Goal: Task Accomplishment & Management: Complete application form

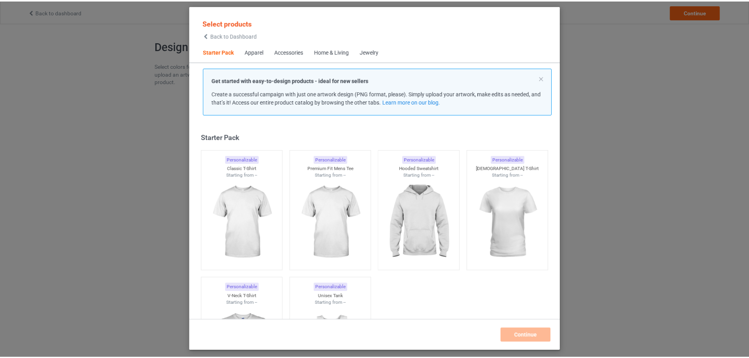
scroll to position [10, 0]
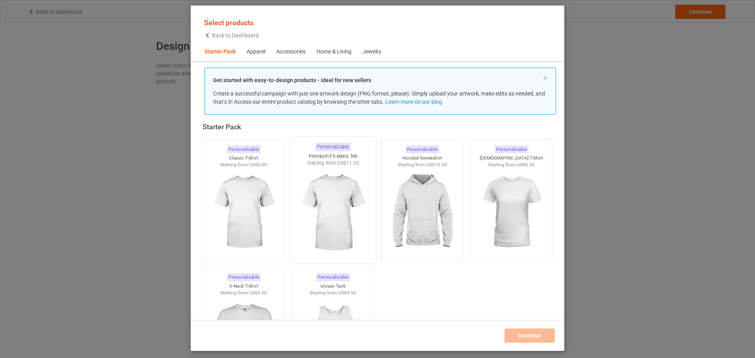
click at [263, 171] on img at bounding box center [243, 212] width 70 height 88
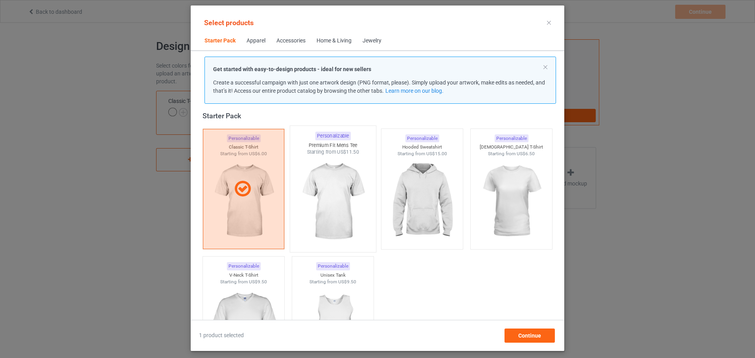
click at [349, 178] on img at bounding box center [333, 202] width 74 height 92
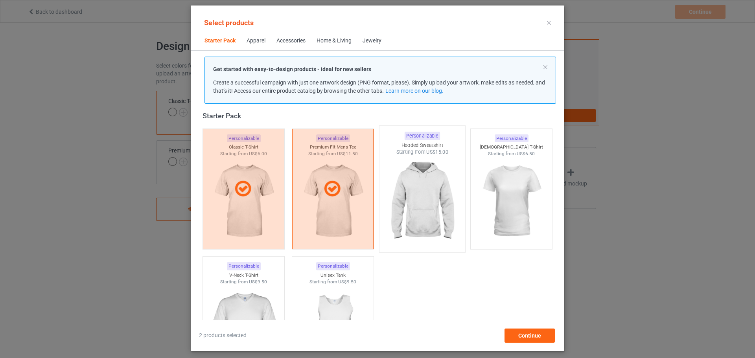
click at [397, 178] on img at bounding box center [422, 202] width 74 height 92
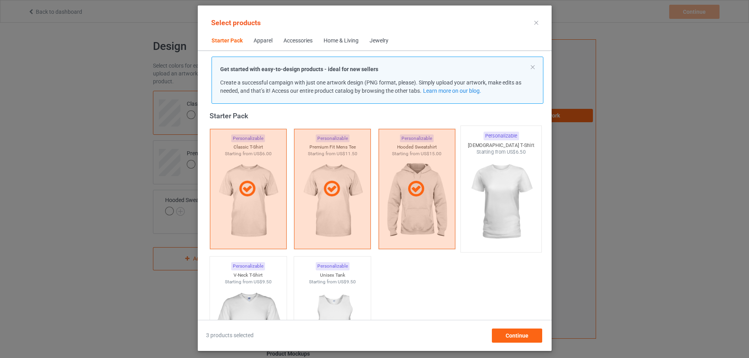
click at [494, 174] on img at bounding box center [501, 202] width 74 height 92
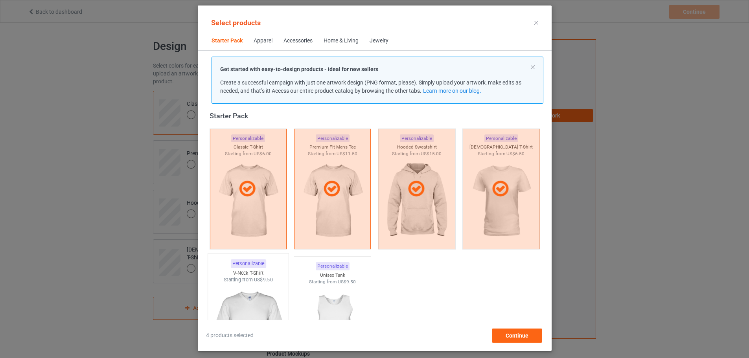
click at [238, 288] on img at bounding box center [248, 329] width 74 height 92
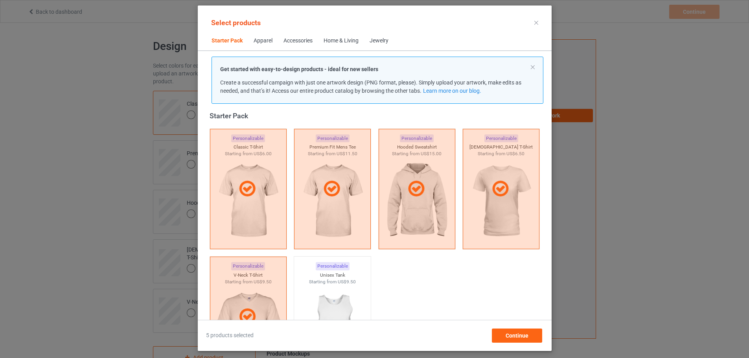
click at [330, 37] on div "Home & Living" at bounding box center [341, 41] width 35 height 8
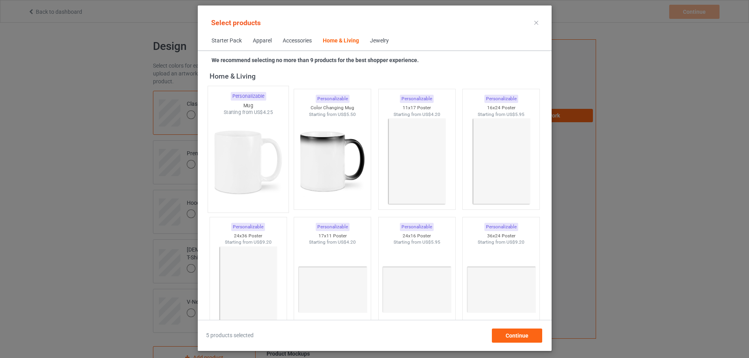
click at [253, 116] on img at bounding box center [248, 162] width 74 height 92
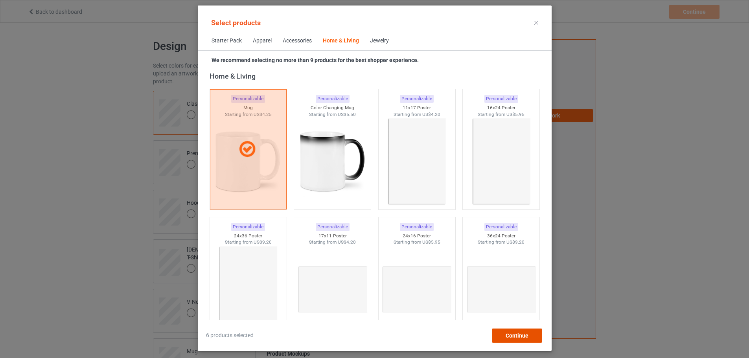
click at [529, 340] on div "Continue" at bounding box center [516, 336] width 50 height 14
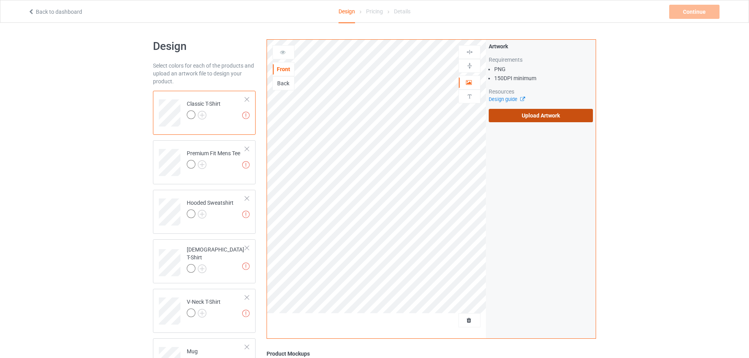
click at [516, 119] on label "Upload Artwork" at bounding box center [541, 115] width 104 height 13
click at [0, 0] on input "Upload Artwork" at bounding box center [0, 0] width 0 height 0
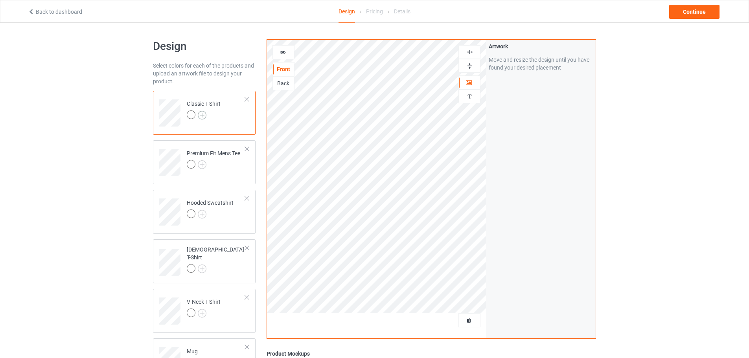
drag, startPoint x: 210, startPoint y: 115, endPoint x: 203, endPoint y: 114, distance: 6.3
click at [209, 115] on div at bounding box center [204, 115] width 34 height 11
click at [203, 114] on img at bounding box center [202, 115] width 9 height 9
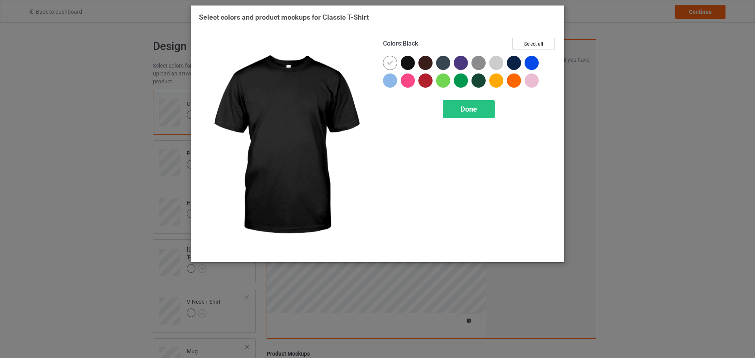
click at [410, 62] on div at bounding box center [408, 63] width 14 height 14
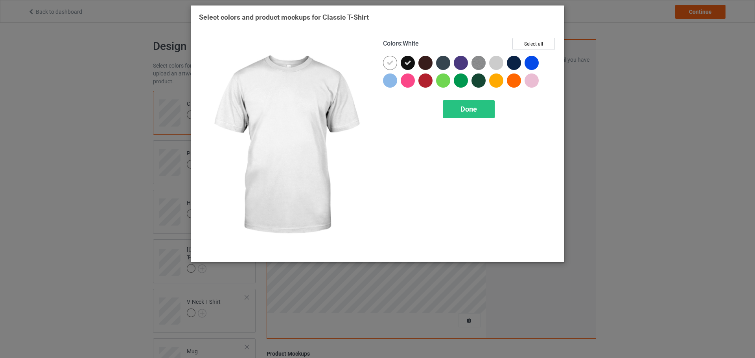
click at [385, 64] on div at bounding box center [390, 63] width 14 height 14
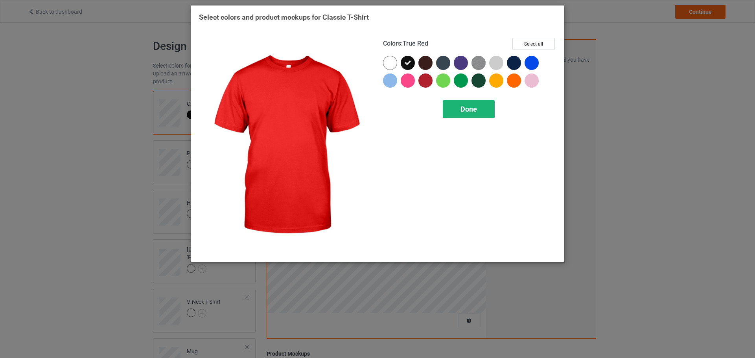
click at [457, 111] on div "Done" at bounding box center [469, 109] width 52 height 18
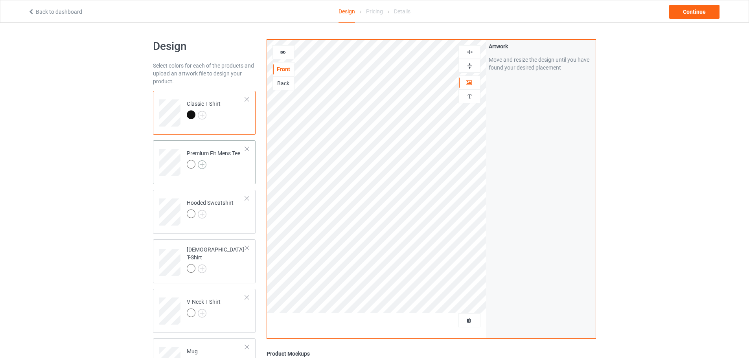
click at [202, 167] on img at bounding box center [202, 164] width 9 height 9
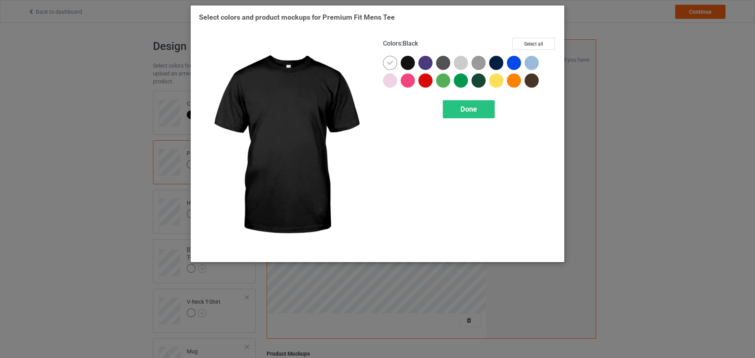
click at [405, 69] on div at bounding box center [408, 63] width 14 height 14
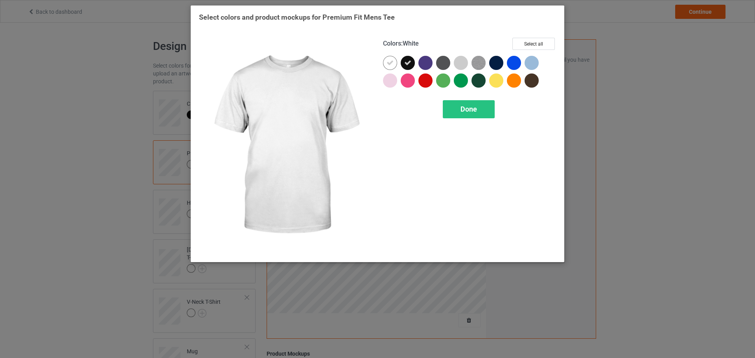
click at [392, 64] on icon at bounding box center [389, 62] width 7 height 7
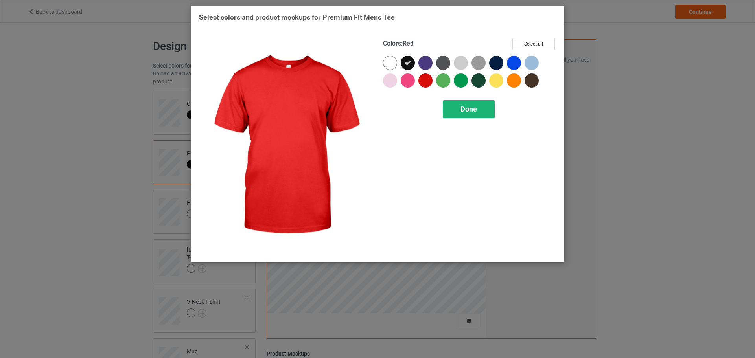
click at [456, 107] on div "Done" at bounding box center [469, 109] width 52 height 18
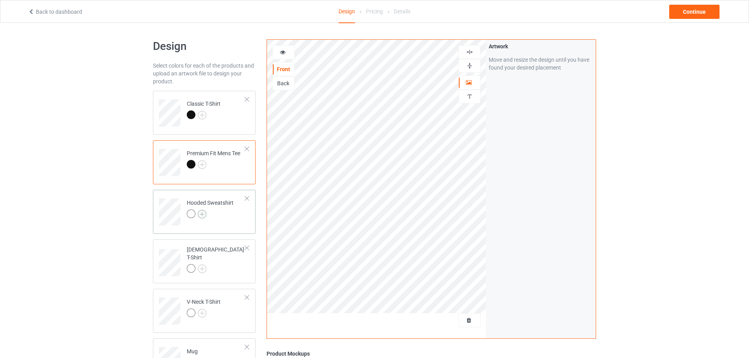
click at [204, 215] on img at bounding box center [202, 214] width 9 height 9
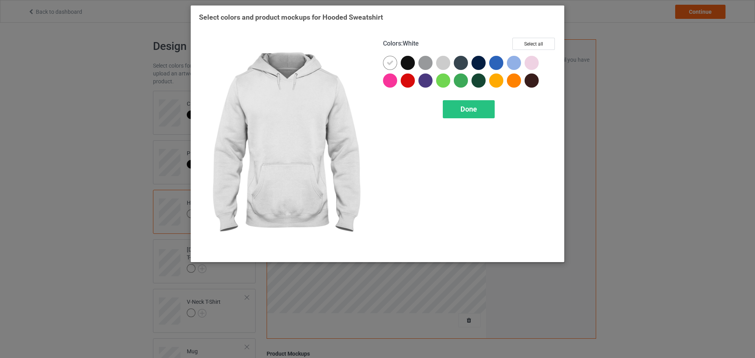
click at [400, 67] on div at bounding box center [392, 65] width 18 height 18
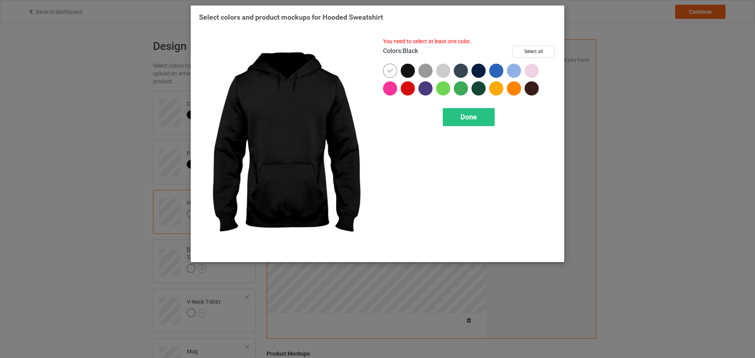
click at [406, 67] on div at bounding box center [408, 71] width 14 height 14
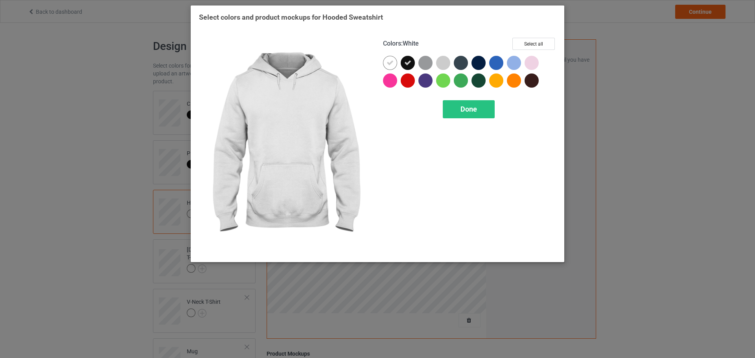
click at [390, 68] on div at bounding box center [390, 63] width 14 height 14
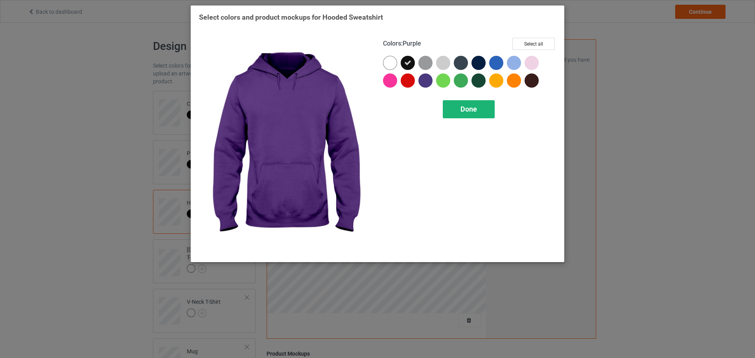
click at [457, 112] on div "Done" at bounding box center [469, 109] width 52 height 18
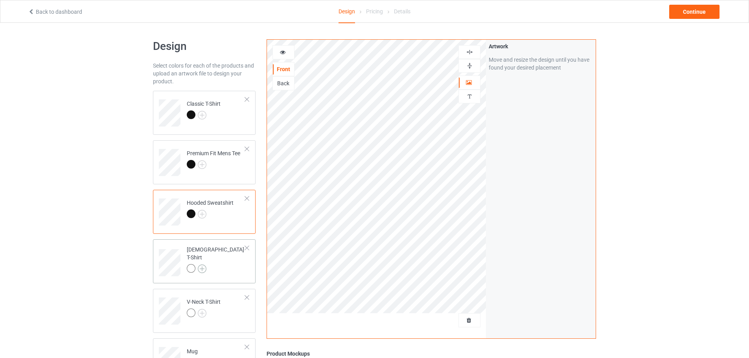
click at [204, 265] on img at bounding box center [202, 269] width 9 height 9
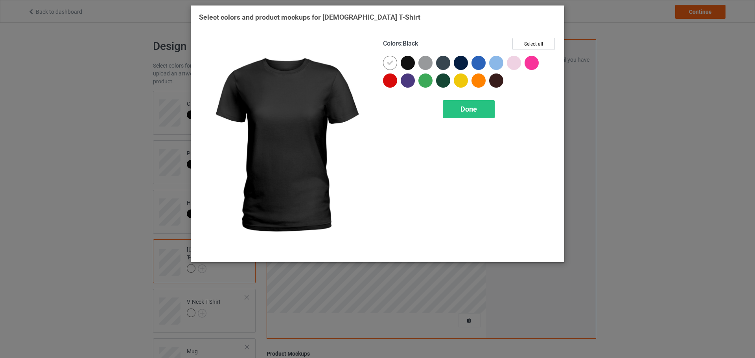
click at [406, 57] on div at bounding box center [408, 63] width 14 height 14
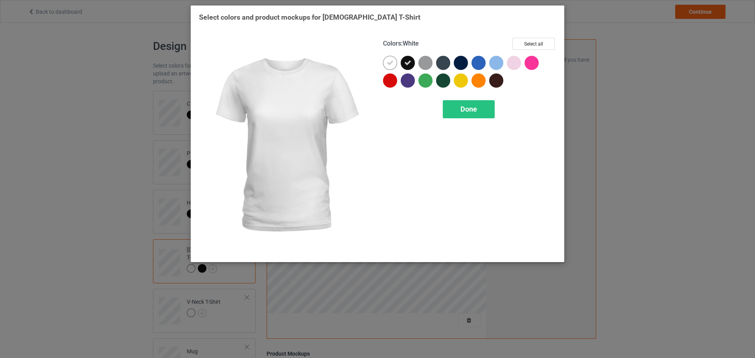
click at [393, 66] on icon at bounding box center [389, 62] width 7 height 7
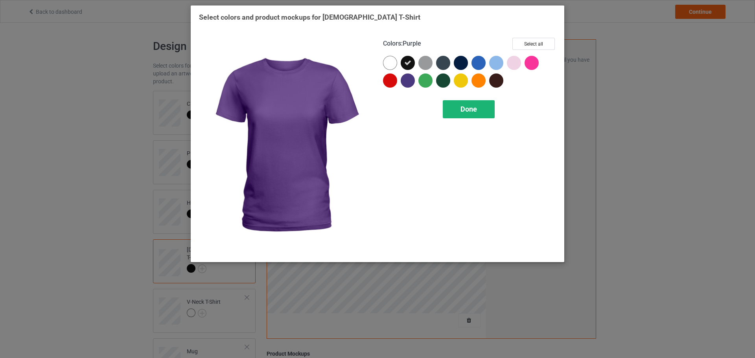
click at [449, 110] on div "Done" at bounding box center [469, 109] width 52 height 18
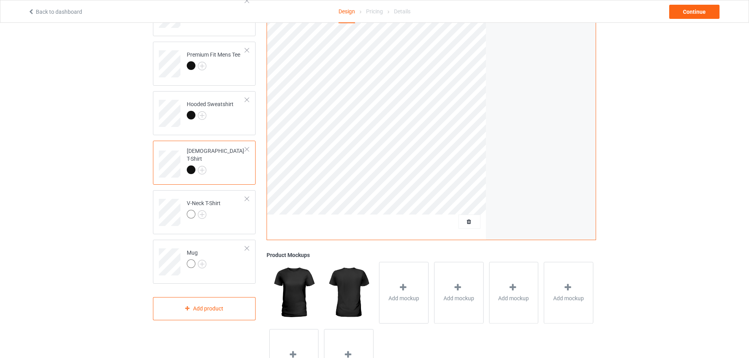
scroll to position [118, 0]
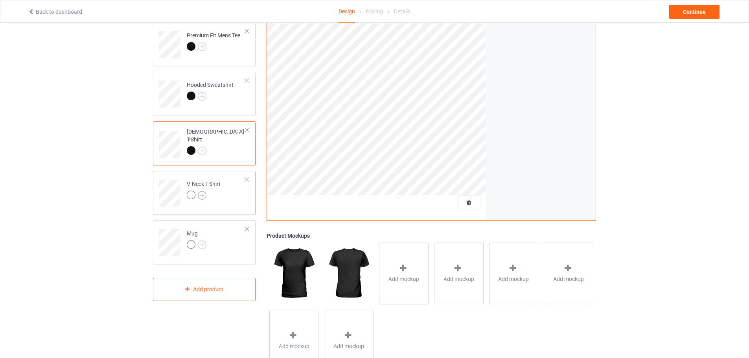
click at [198, 195] on img at bounding box center [202, 195] width 9 height 9
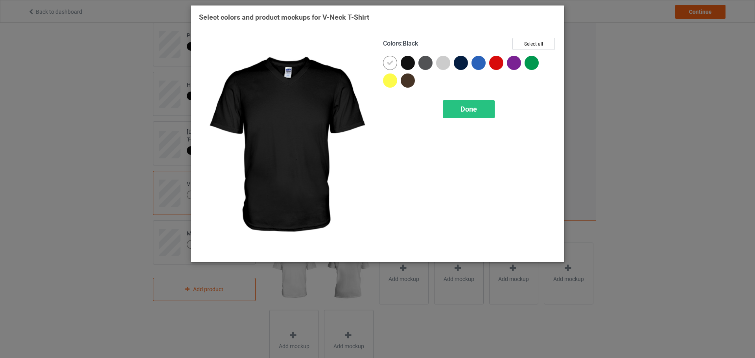
click at [412, 62] on div at bounding box center [408, 63] width 14 height 14
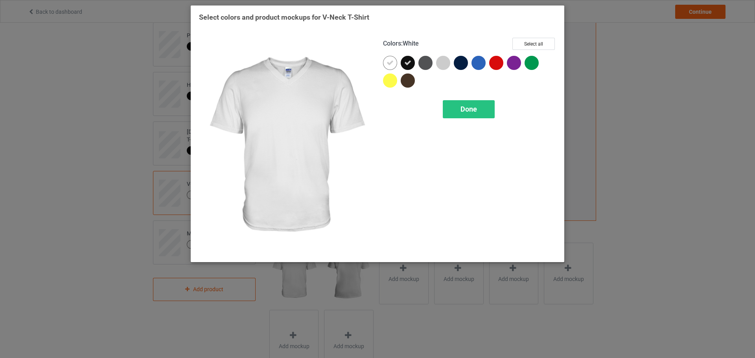
click at [395, 64] on div at bounding box center [390, 63] width 14 height 14
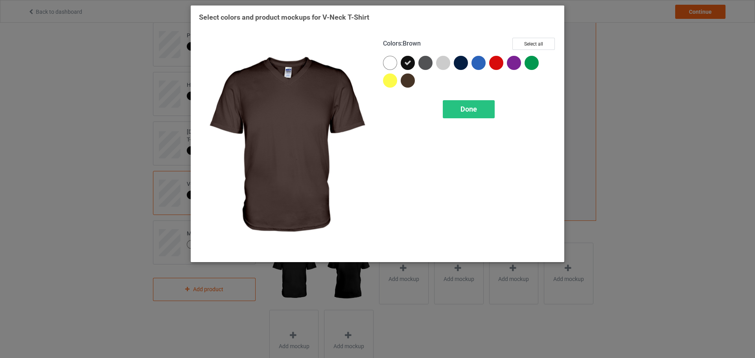
click at [466, 93] on div "Colors : Brown Select all Done" at bounding box center [469, 145] width 184 height 227
click at [467, 104] on div "Done" at bounding box center [469, 109] width 52 height 18
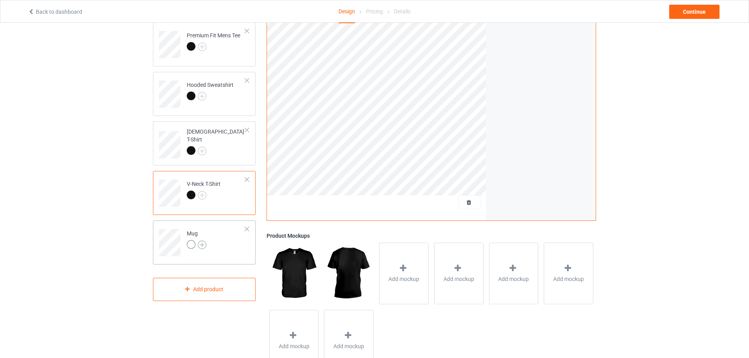
click at [199, 245] on img at bounding box center [202, 245] width 9 height 9
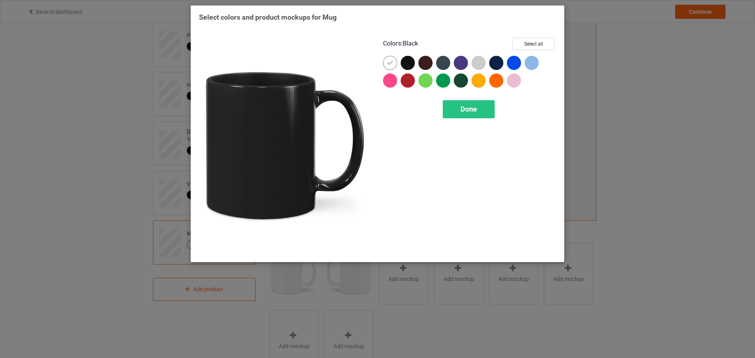
click at [403, 63] on div at bounding box center [408, 63] width 14 height 14
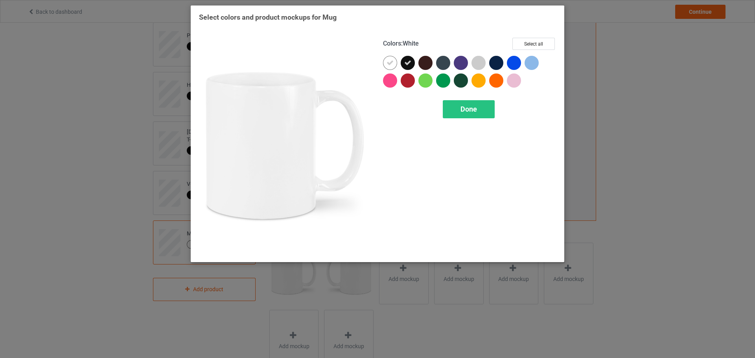
click at [393, 63] on icon at bounding box center [389, 62] width 7 height 7
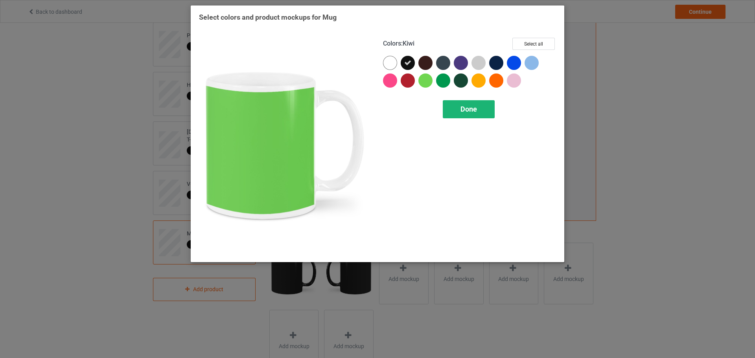
click at [454, 109] on div "Done" at bounding box center [469, 109] width 52 height 18
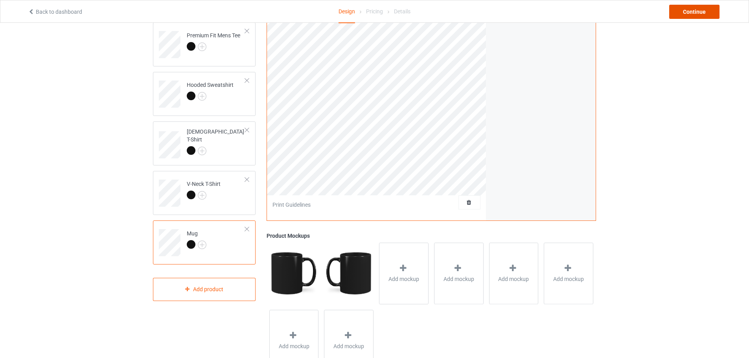
click at [692, 12] on div "Continue" at bounding box center [694, 12] width 50 height 14
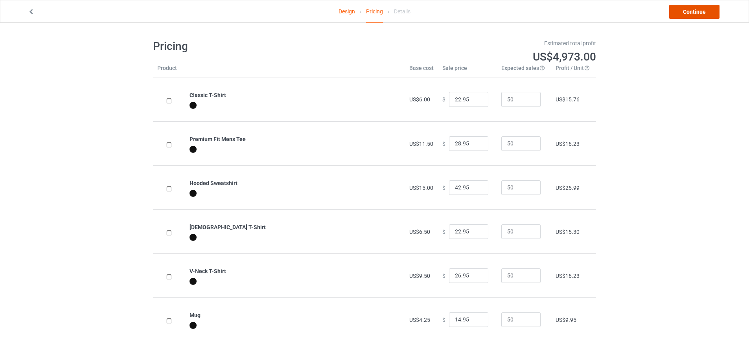
click at [684, 11] on link "Continue" at bounding box center [694, 12] width 50 height 14
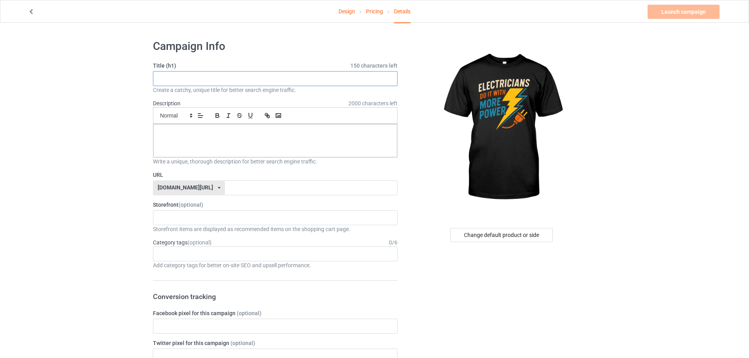
drag, startPoint x: 226, startPoint y: 79, endPoint x: 241, endPoint y: 79, distance: 14.5
click at [226, 79] on input "text" at bounding box center [275, 78] width 245 height 15
paste input "Electricians Do It With More Power T-Shirt"
type input "Electricians Do It With More Power T-Shirt"
click at [225, 192] on input "text" at bounding box center [311, 187] width 172 height 15
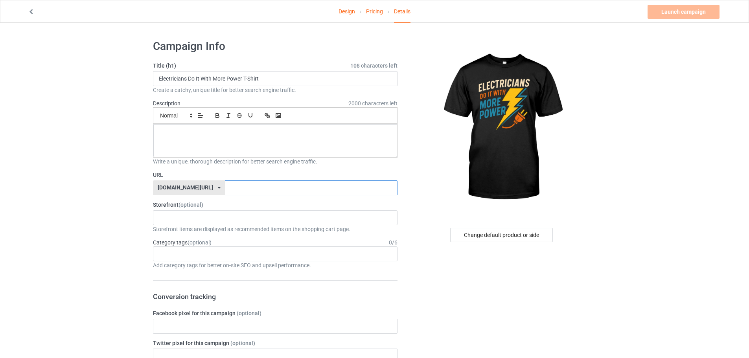
paste input "Electricians Do It With More Power T-Shirt"
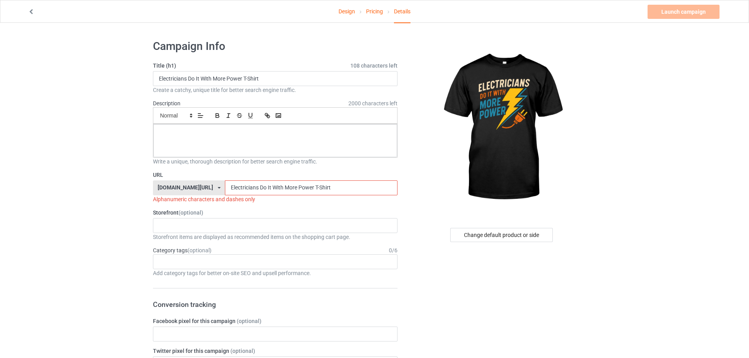
type input "Electricians Do It With More Power T-Shirt"
click at [183, 138] on div at bounding box center [275, 140] width 244 height 33
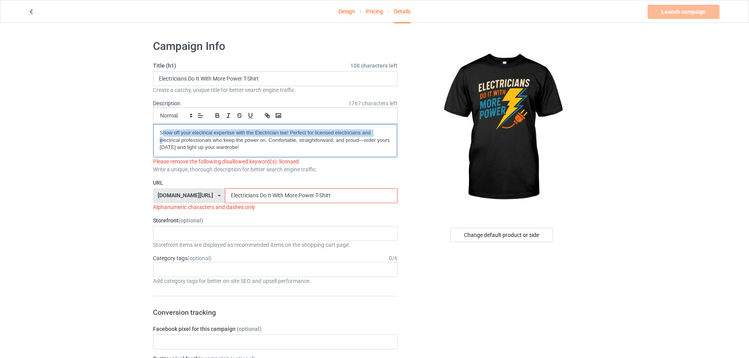
drag, startPoint x: 162, startPoint y: 132, endPoint x: 134, endPoint y: 137, distance: 28.8
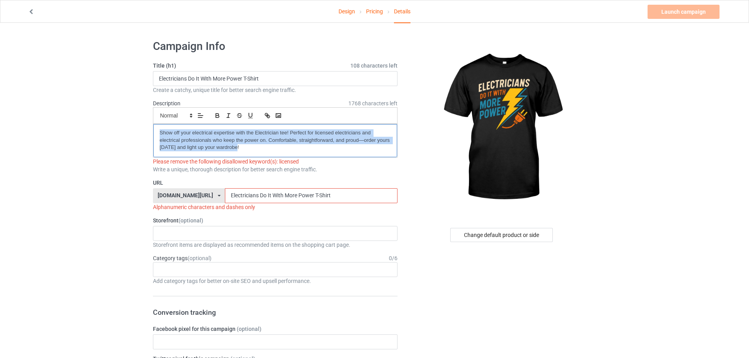
drag, startPoint x: 256, startPoint y: 153, endPoint x: 136, endPoint y: 116, distance: 126.2
copy p "Show off your electrical expertise with the Electrician tee! Perfect for licens…"
click at [320, 135] on p "Show off your electrical expertise with the Electrician tee! Perfect for licens…" at bounding box center [275, 140] width 231 height 22
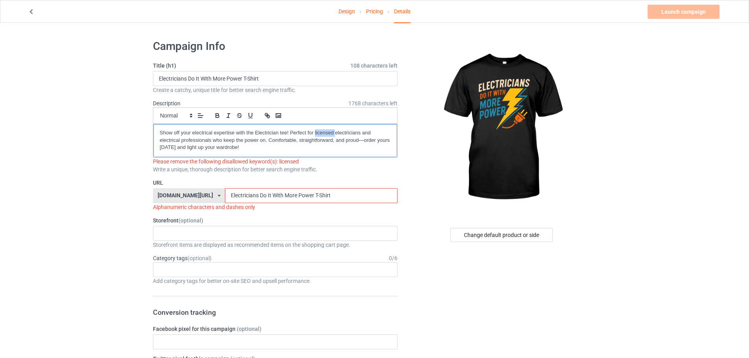
click at [320, 135] on p "Show off your electrical expertise with the Electrician tee! Perfect for licens…" at bounding box center [275, 140] width 231 height 22
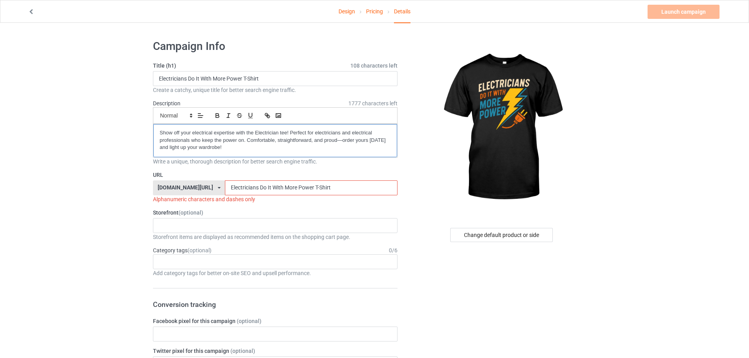
click at [344, 148] on p "Show off your electrical expertise with the Electrician tee! Perfect for electr…" at bounding box center [275, 140] width 231 height 22
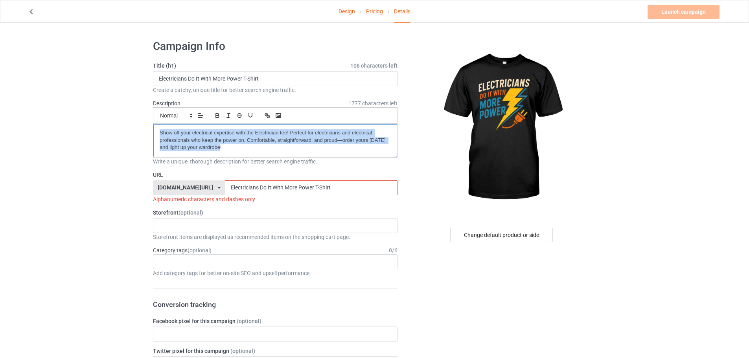
drag, startPoint x: 345, startPoint y: 150, endPoint x: 42, endPoint y: 134, distance: 302.7
copy p "Show off your electrical expertise with the Electrician tee! Perfect for electr…"
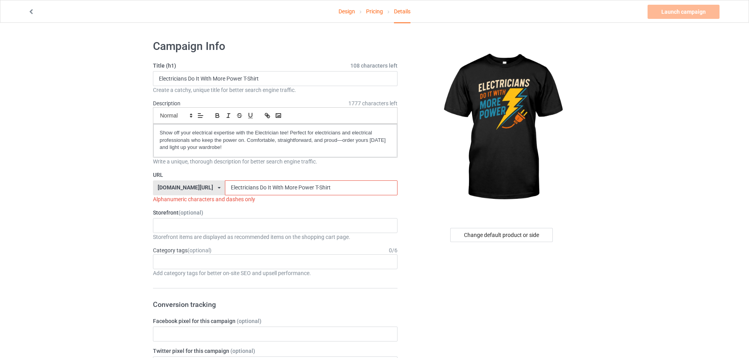
drag, startPoint x: 237, startPoint y: 187, endPoint x: 235, endPoint y: 193, distance: 5.8
click at [235, 193] on input "Electricians Do It With More Power T-Shirt" at bounding box center [311, 187] width 172 height 15
drag, startPoint x: 245, startPoint y: 188, endPoint x: 247, endPoint y: 199, distance: 12.0
click at [247, 199] on div "URL teechip.com/ teechip.com/ 587d0d41cee36fd012c64a69 Electricians-Do It With …" at bounding box center [275, 187] width 245 height 32
drag, startPoint x: 250, startPoint y: 184, endPoint x: 250, endPoint y: 195, distance: 11.8
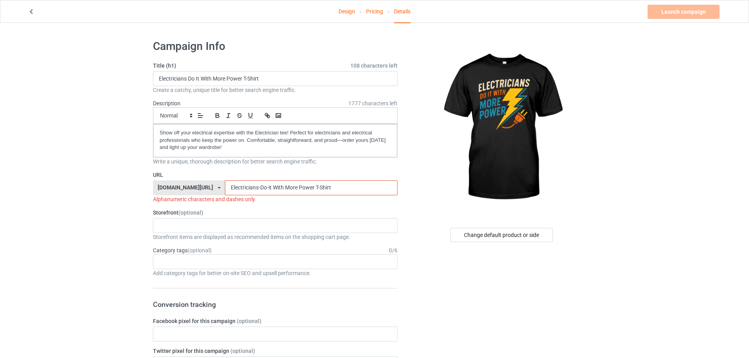
click at [250, 195] on div "URL teechip.com/ teechip.com/ 587d0d41cee36fd012c64a69 Electricians-Do-it With …" at bounding box center [275, 187] width 245 height 32
drag, startPoint x: 264, startPoint y: 187, endPoint x: 261, endPoint y: 195, distance: 8.8
click at [261, 195] on div "URL teechip.com/ teechip.com/ 587d0d41cee36fd012c64a69 Electricians-Do-it-With …" at bounding box center [275, 187] width 245 height 32
drag, startPoint x: 276, startPoint y: 188, endPoint x: 278, endPoint y: 196, distance: 8.0
click at [278, 196] on div "URL teechip.com/ teechip.com/ 587d0d41cee36fd012c64a69 Electricians-Do-it-With-…" at bounding box center [275, 187] width 245 height 32
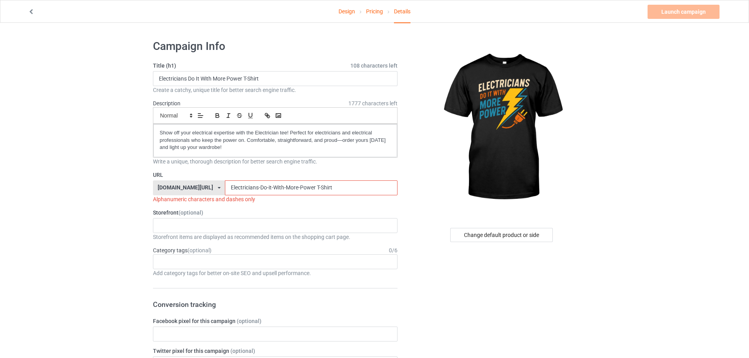
drag, startPoint x: 292, startPoint y: 188, endPoint x: 351, endPoint y: 200, distance: 59.7
click at [351, 200] on div "URL teechip.com/ teechip.com/ 587d0d41cee36fd012c64a69 Electricians-Do-it-With-…" at bounding box center [275, 187] width 245 height 32
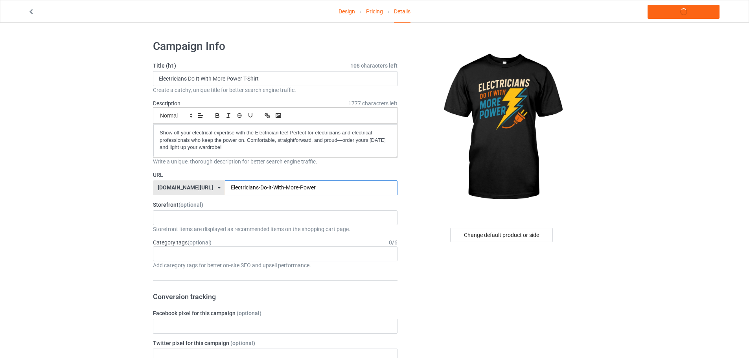
type input "Electricians-Do-it-With-More-Power"
drag, startPoint x: 309, startPoint y: 190, endPoint x: 190, endPoint y: 190, distance: 118.7
click at [190, 190] on div "teechip.com/ teechip.com/ 587d0d41cee36fd012c64a69 Electricians-Do-it-With-More…" at bounding box center [275, 187] width 245 height 15
drag, startPoint x: 222, startPoint y: 230, endPoint x: 224, endPoint y: 222, distance: 8.5
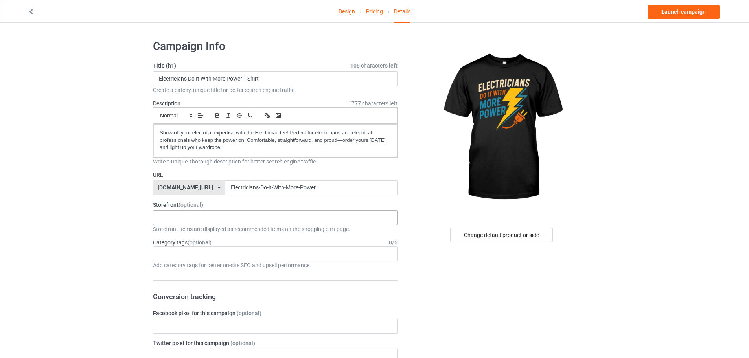
click at [223, 230] on div "Storefront items are displayed as recommended items on the shopping cart page." at bounding box center [275, 229] width 245 height 8
click at [223, 222] on div "KIOTA Gaming Finish Line Fitness Mi-Tees 6767c36548d7ee002e084532 651a982803c4d…" at bounding box center [275, 217] width 245 height 15
click at [182, 259] on div "Mi-Tees" at bounding box center [275, 261] width 244 height 15
click at [210, 256] on div "Age > 1-19 > 1 Age > 1-12 Months > 1 Month Age > 1-12 Months Age > 1-19 Age > 1…" at bounding box center [275, 253] width 245 height 15
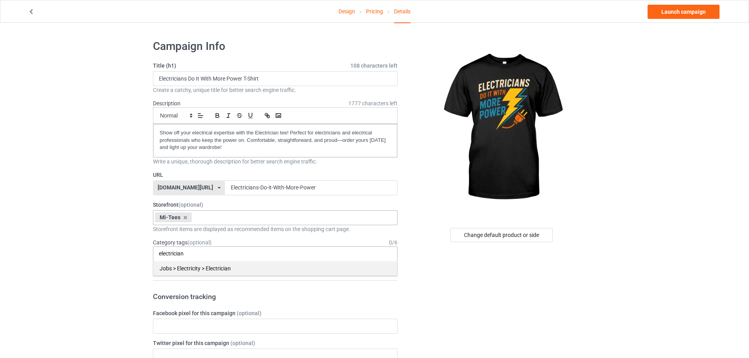
type input "electrician"
click at [238, 268] on div "Jobs > Electricity > Electrician" at bounding box center [275, 268] width 244 height 15
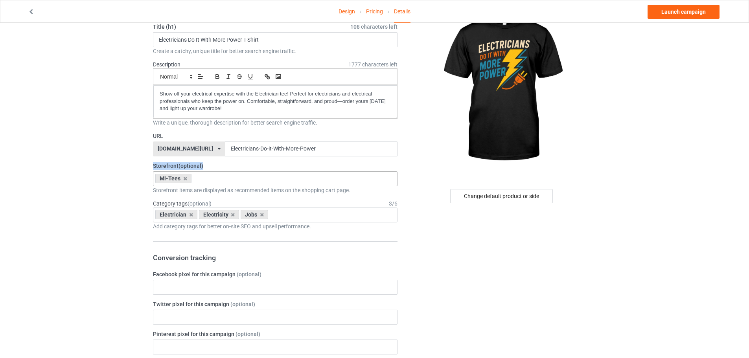
scroll to position [39, 0]
click at [668, 16] on link "Launch campaign" at bounding box center [683, 12] width 72 height 14
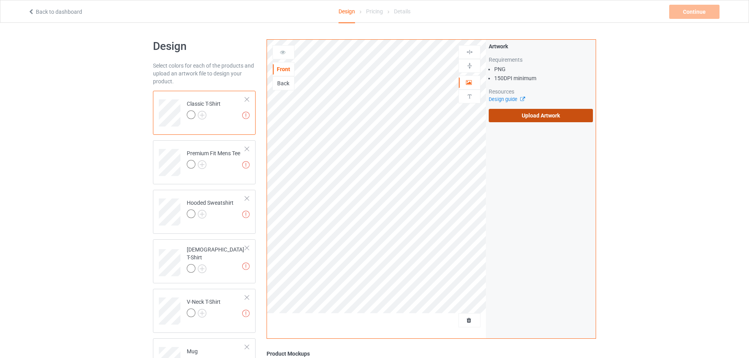
click at [515, 117] on label "Upload Artwork" at bounding box center [541, 115] width 104 height 13
click at [0, 0] on input "Upload Artwork" at bounding box center [0, 0] width 0 height 0
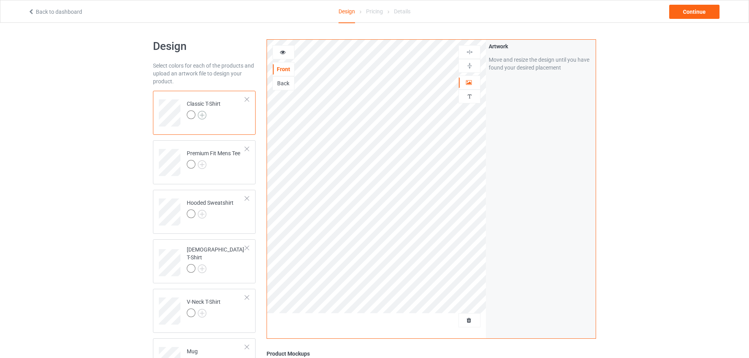
click at [200, 114] on img at bounding box center [202, 115] width 9 height 9
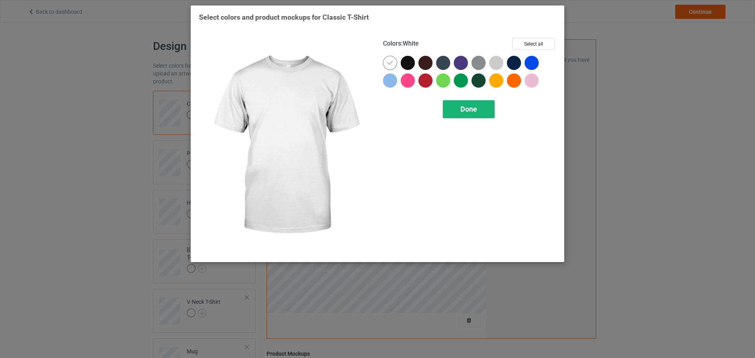
click at [475, 112] on span "Done" at bounding box center [468, 109] width 17 height 8
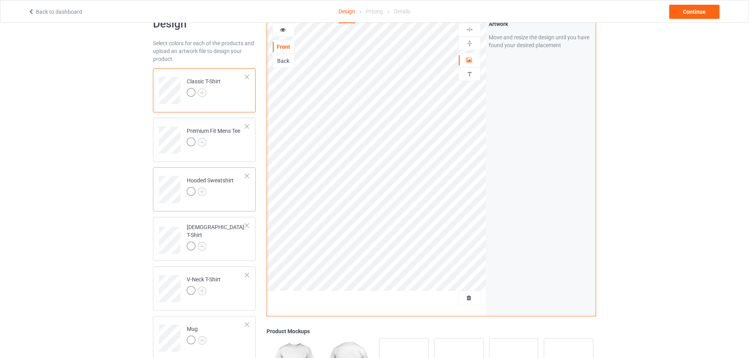
scroll to position [118, 0]
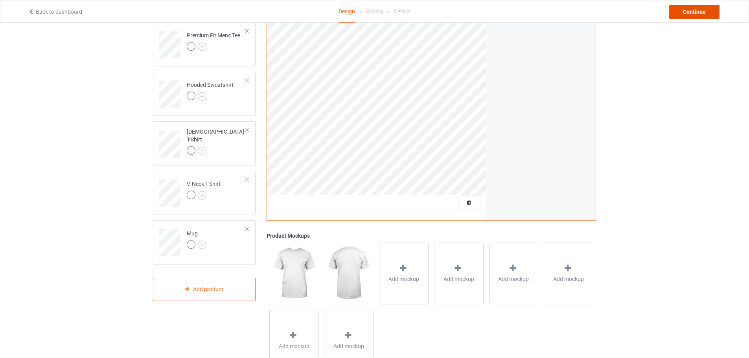
click at [688, 13] on div "Continue" at bounding box center [694, 12] width 50 height 14
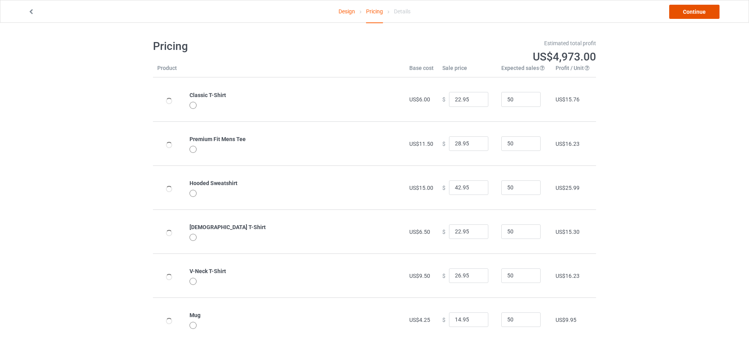
click at [690, 15] on link "Continue" at bounding box center [694, 12] width 50 height 14
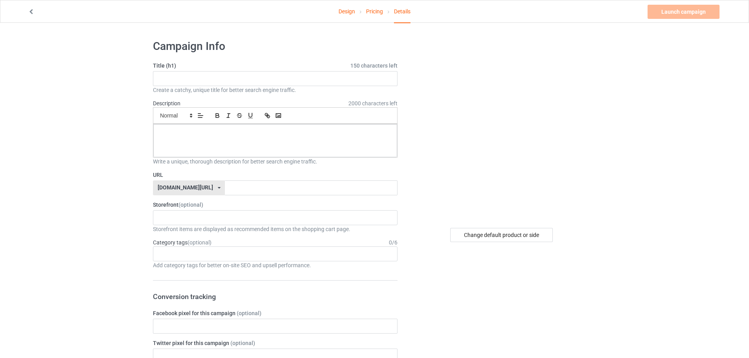
drag, startPoint x: 178, startPoint y: 70, endPoint x: 182, endPoint y: 77, distance: 8.8
click at [178, 70] on div "Title (h1) 150 characters left Create a catchy, unique title for better search …" at bounding box center [275, 78] width 245 height 32
click at [182, 77] on input "text" at bounding box center [275, 78] width 245 height 15
paste input "Electricians Do It With More Power T-Shirt"
type input "Electricians Do It With More Power T-Shirt"
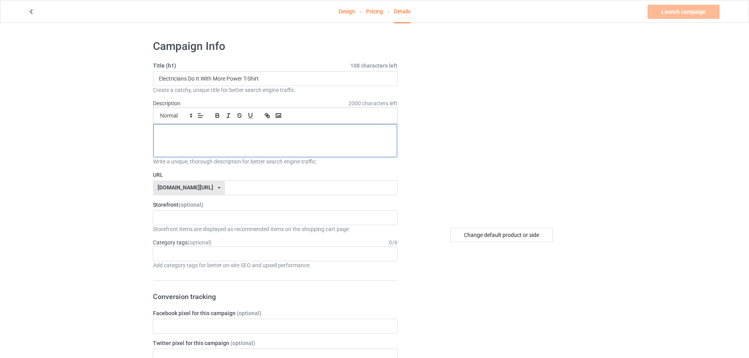
click at [208, 143] on div at bounding box center [275, 140] width 244 height 33
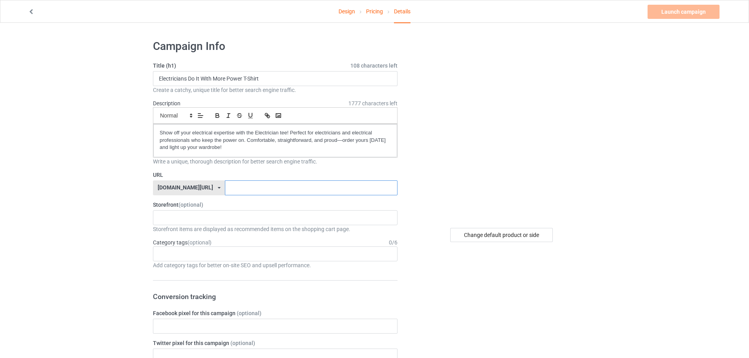
click at [237, 184] on input "text" at bounding box center [311, 187] width 172 height 15
paste input "Electricians-Do-it-With-More-Power"
type input "Electricians-Do-it-With-More-Power2"
click at [206, 245] on span "(optional)" at bounding box center [200, 242] width 24 height 6
click at [198, 213] on div "KIOTA Gaming Finish Line Fitness Mi-Tees 6767c36548d7ee002e084532 651a982803c4d…" at bounding box center [275, 217] width 245 height 15
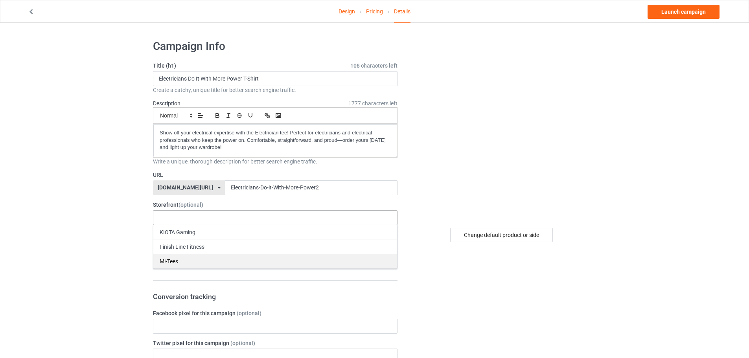
drag, startPoint x: 189, startPoint y: 251, endPoint x: 189, endPoint y: 259, distance: 8.3
click at [189, 259] on div "KIOTA Gaming Finish Line Fitness Mi-Tees" at bounding box center [275, 247] width 245 height 44
click at [189, 259] on div "Mi-Tees" at bounding box center [275, 261] width 244 height 15
click at [186, 257] on div "Age > [DEMOGRAPHIC_DATA] > 1 Age > [DEMOGRAPHIC_DATA] Months > 1 Month Age > [D…" at bounding box center [275, 253] width 245 height 15
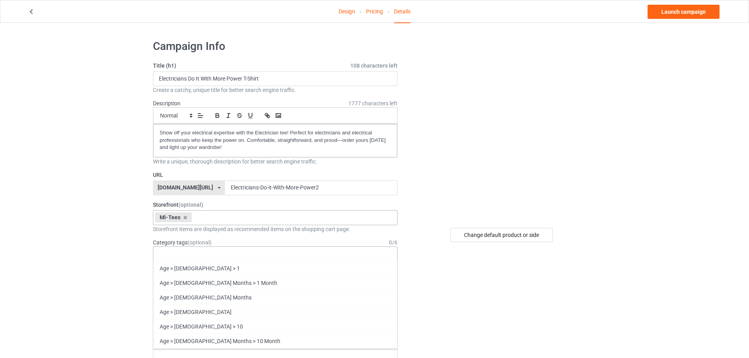
paste input "electrician"
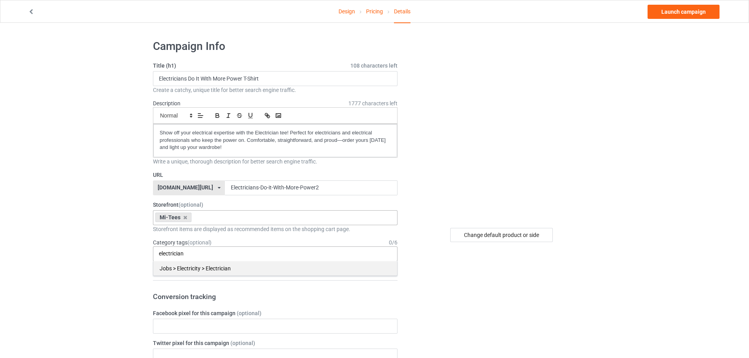
type input "electrician"
click at [183, 265] on div "Jobs > Electricity > Electrician" at bounding box center [275, 268] width 244 height 15
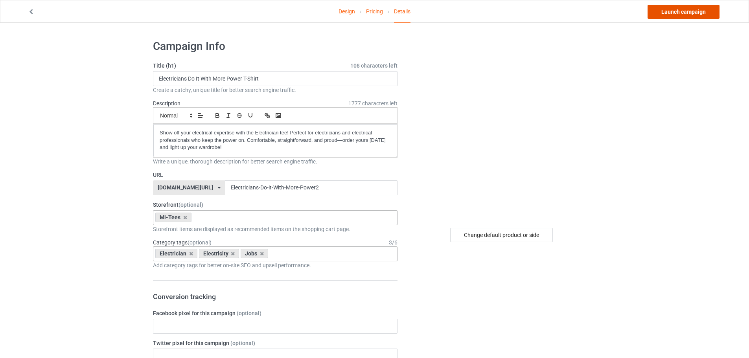
click at [693, 13] on link "Launch campaign" at bounding box center [683, 12] width 72 height 14
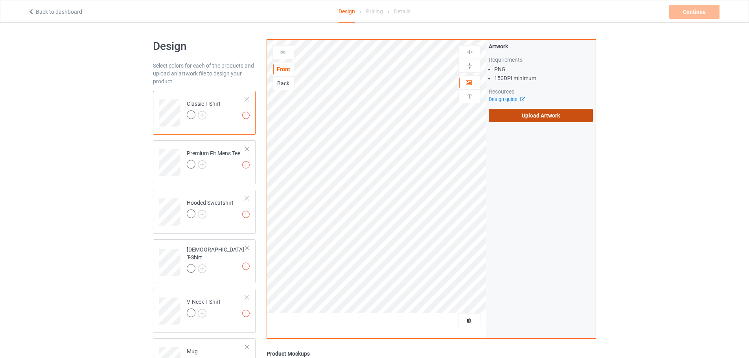
click at [526, 121] on label "Upload Artwork" at bounding box center [541, 115] width 104 height 13
click at [0, 0] on input "Upload Artwork" at bounding box center [0, 0] width 0 height 0
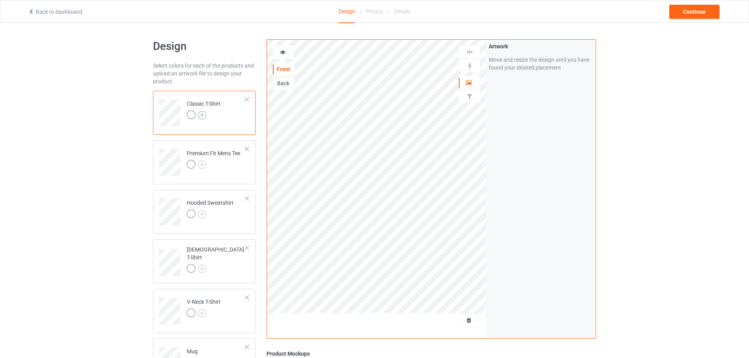
click at [204, 116] on img at bounding box center [202, 115] width 9 height 9
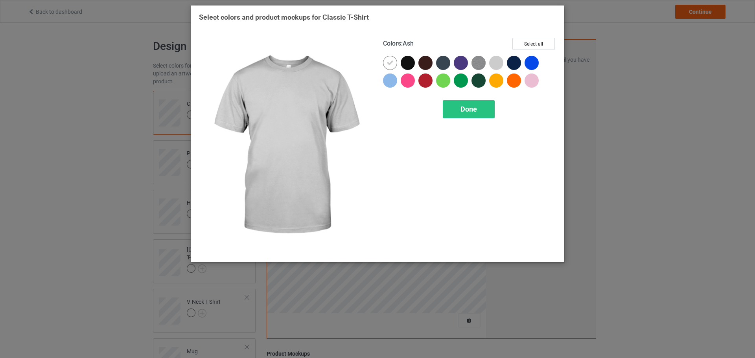
click at [491, 64] on div at bounding box center [496, 63] width 14 height 14
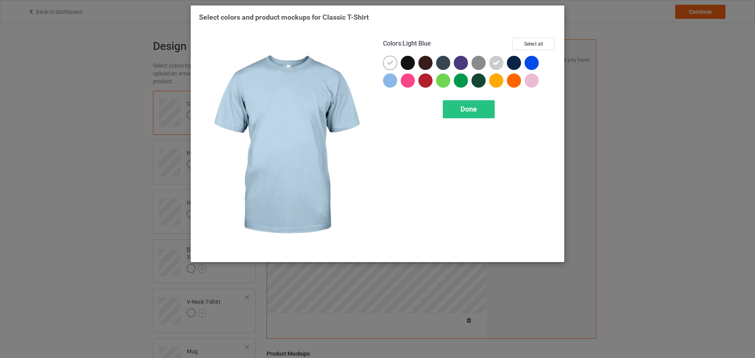
click at [387, 84] on div at bounding box center [390, 81] width 14 height 14
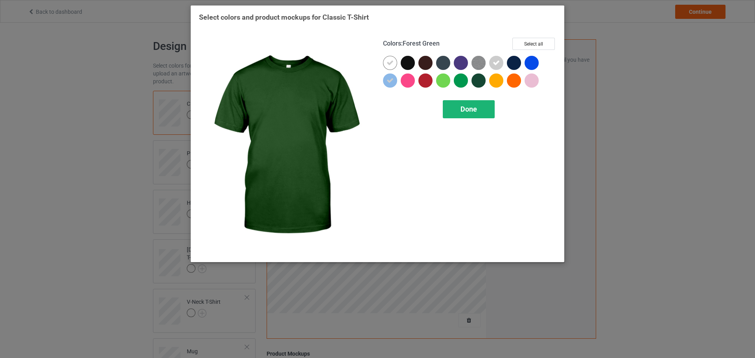
click at [467, 113] on span "Done" at bounding box center [468, 109] width 17 height 8
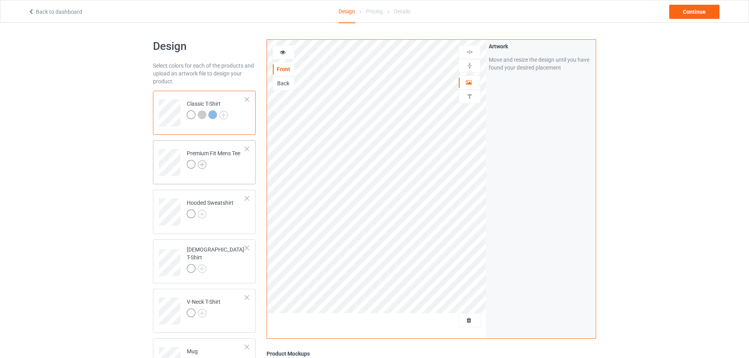
click at [202, 164] on img at bounding box center [202, 164] width 9 height 9
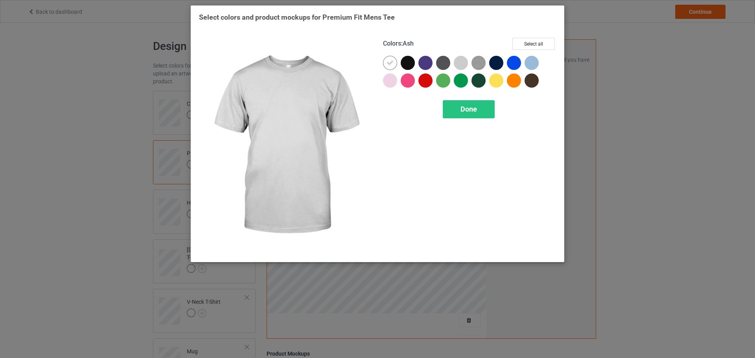
click at [466, 63] on div at bounding box center [461, 63] width 14 height 14
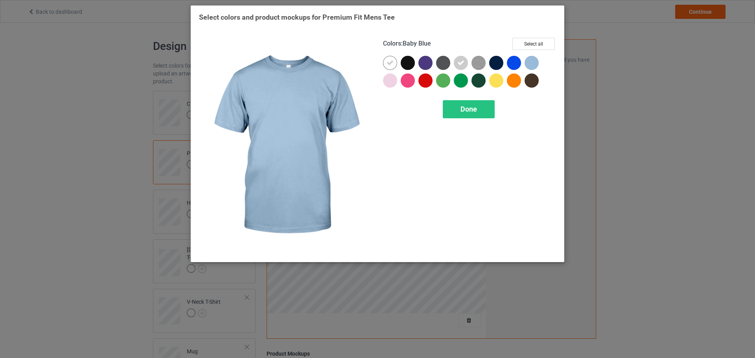
click at [538, 63] on div at bounding box center [531, 63] width 14 height 14
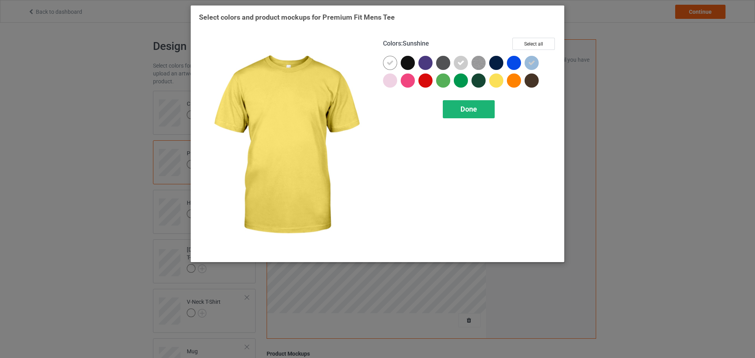
click at [479, 101] on div "Done" at bounding box center [469, 109] width 52 height 18
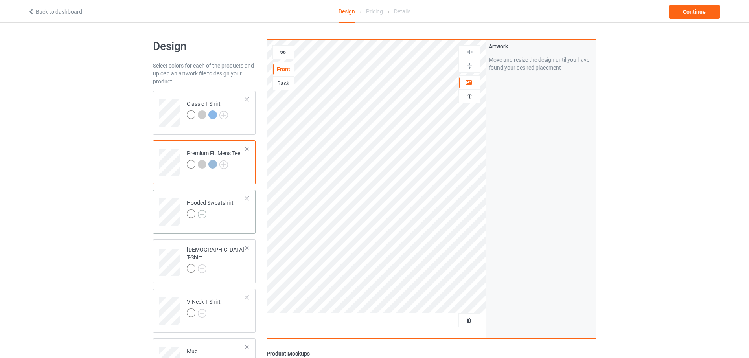
click at [203, 215] on img at bounding box center [202, 214] width 9 height 9
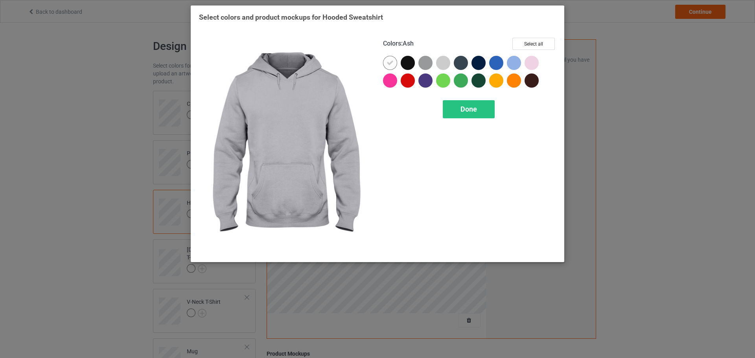
click at [437, 62] on div at bounding box center [443, 63] width 14 height 14
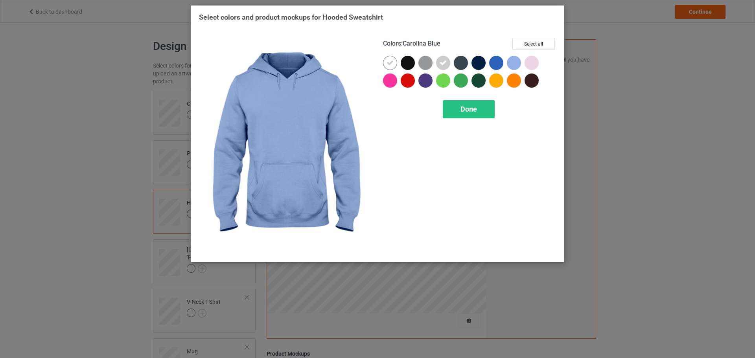
click at [515, 63] on div at bounding box center [514, 63] width 14 height 14
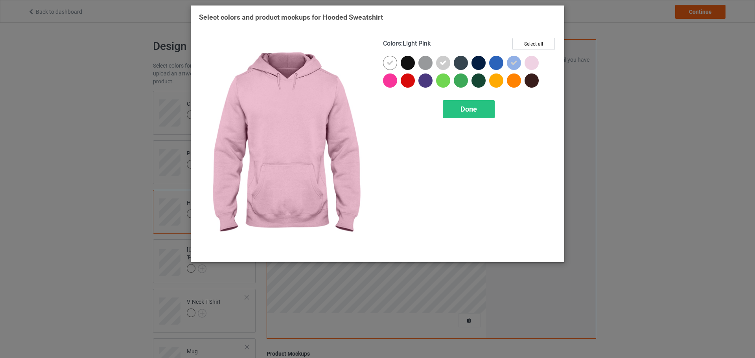
click at [532, 63] on div at bounding box center [531, 63] width 14 height 14
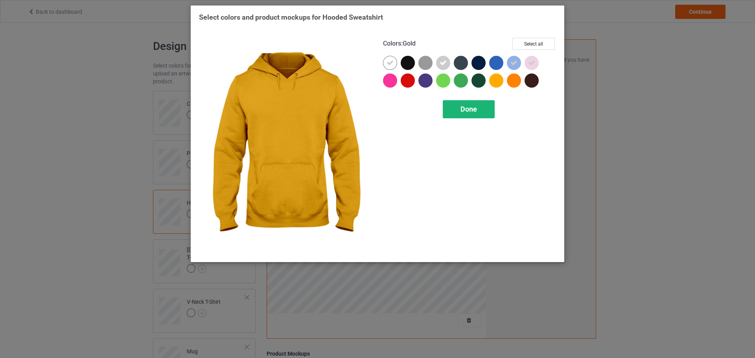
click at [474, 107] on span "Done" at bounding box center [468, 109] width 17 height 8
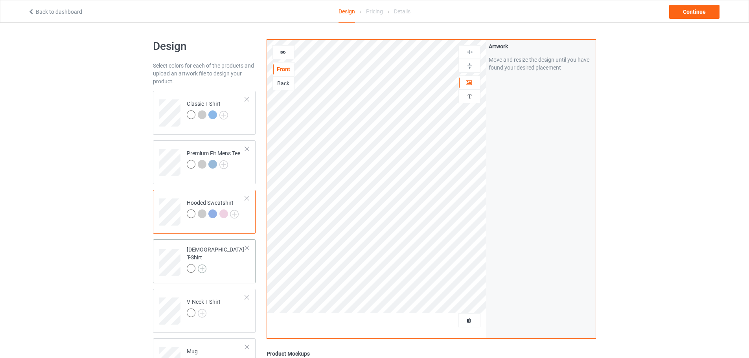
click at [203, 265] on img at bounding box center [202, 269] width 9 height 9
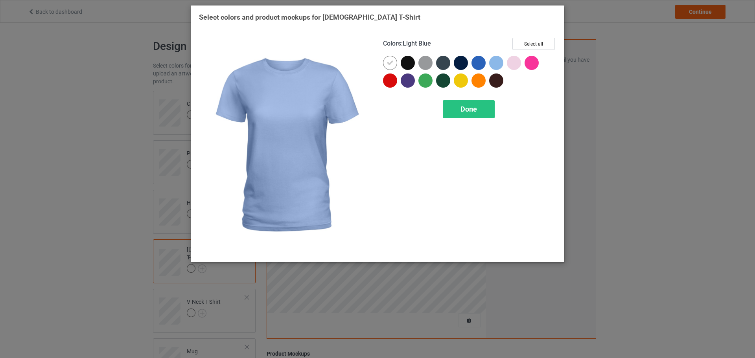
click at [498, 65] on div at bounding box center [496, 63] width 14 height 14
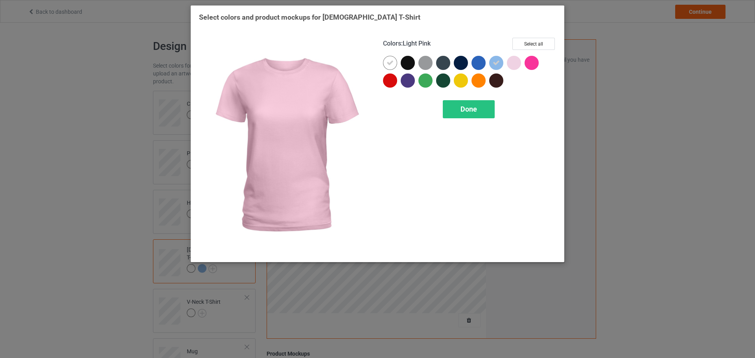
click at [511, 64] on div at bounding box center [514, 63] width 14 height 14
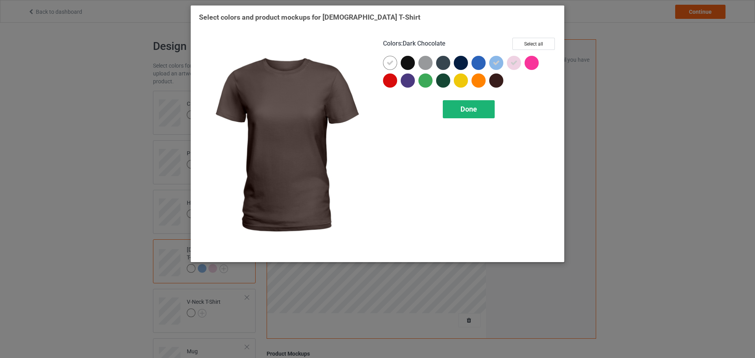
click at [475, 115] on div "Done" at bounding box center [469, 109] width 52 height 18
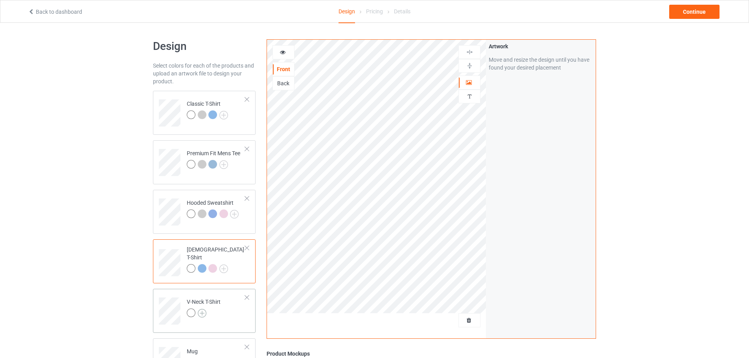
click at [202, 311] on img at bounding box center [202, 313] width 9 height 9
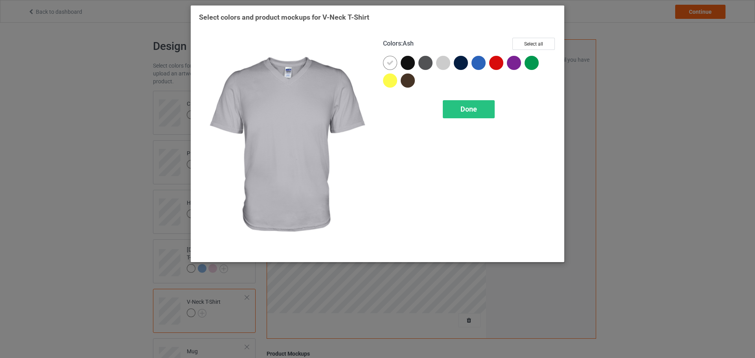
click at [448, 55] on div "Colors : Ash Select all" at bounding box center [469, 47] width 173 height 18
click at [447, 60] on div at bounding box center [443, 63] width 14 height 14
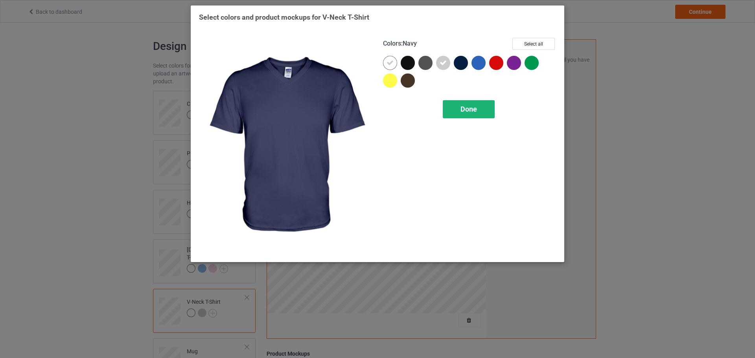
click at [480, 110] on div "Done" at bounding box center [469, 109] width 52 height 18
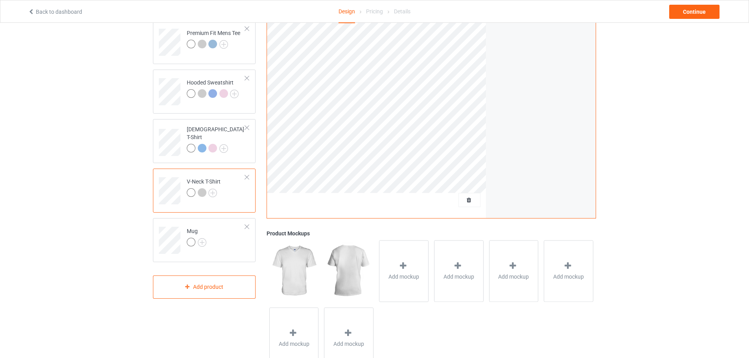
scroll to position [151, 0]
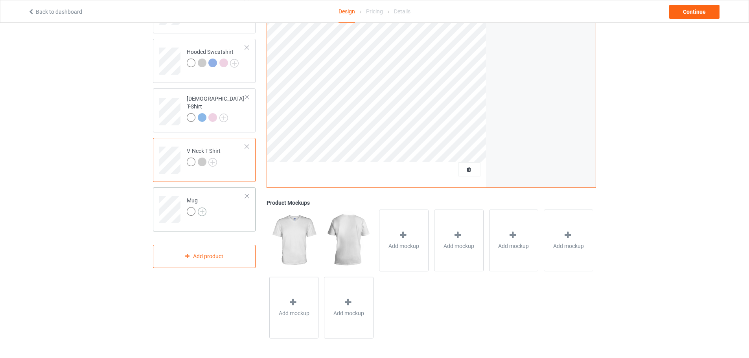
click at [200, 210] on img at bounding box center [202, 212] width 9 height 9
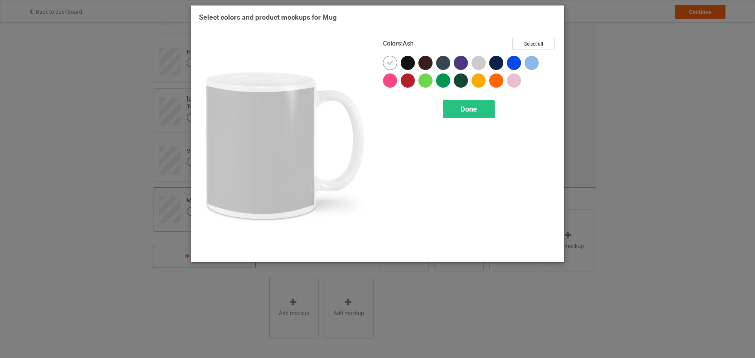
click at [477, 63] on div at bounding box center [478, 63] width 14 height 14
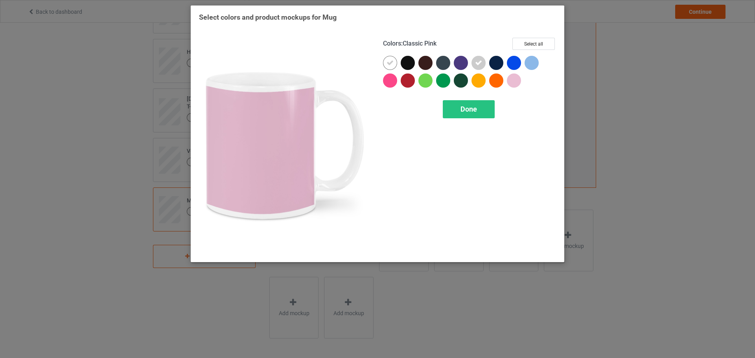
click at [513, 75] on div at bounding box center [514, 81] width 14 height 14
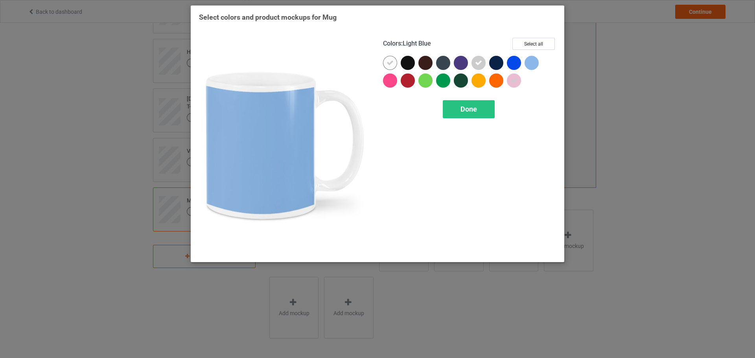
click at [534, 66] on div at bounding box center [531, 63] width 14 height 14
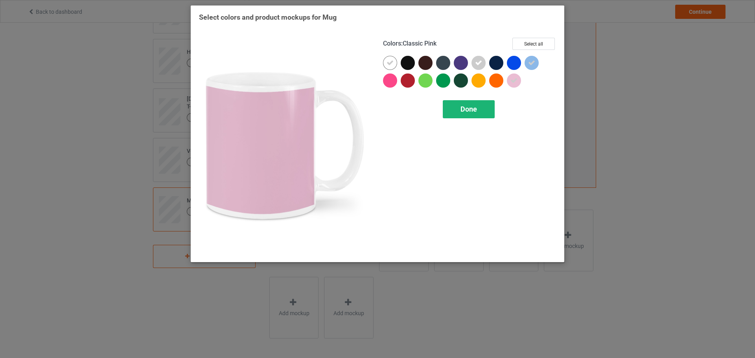
click at [485, 112] on div "Done" at bounding box center [469, 109] width 52 height 18
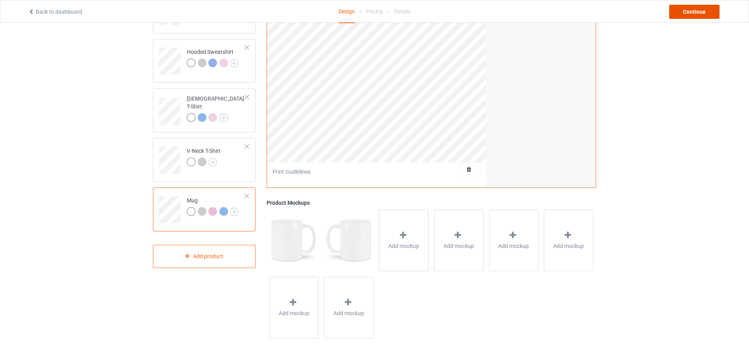
click at [714, 15] on div "Continue" at bounding box center [694, 12] width 50 height 14
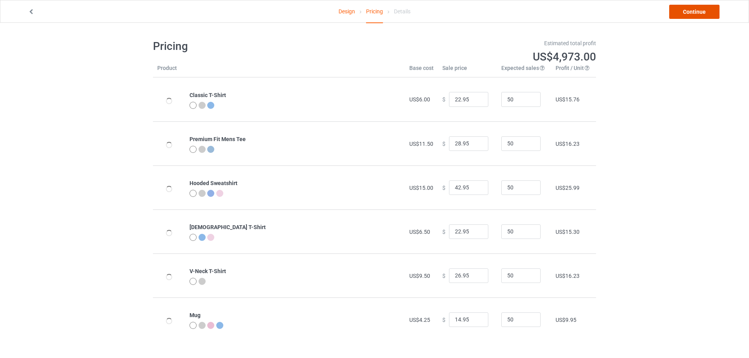
click at [693, 12] on link "Continue" at bounding box center [694, 12] width 50 height 14
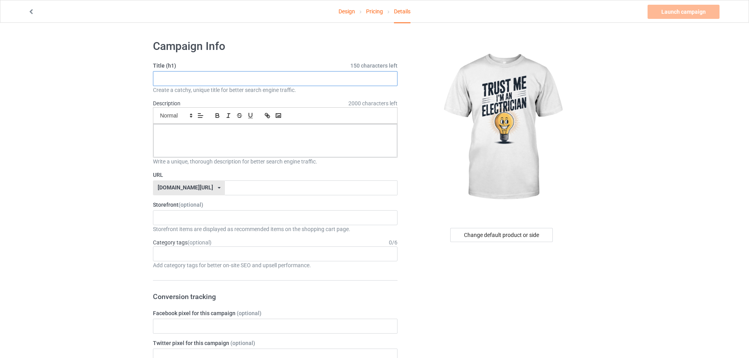
click at [192, 78] on input "text" at bounding box center [275, 78] width 245 height 15
paste input "Trust Me I'm An Electrician T-Shirt"
type input "Trust Me I'm An Electrician T-Shirt"
click at [233, 190] on input "text" at bounding box center [311, 187] width 172 height 15
paste input "Trust Me I'm An Electrician T-Shirt"
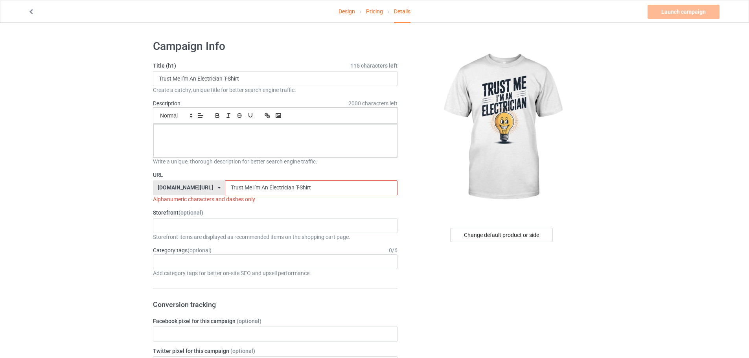
type input "Trust Me I'm An Electrician T-Shirt"
click at [231, 141] on div at bounding box center [275, 140] width 244 height 33
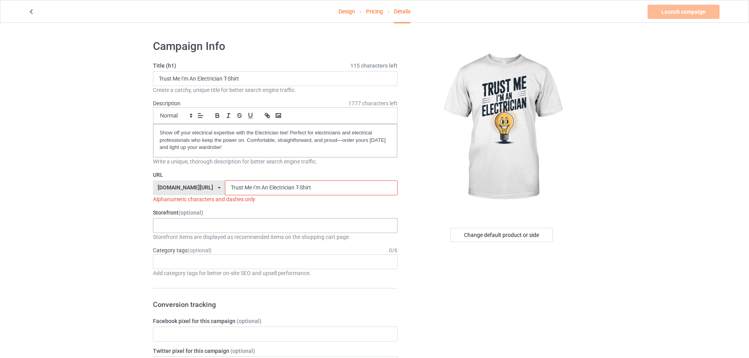
click at [180, 220] on div "KIOTA Gaming Finish Line Fitness Mi-Tees 6767c36548d7ee002e084532 651a982803c4d…" at bounding box center [275, 225] width 245 height 15
click at [178, 270] on div "Mi-Tees" at bounding box center [275, 269] width 244 height 15
click at [184, 261] on div "Age > [DEMOGRAPHIC_DATA] > 1 Age > [DEMOGRAPHIC_DATA] Months > 1 Month Age > [D…" at bounding box center [275, 261] width 245 height 15
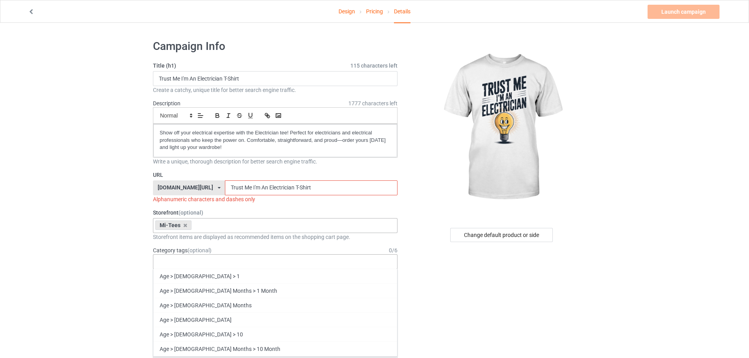
paste input "electrician"
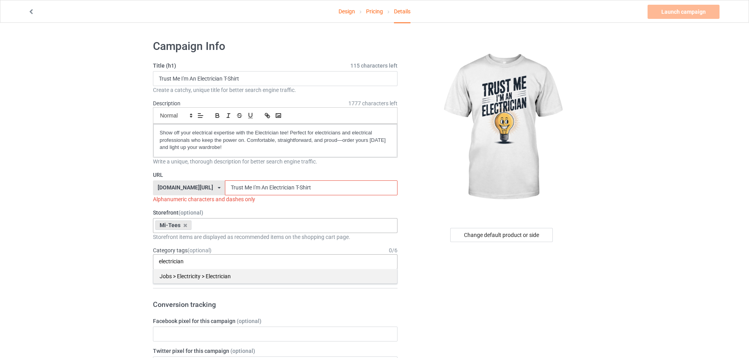
type input "electrician"
click at [185, 278] on div "Jobs > Electricity > Electrician" at bounding box center [275, 276] width 244 height 15
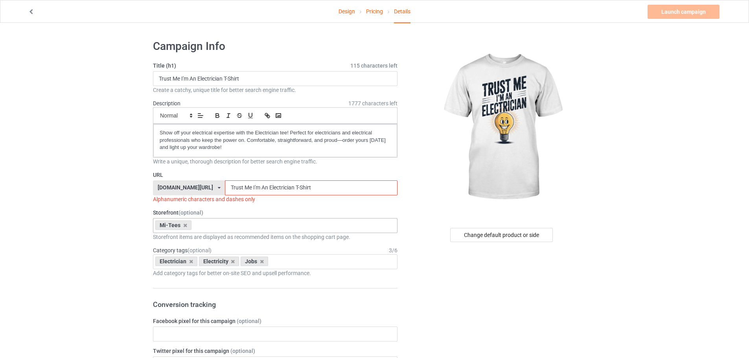
drag, startPoint x: 221, startPoint y: 189, endPoint x: 222, endPoint y: 194, distance: 4.8
click at [225, 194] on input "Trust Me I'm An Electrician T-Shirt" at bounding box center [311, 187] width 172 height 15
drag, startPoint x: 229, startPoint y: 187, endPoint x: 232, endPoint y: 197, distance: 9.9
click at [232, 197] on div "URL teechip.com/ teechip.com/ 587d0d41cee36fd012c64a69 Trust-Me I'm An Electric…" at bounding box center [275, 187] width 245 height 32
click at [234, 188] on input "Trust-Me-I'm An Electrician T-Shirt" at bounding box center [311, 187] width 172 height 15
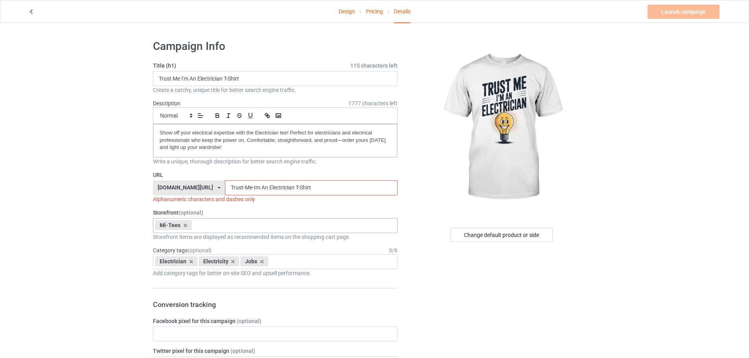
drag, startPoint x: 240, startPoint y: 189, endPoint x: 237, endPoint y: 194, distance: 5.8
click at [237, 194] on input "Trust-Me-Im An Electrician T-Shirt" at bounding box center [311, 187] width 172 height 15
drag, startPoint x: 246, startPoint y: 187, endPoint x: 247, endPoint y: 194, distance: 7.6
click at [247, 194] on input "Trust-Me-Im-An Electrician T-Shirt" at bounding box center [311, 187] width 172 height 15
drag, startPoint x: 272, startPoint y: 189, endPoint x: 333, endPoint y: 192, distance: 61.0
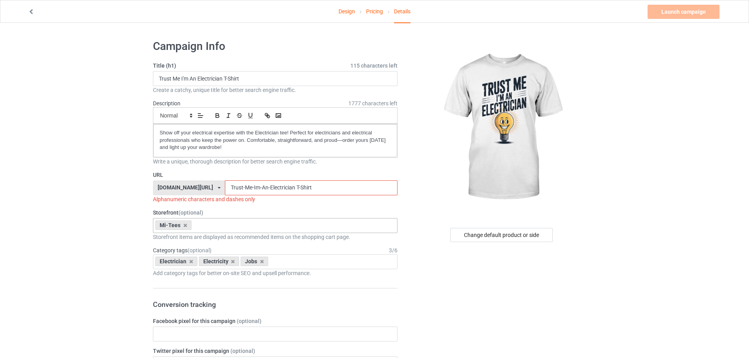
click at [333, 192] on input "Trust-Me-Im-An-Electrician T-Shirt" at bounding box center [311, 187] width 172 height 15
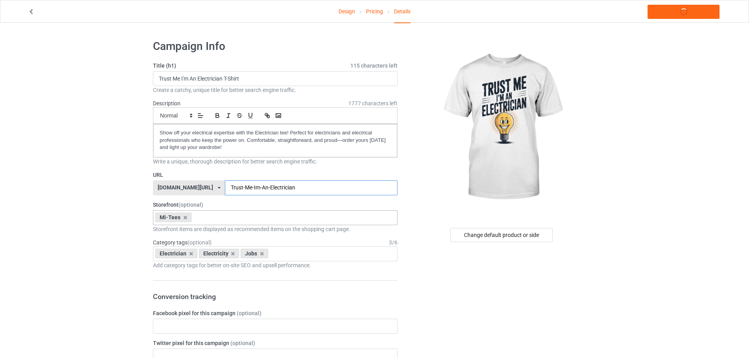
type input "Trust-Me-Im-An-Electrician"
drag, startPoint x: 283, startPoint y: 186, endPoint x: 193, endPoint y: 186, distance: 90.8
click at [193, 186] on div "teechip.com/ teechip.com/ 587d0d41cee36fd012c64a69 Trust-Me-Im-An-Electrician" at bounding box center [275, 187] width 245 height 15
click at [682, 6] on link "Launch campaign" at bounding box center [683, 12] width 72 height 14
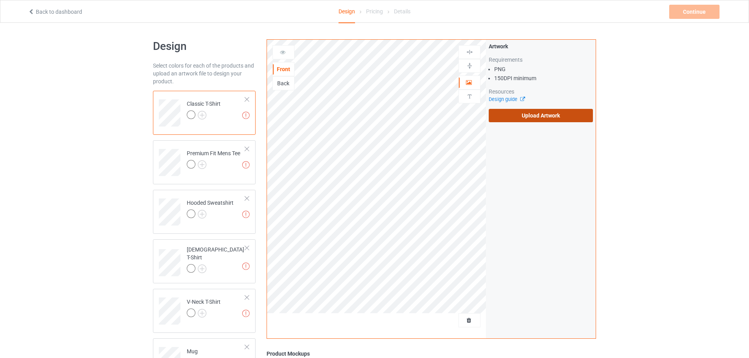
click at [537, 120] on label "Upload Artwork" at bounding box center [541, 115] width 104 height 13
click at [0, 0] on input "Upload Artwork" at bounding box center [0, 0] width 0 height 0
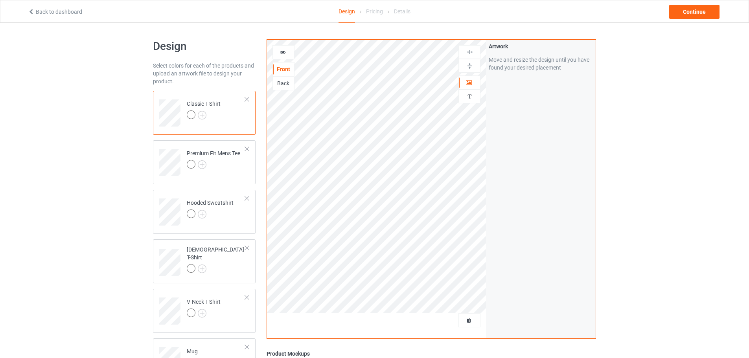
click at [201, 120] on div at bounding box center [204, 115] width 34 height 11
click at [204, 115] on img at bounding box center [202, 115] width 9 height 9
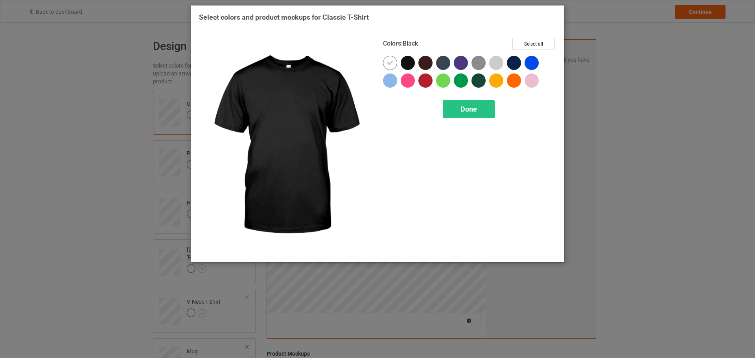
click at [416, 67] on div at bounding box center [410, 65] width 18 height 18
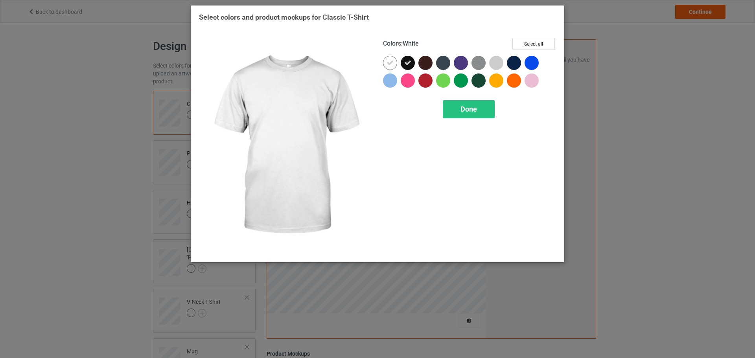
click at [398, 66] on div at bounding box center [392, 65] width 18 height 18
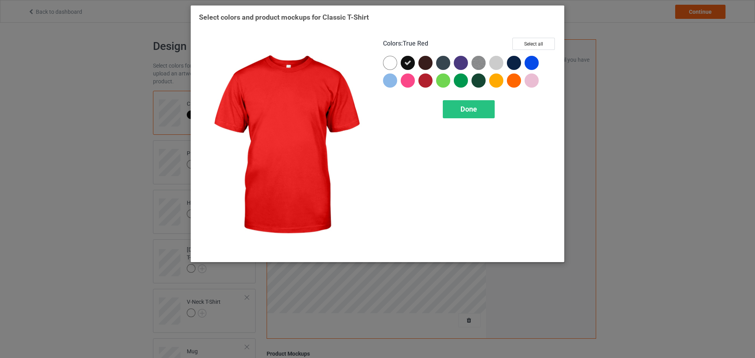
click at [459, 97] on div "Colors : True Red Select all Done" at bounding box center [469, 145] width 184 height 227
click at [459, 109] on div "Done" at bounding box center [469, 109] width 52 height 18
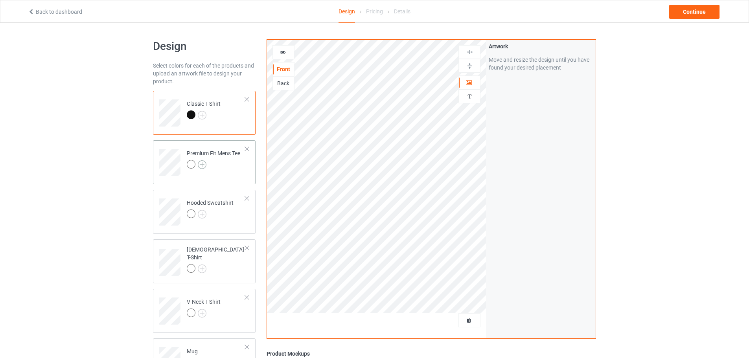
click at [204, 166] on img at bounding box center [202, 164] width 9 height 9
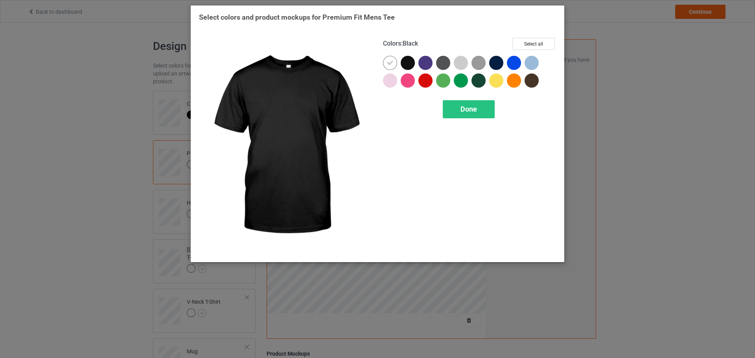
click at [410, 66] on div at bounding box center [408, 63] width 14 height 14
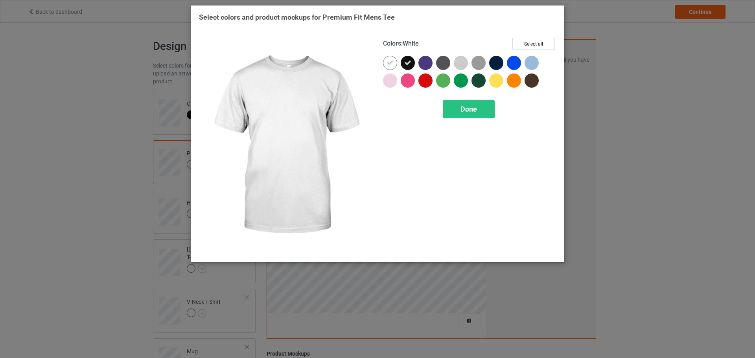
click at [396, 66] on div at bounding box center [390, 63] width 14 height 14
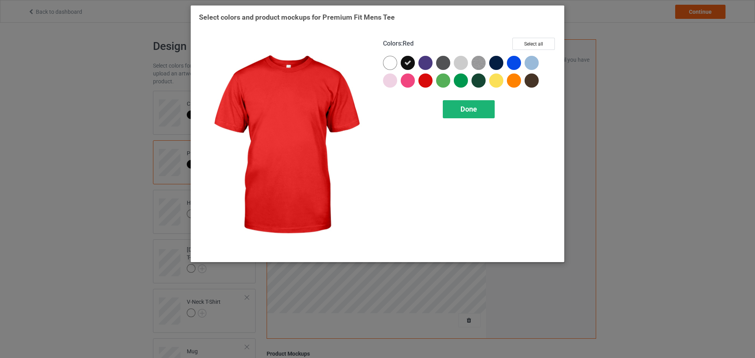
click at [458, 104] on div "Done" at bounding box center [469, 109] width 52 height 18
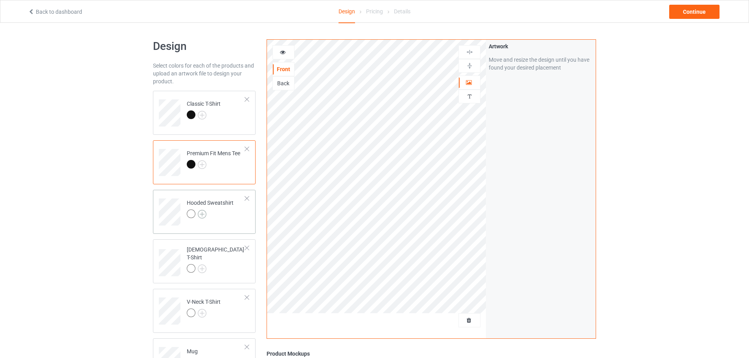
click at [205, 215] on img at bounding box center [202, 214] width 9 height 9
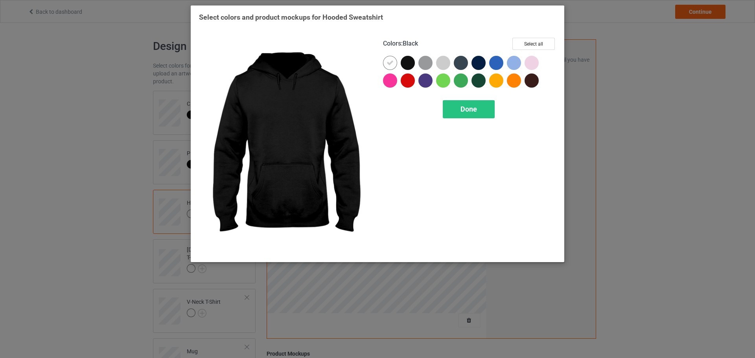
click at [406, 70] on div at bounding box center [408, 63] width 14 height 14
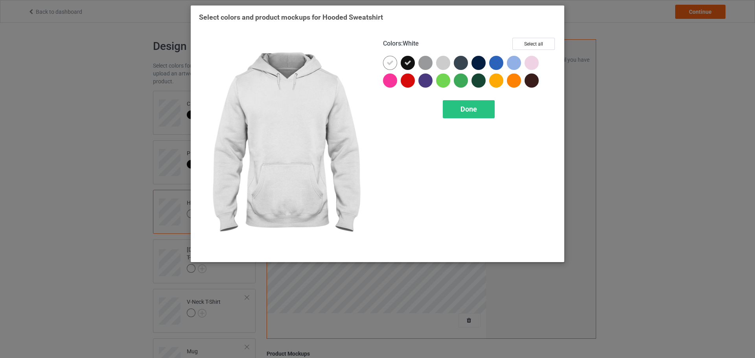
click at [396, 66] on div at bounding box center [390, 63] width 14 height 14
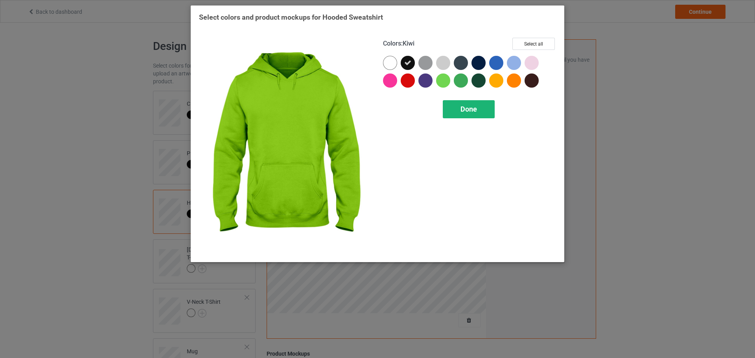
click at [465, 103] on div "Done" at bounding box center [469, 109] width 52 height 18
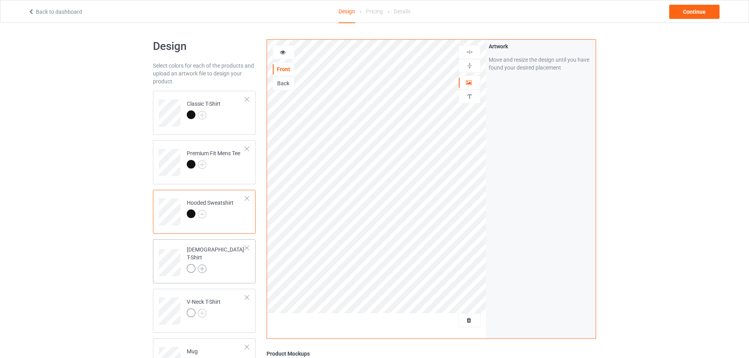
click at [204, 265] on img at bounding box center [202, 269] width 9 height 9
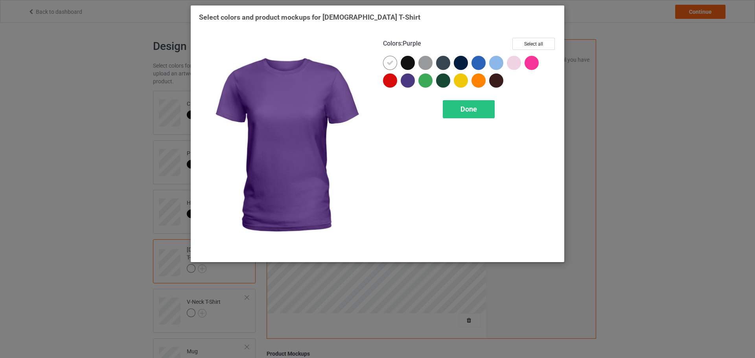
click at [409, 66] on div at bounding box center [408, 63] width 14 height 14
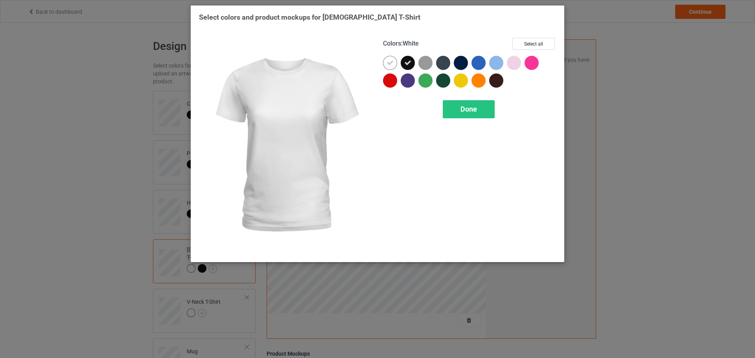
click at [397, 66] on div at bounding box center [392, 65] width 18 height 18
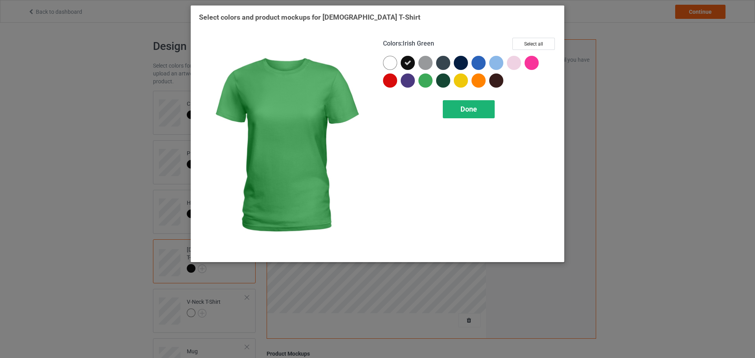
click at [458, 111] on div "Done" at bounding box center [469, 109] width 52 height 18
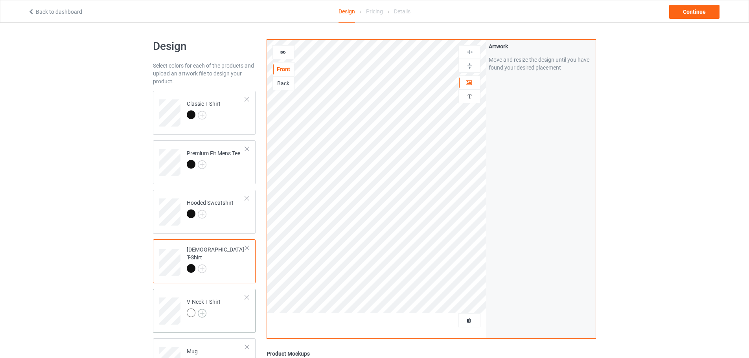
click at [205, 312] on img at bounding box center [202, 313] width 9 height 9
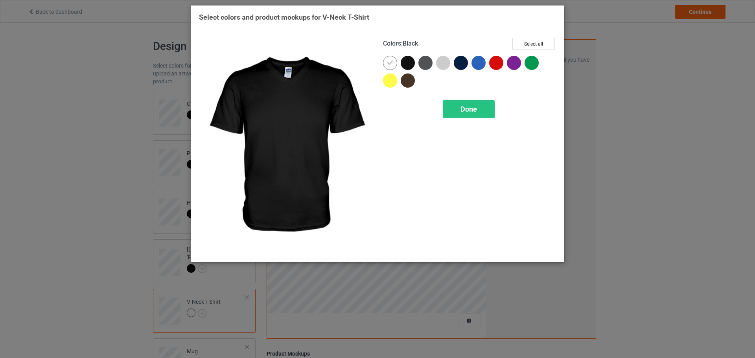
click at [411, 64] on div at bounding box center [408, 63] width 14 height 14
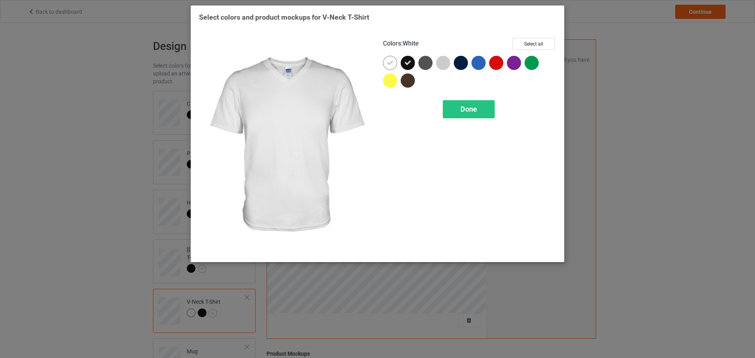
click at [395, 65] on div at bounding box center [390, 63] width 14 height 14
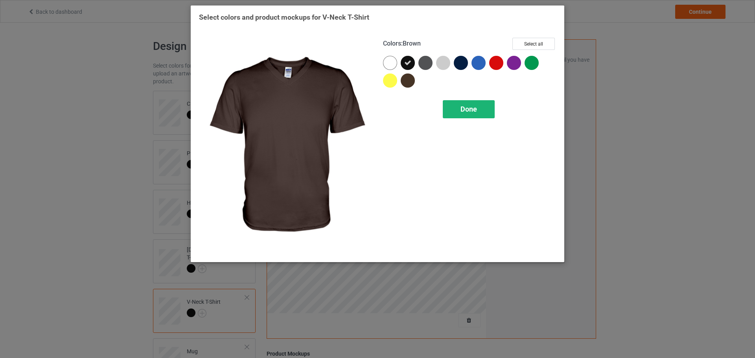
click at [452, 105] on div "Done" at bounding box center [469, 109] width 52 height 18
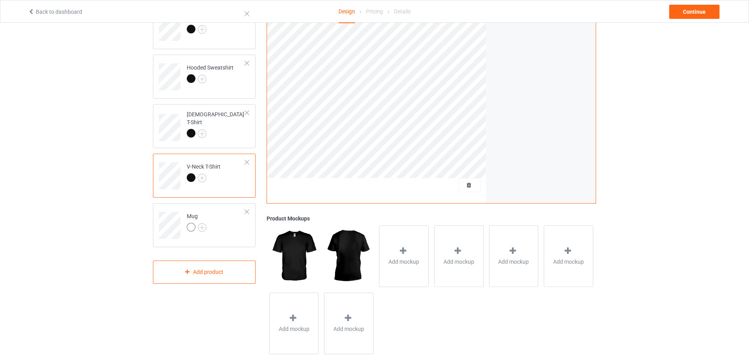
scroll to position [151, 0]
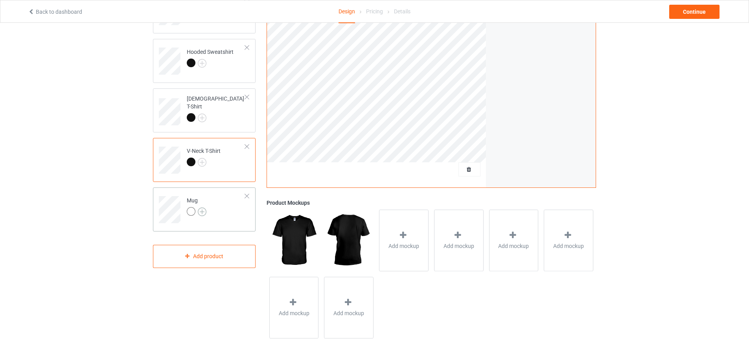
click at [201, 213] on img at bounding box center [202, 212] width 9 height 9
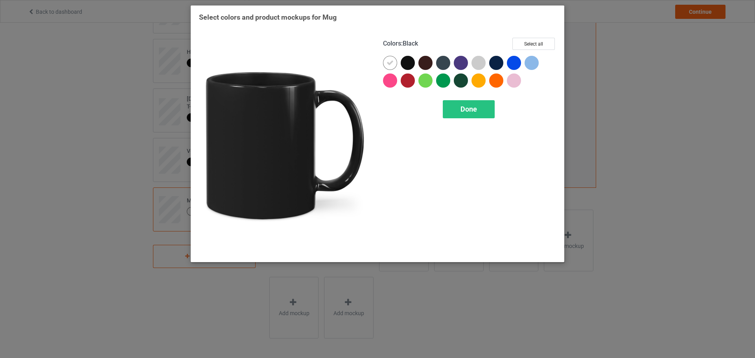
click at [404, 65] on div at bounding box center [408, 63] width 14 height 14
click at [397, 65] on div at bounding box center [392, 65] width 18 height 18
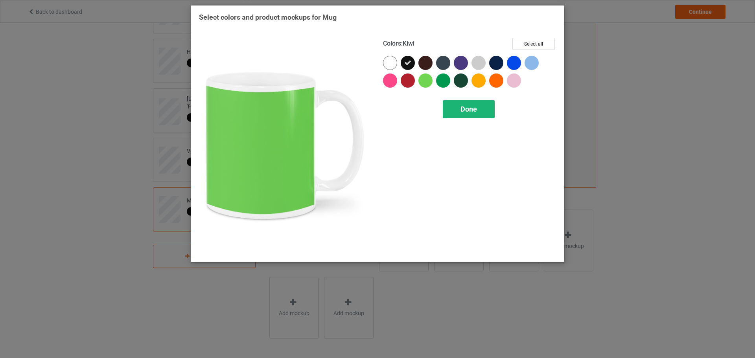
click at [476, 112] on span "Done" at bounding box center [468, 109] width 17 height 8
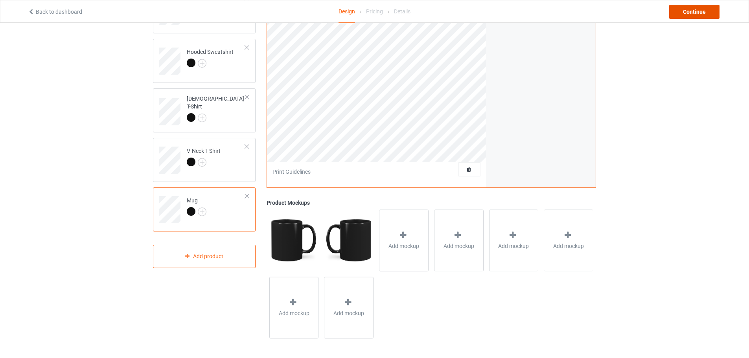
click at [695, 8] on div "Continue" at bounding box center [694, 12] width 50 height 14
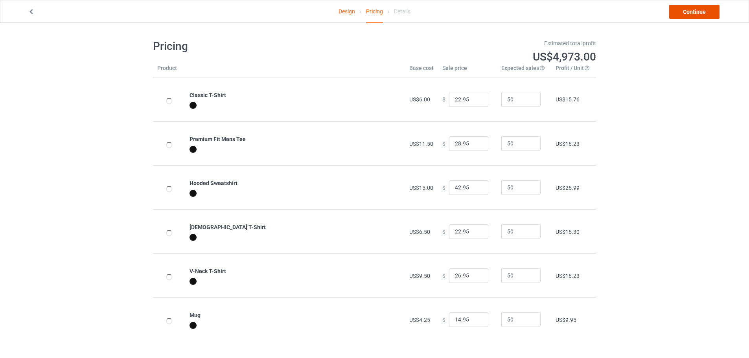
click at [696, 11] on link "Continue" at bounding box center [694, 12] width 50 height 14
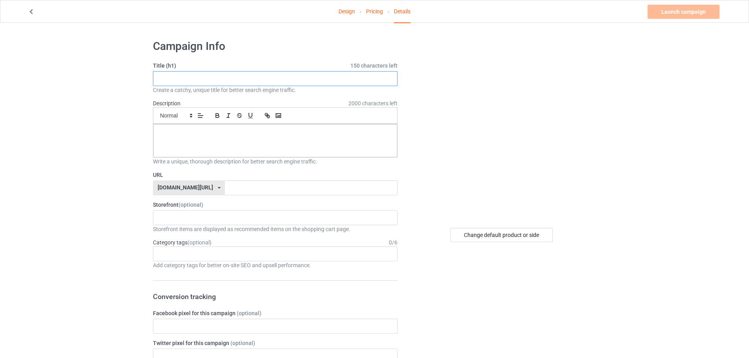
click at [255, 83] on input "text" at bounding box center [275, 78] width 245 height 15
paste input "Measure Twice Cut Once T-Shirt"
type input "Measure Twice Cut Once T-Shirt"
click at [229, 190] on input "text" at bounding box center [311, 187] width 172 height 15
paste input "Measure Twice Cut Once T-Shirt"
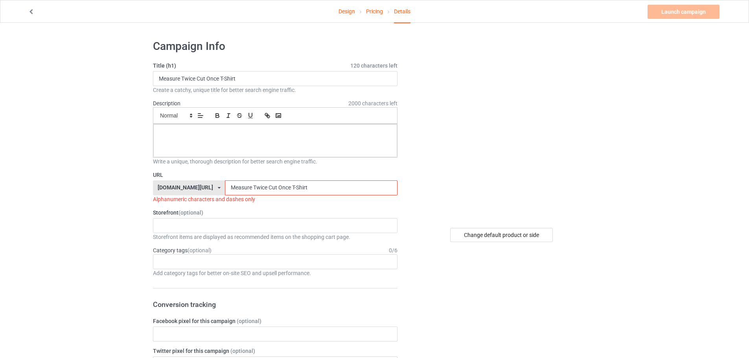
drag, startPoint x: 229, startPoint y: 186, endPoint x: 230, endPoint y: 190, distance: 4.5
click at [230, 190] on input "Measure Twice Cut Once T-Shirt" at bounding box center [311, 187] width 172 height 15
drag, startPoint x: 245, startPoint y: 187, endPoint x: 390, endPoint y: 208, distance: 146.6
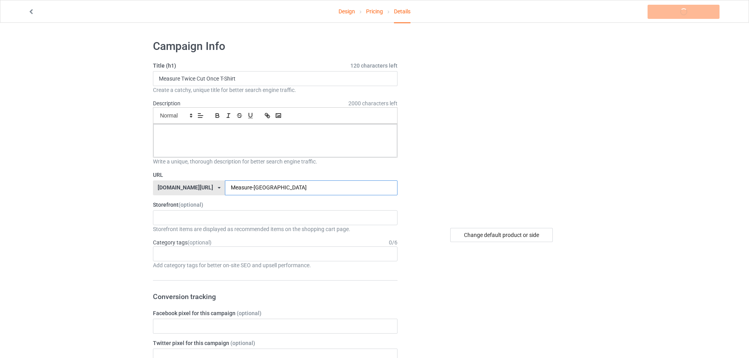
type input "Measure-Twice"
click at [180, 208] on label "Storefront (optional)" at bounding box center [275, 205] width 245 height 8
click at [180, 215] on div "KIOTA Gaming Finish Line Fitness Mi-Tees 6767c36548d7ee002e084532 651a982803c4d…" at bounding box center [275, 217] width 245 height 15
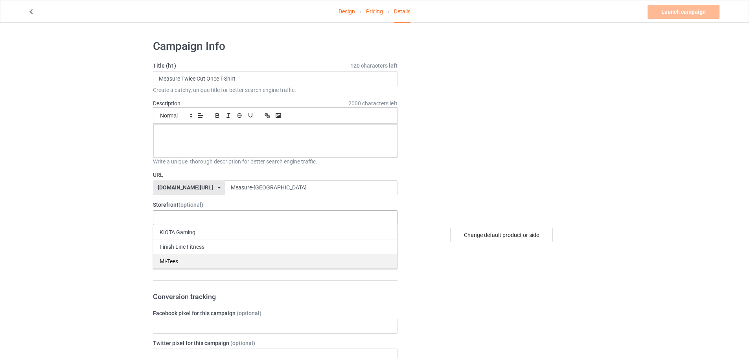
click at [186, 257] on div "Mi-Tees" at bounding box center [275, 261] width 244 height 15
click at [175, 251] on div "Age > [DEMOGRAPHIC_DATA] > 1 Age > [DEMOGRAPHIC_DATA] Months > 1 Month Age > [D…" at bounding box center [275, 253] width 245 height 15
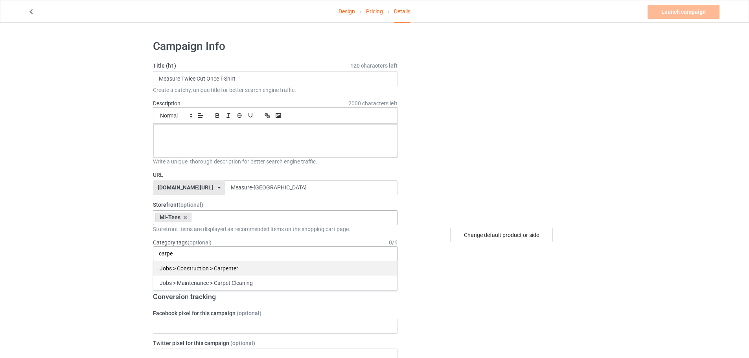
type input "carpe"
click at [276, 271] on div "Jobs > Construction > Carpenter" at bounding box center [275, 268] width 244 height 15
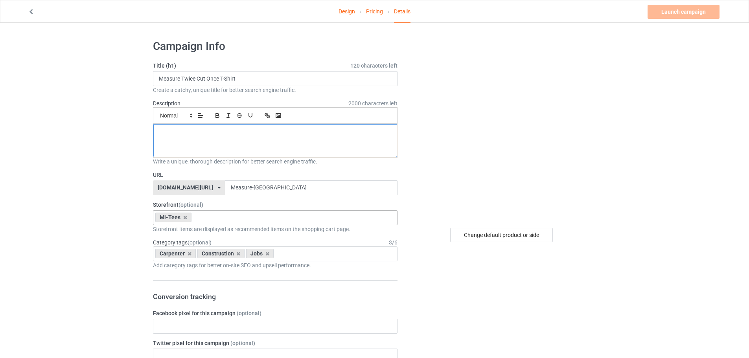
click at [221, 149] on div at bounding box center [275, 140] width 244 height 33
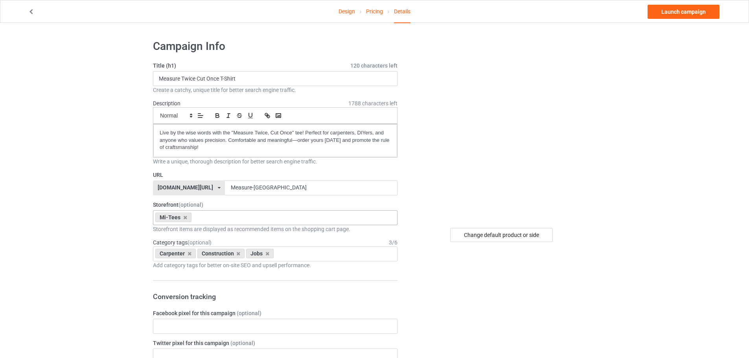
click at [162, 131] on p "Live by the wise words with the "Measure Twice, Cut Once" tee! Perfect for carp…" at bounding box center [275, 140] width 231 height 22
click at [684, 16] on link "Launch campaign" at bounding box center [683, 12] width 72 height 14
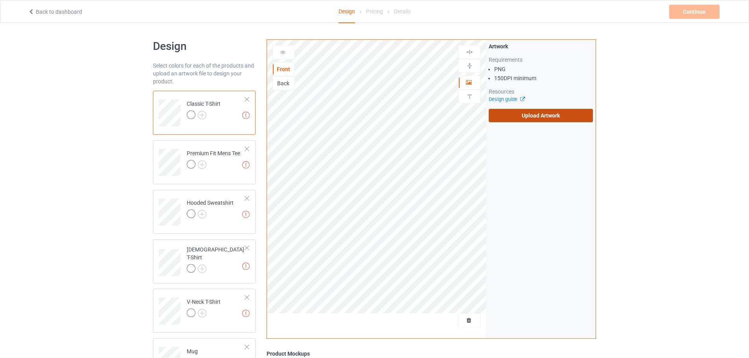
click at [560, 118] on label "Upload Artwork" at bounding box center [541, 115] width 104 height 13
click at [0, 0] on input "Upload Artwork" at bounding box center [0, 0] width 0 height 0
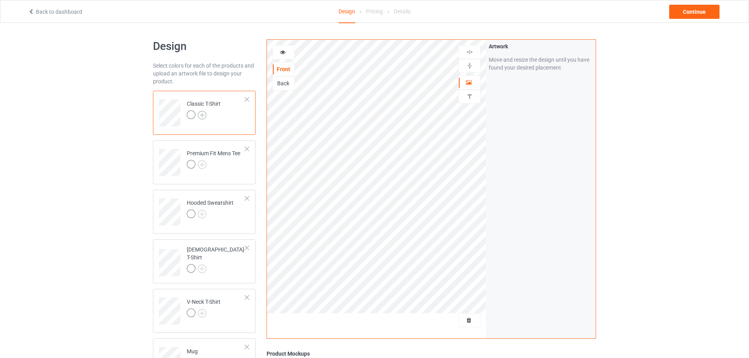
click at [198, 118] on img at bounding box center [202, 115] width 9 height 9
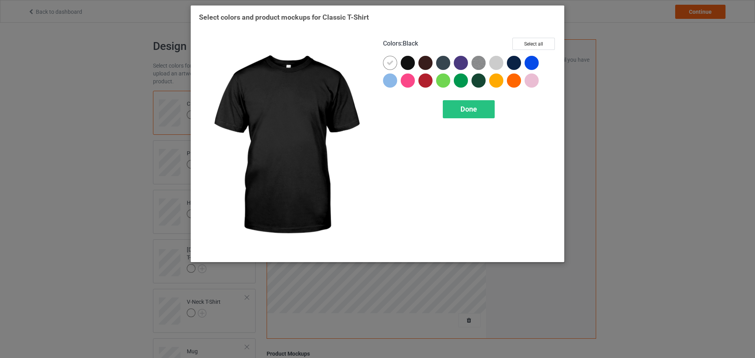
click at [403, 62] on div at bounding box center [408, 63] width 14 height 14
click at [392, 63] on icon at bounding box center [389, 62] width 7 height 7
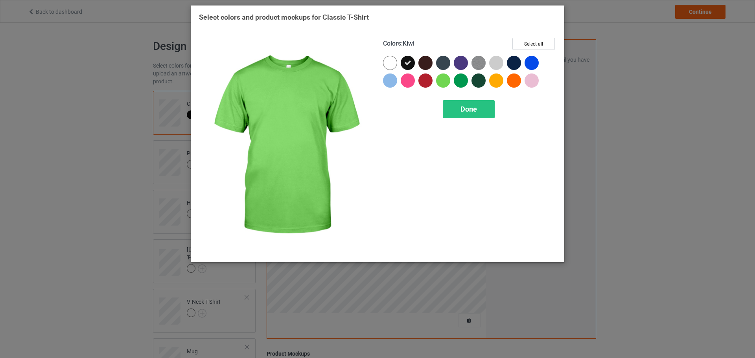
click at [455, 94] on div "Colors : Kiwi Select all Done" at bounding box center [469, 145] width 184 height 227
click at [459, 110] on div "Done" at bounding box center [469, 109] width 52 height 18
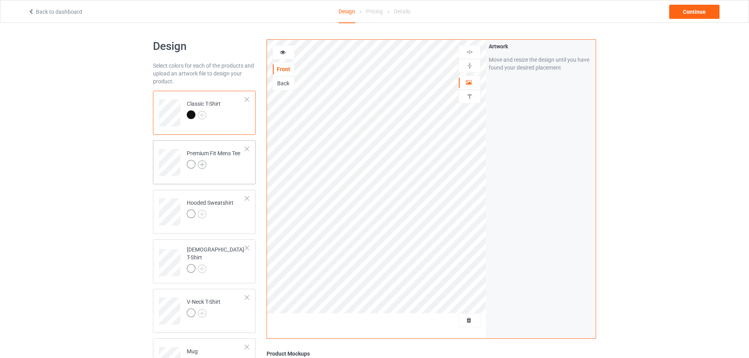
click at [203, 166] on img at bounding box center [202, 164] width 9 height 9
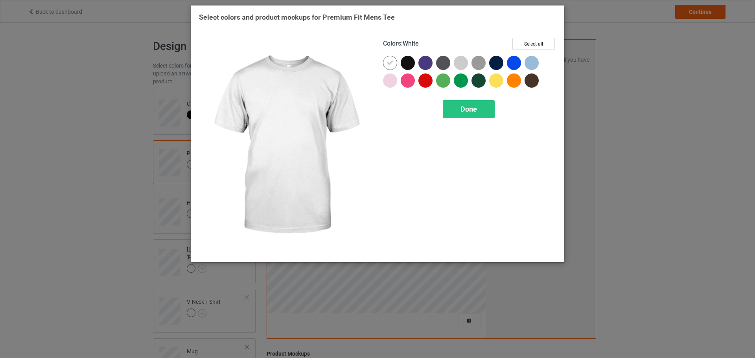
click at [399, 66] on div at bounding box center [392, 65] width 18 height 18
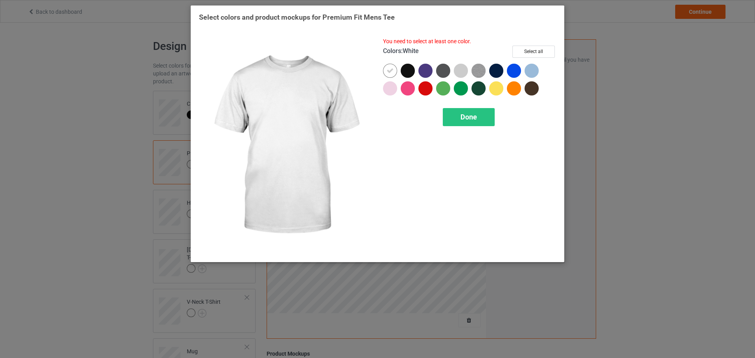
click at [398, 67] on div at bounding box center [392, 73] width 18 height 18
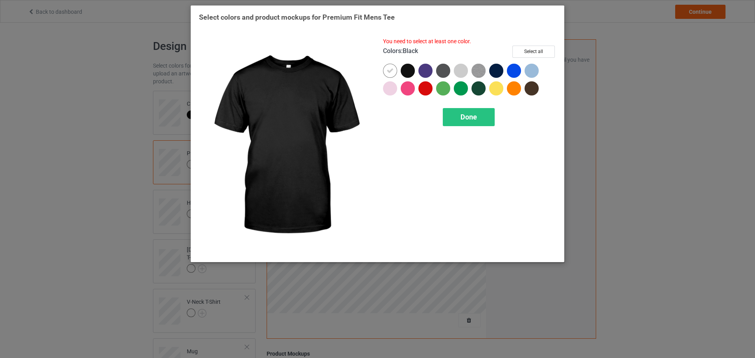
click at [408, 67] on div at bounding box center [408, 71] width 14 height 14
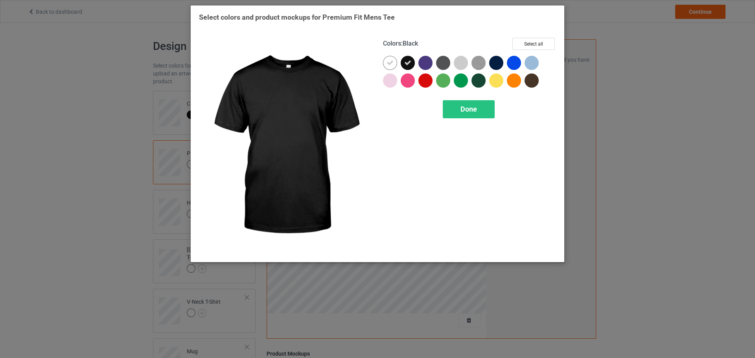
click at [392, 66] on icon at bounding box center [389, 62] width 7 height 7
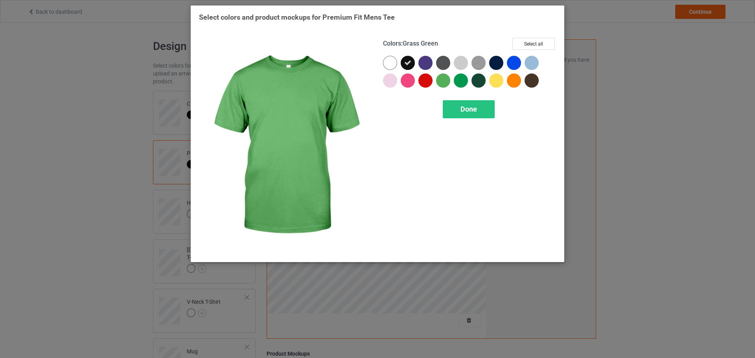
click at [446, 92] on div "Colors : Grass Green Select all Done" at bounding box center [469, 145] width 184 height 227
click at [454, 103] on div "Done" at bounding box center [469, 109] width 52 height 18
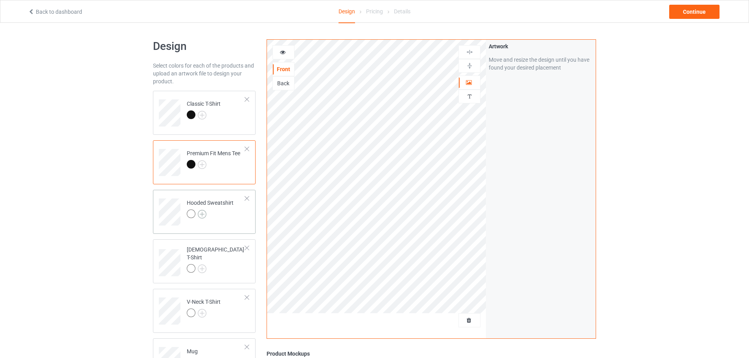
click at [202, 216] on img at bounding box center [202, 214] width 9 height 9
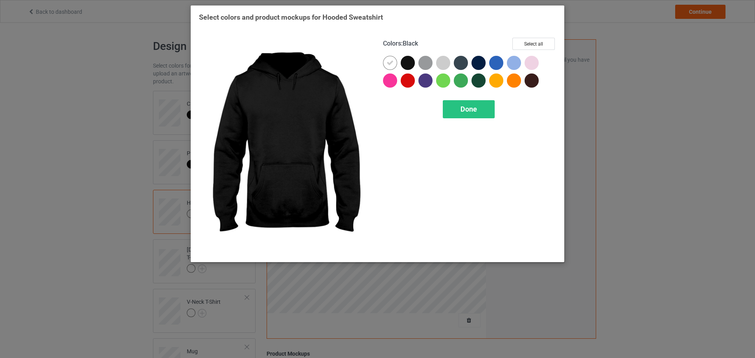
click at [406, 62] on div at bounding box center [408, 63] width 14 height 14
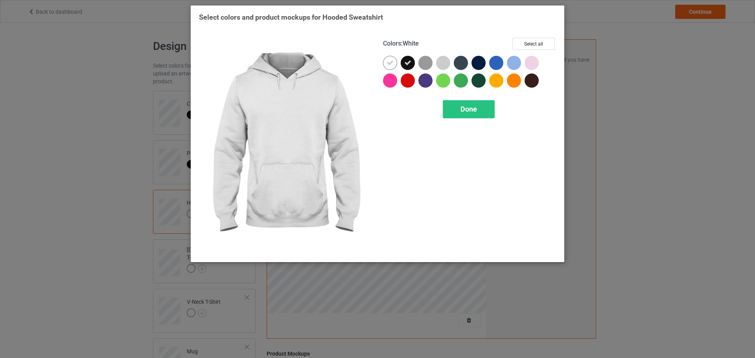
click at [399, 62] on div at bounding box center [392, 65] width 18 height 18
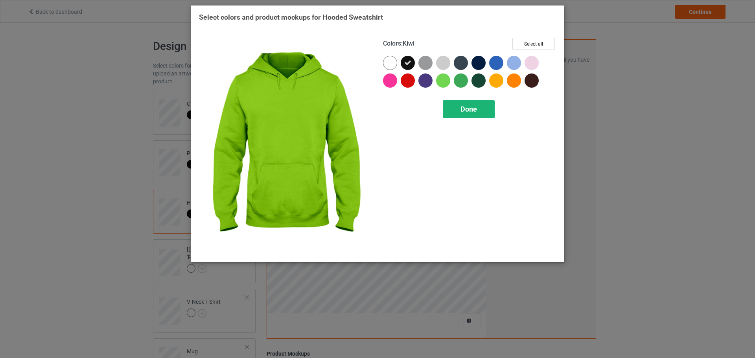
click at [463, 103] on div "Done" at bounding box center [469, 109] width 52 height 18
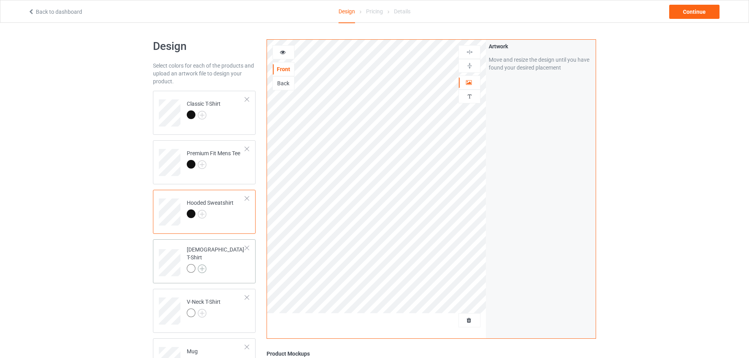
click at [204, 265] on img at bounding box center [202, 269] width 9 height 9
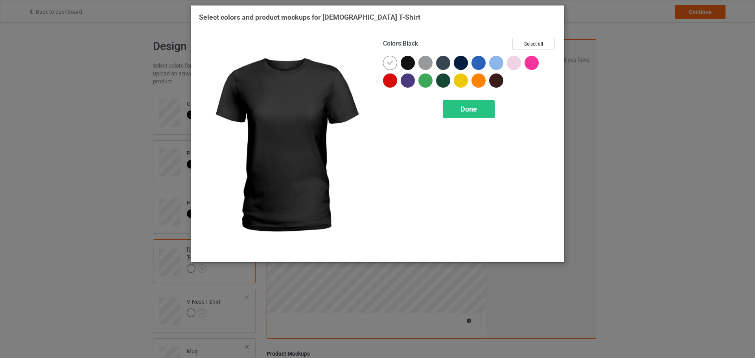
click at [411, 60] on div at bounding box center [408, 63] width 14 height 14
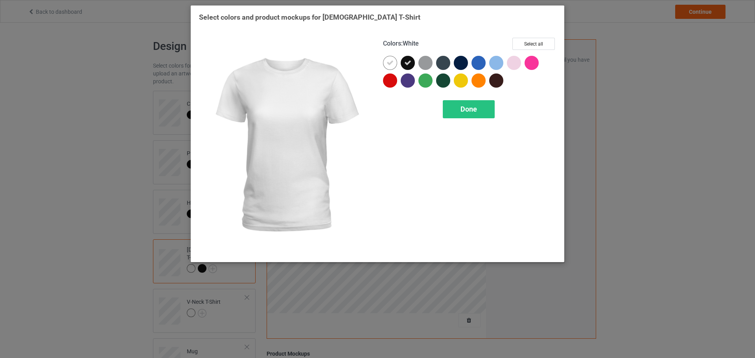
click at [390, 63] on icon at bounding box center [389, 62] width 7 height 7
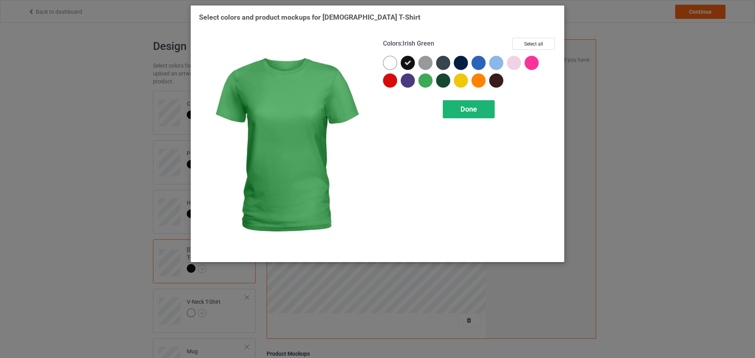
click at [460, 114] on div "Done" at bounding box center [469, 109] width 52 height 18
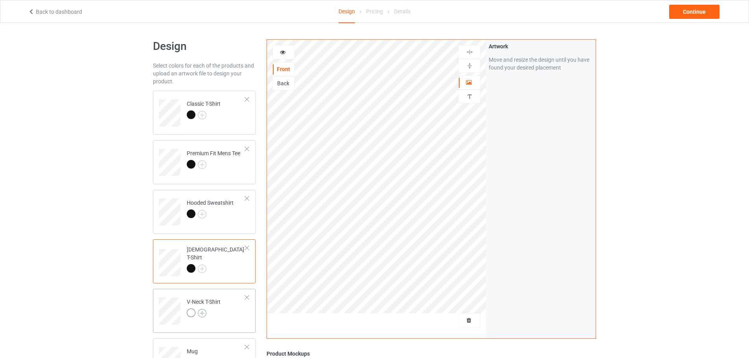
click at [204, 313] on img at bounding box center [202, 313] width 9 height 9
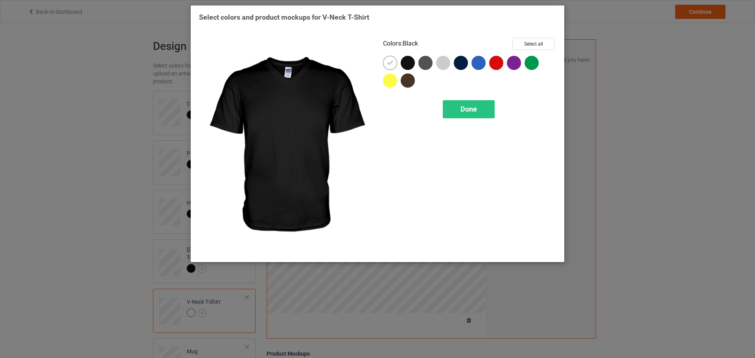
click at [405, 64] on div at bounding box center [408, 63] width 14 height 14
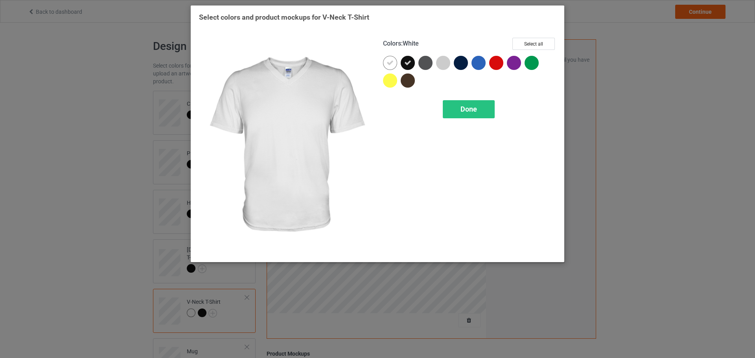
click at [392, 63] on icon at bounding box center [389, 62] width 7 height 7
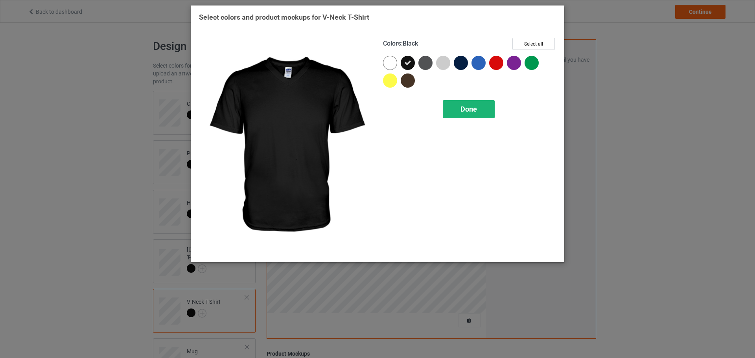
click at [489, 109] on div "Done" at bounding box center [469, 109] width 52 height 18
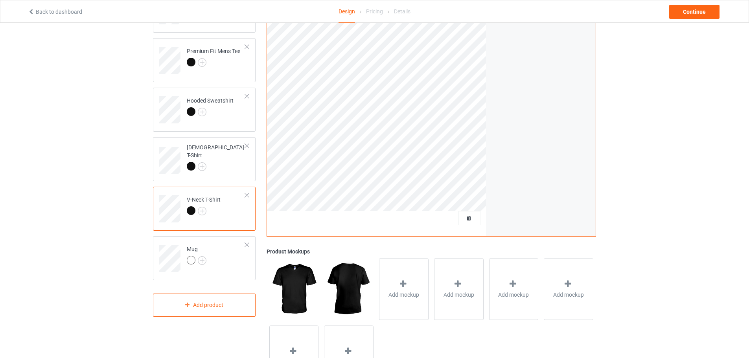
scroll to position [118, 0]
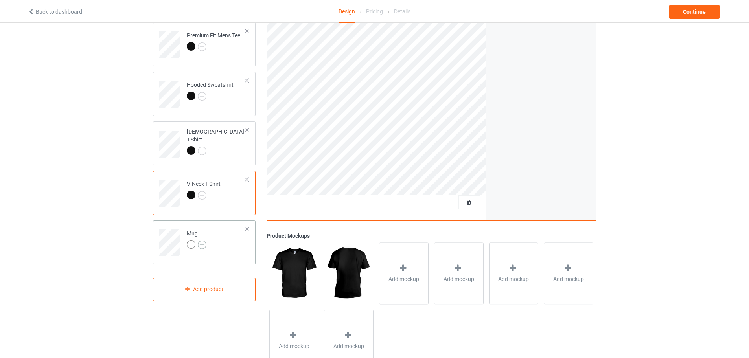
click at [203, 244] on img at bounding box center [202, 245] width 9 height 9
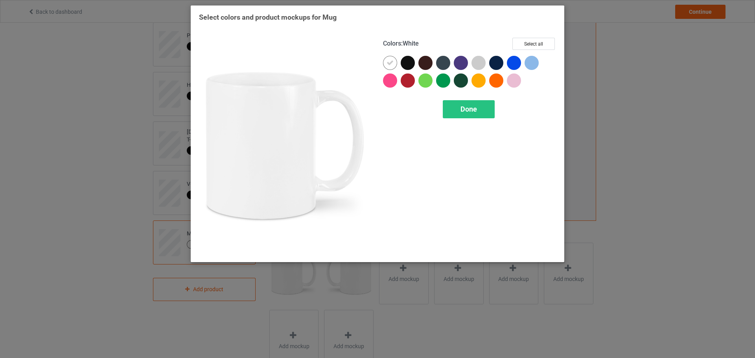
click at [393, 59] on div at bounding box center [390, 63] width 14 height 14
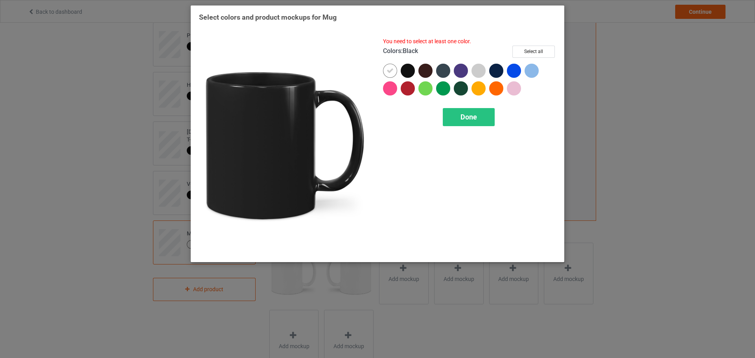
click at [404, 65] on div at bounding box center [410, 73] width 18 height 18
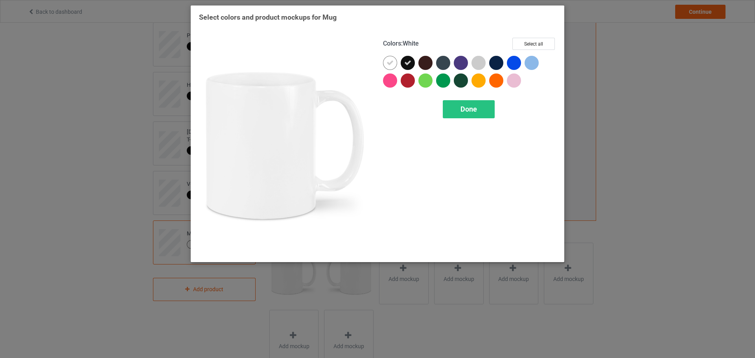
click at [395, 66] on div at bounding box center [390, 63] width 14 height 14
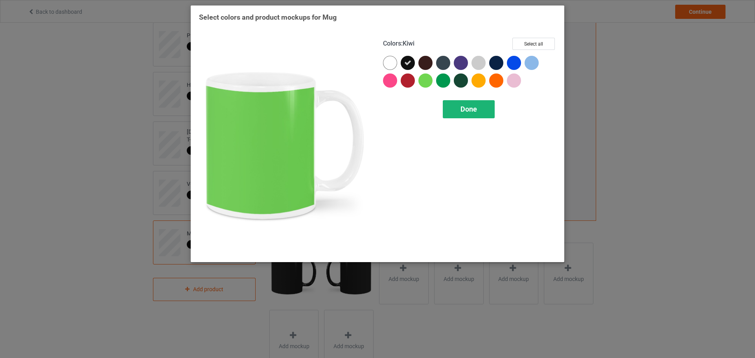
click at [461, 113] on span "Done" at bounding box center [468, 109] width 17 height 8
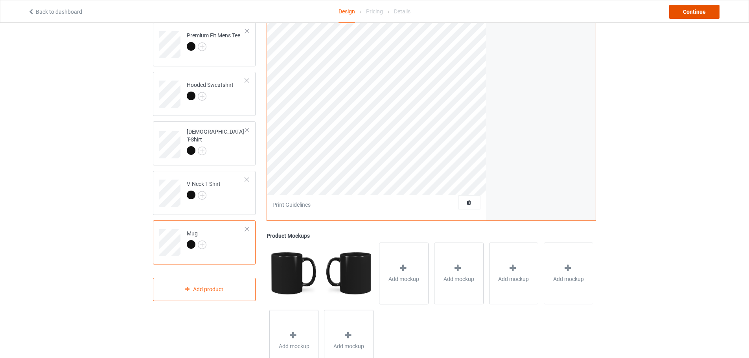
click at [703, 15] on div "Continue" at bounding box center [694, 12] width 50 height 14
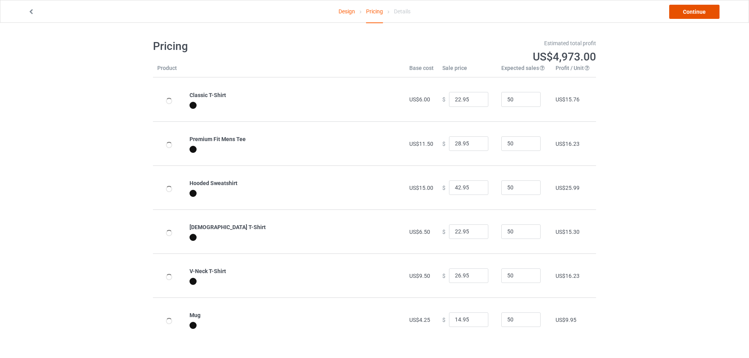
click at [696, 15] on link "Continue" at bounding box center [694, 12] width 50 height 14
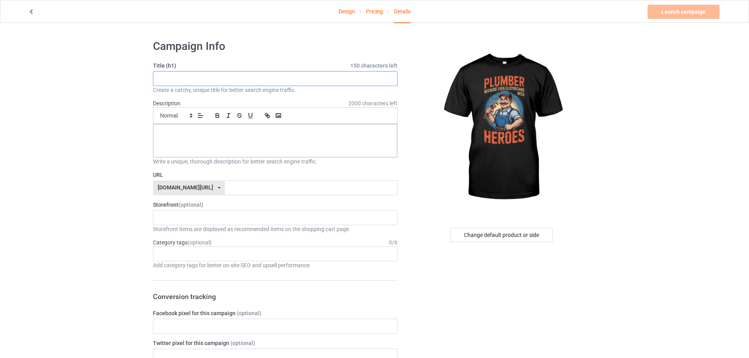
click at [278, 74] on input "text" at bounding box center [275, 78] width 245 height 15
paste input "Plumber Heroes T-Shirt"
type input "Plumber Heroes T-Shirt"
click at [228, 185] on input "text" at bounding box center [311, 187] width 172 height 15
paste input "Plumber Heroes T-Shirt"
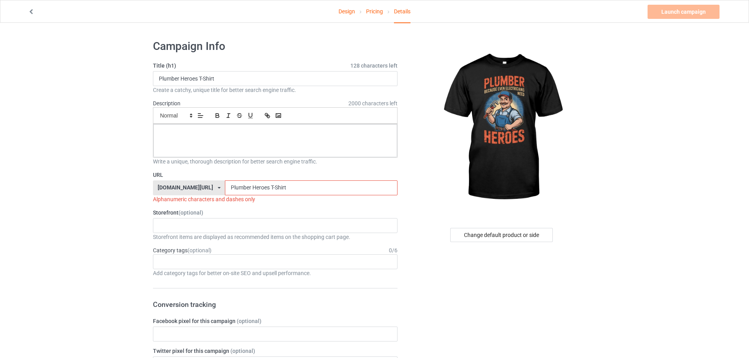
drag, startPoint x: 228, startPoint y: 185, endPoint x: 230, endPoint y: 189, distance: 4.4
click at [230, 189] on input "Plumber Heroes T-Shirt" at bounding box center [311, 187] width 172 height 15
drag, startPoint x: 247, startPoint y: 186, endPoint x: 316, endPoint y: 191, distance: 69.4
click at [315, 191] on input "Plumber-Heroes T-Shirt" at bounding box center [311, 187] width 172 height 15
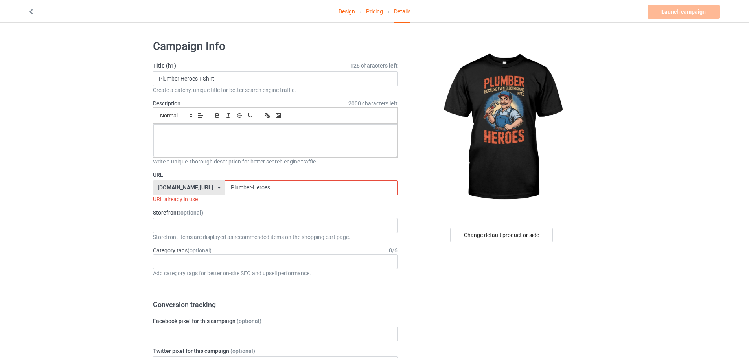
click at [277, 187] on input "Plumber-Heroes" at bounding box center [311, 187] width 172 height 15
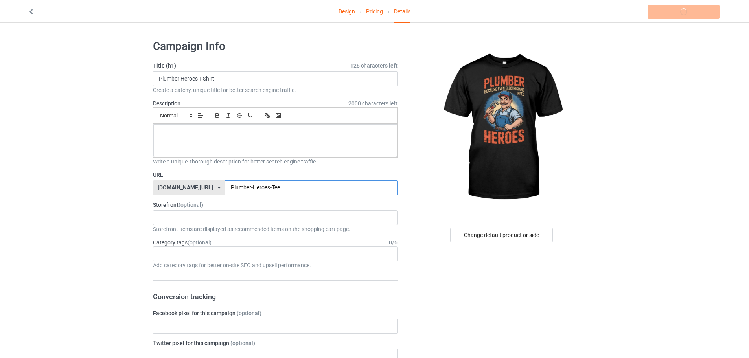
type input "Plumber-Heroes-Tee"
click at [185, 139] on div at bounding box center [275, 140] width 244 height 33
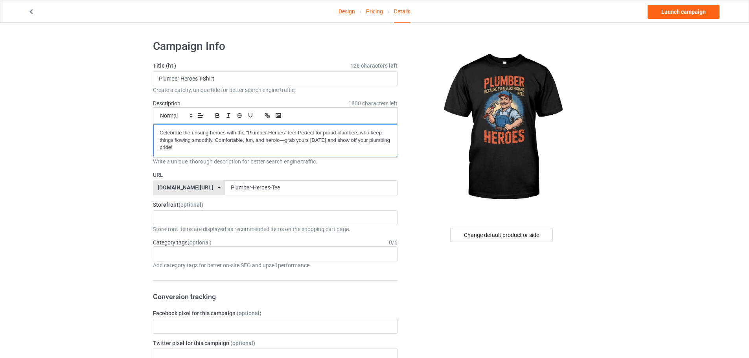
click at [156, 132] on div "Celebrate the unsung heroes with the "Plumber Heroes" tee! Perfect for proud pl…" at bounding box center [275, 140] width 244 height 33
click at [206, 213] on div "KIOTA Gaming Finish Line Fitness Mi-Tees 6767c36548d7ee002e084532 651a982803c4d…" at bounding box center [275, 217] width 245 height 15
click at [180, 260] on div "Mi-Tees" at bounding box center [275, 261] width 244 height 15
click at [173, 257] on div "Age > [DEMOGRAPHIC_DATA] > 1 Age > [DEMOGRAPHIC_DATA] Months > 1 Month Age > [D…" at bounding box center [275, 253] width 245 height 15
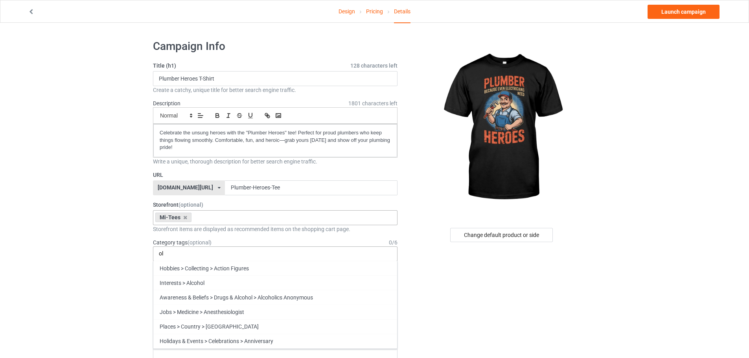
type input "o"
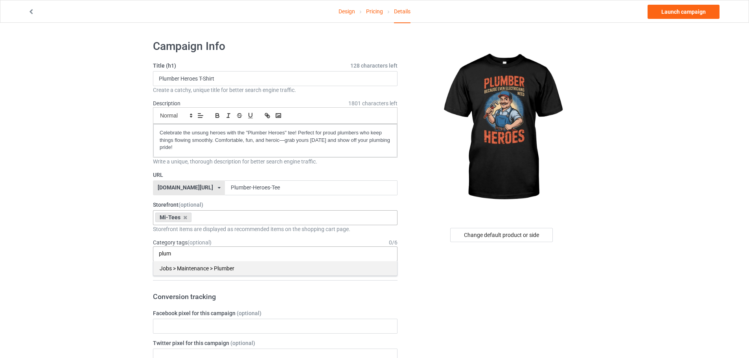
type input "plum"
click at [180, 270] on div "Jobs > Maintenance > Plumber" at bounding box center [275, 268] width 244 height 15
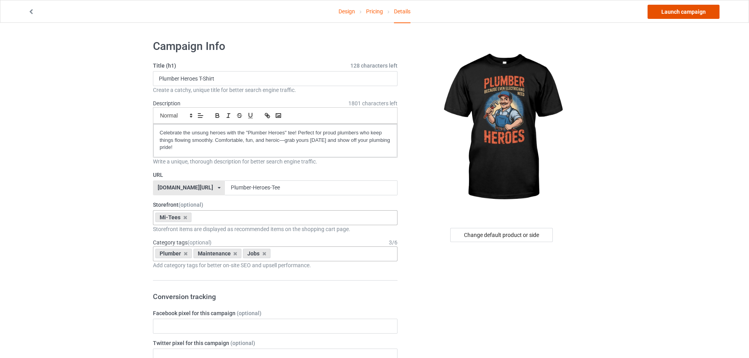
click at [686, 17] on link "Launch campaign" at bounding box center [683, 12] width 72 height 14
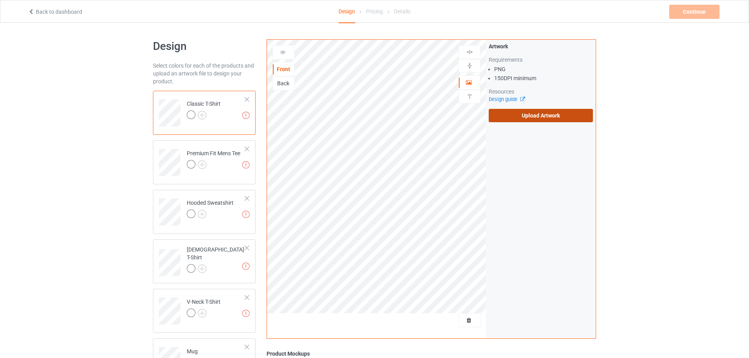
click at [561, 114] on label "Upload Artwork" at bounding box center [541, 115] width 104 height 13
click at [0, 0] on input "Upload Artwork" at bounding box center [0, 0] width 0 height 0
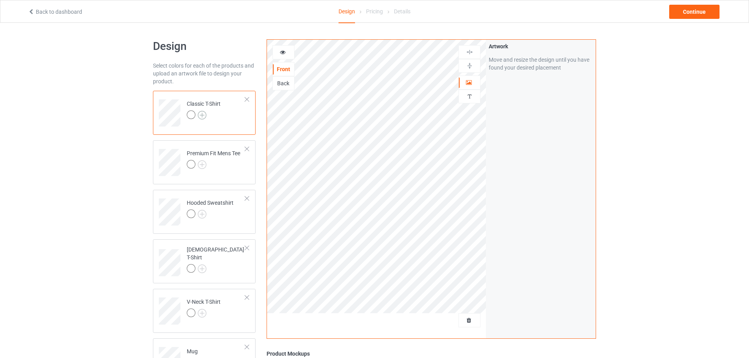
click at [205, 114] on img at bounding box center [202, 115] width 9 height 9
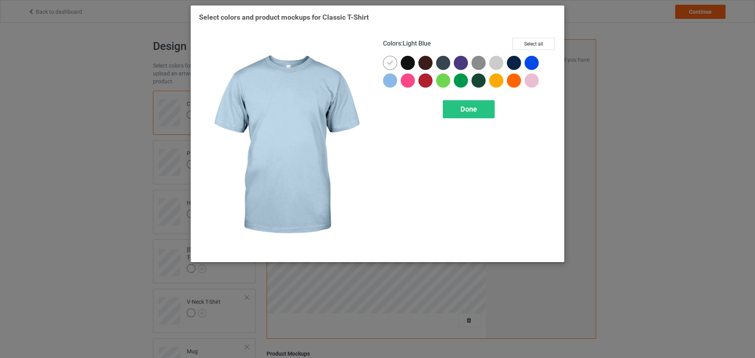
click at [396, 87] on div at bounding box center [392, 83] width 18 height 18
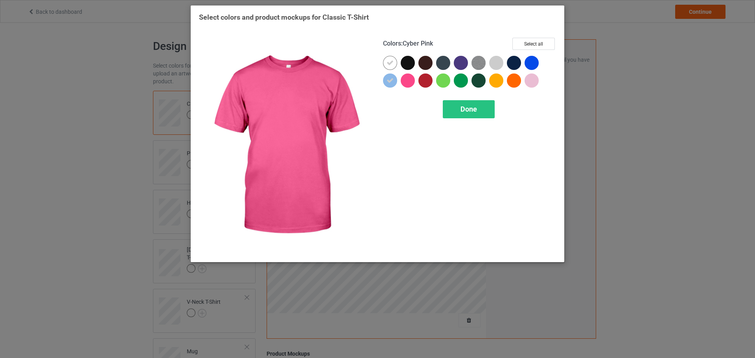
click at [479, 98] on div "Colors : Cyber Pink Select all Done" at bounding box center [469, 145] width 184 height 227
click at [460, 110] on div "Done" at bounding box center [469, 109] width 52 height 18
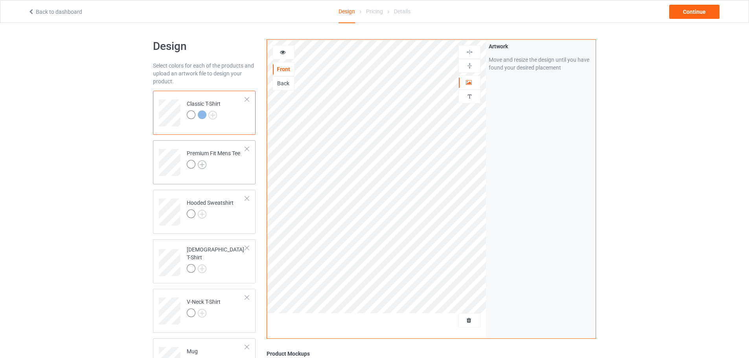
click at [200, 165] on img at bounding box center [202, 164] width 9 height 9
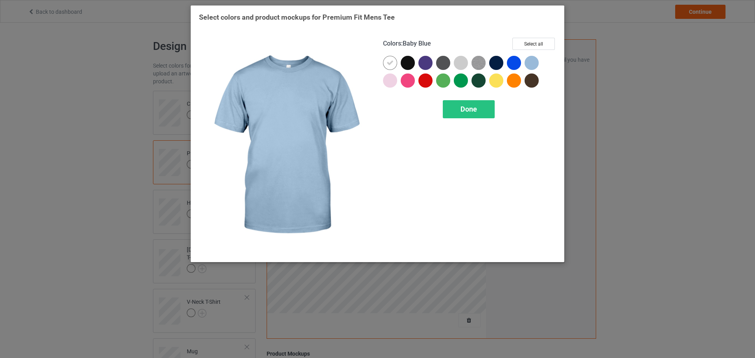
click at [530, 62] on div at bounding box center [531, 63] width 14 height 14
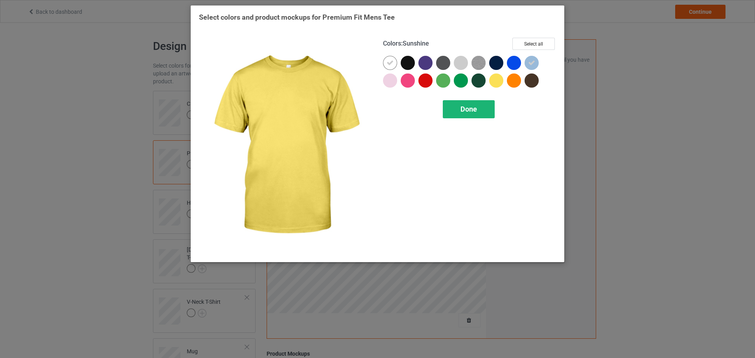
click at [479, 103] on div "Done" at bounding box center [469, 109] width 52 height 18
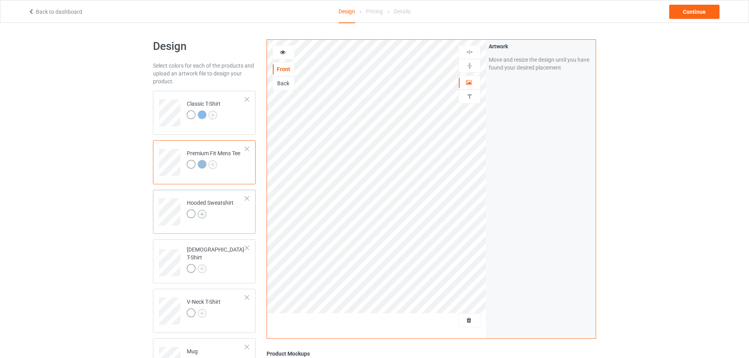
click at [203, 212] on img at bounding box center [202, 214] width 9 height 9
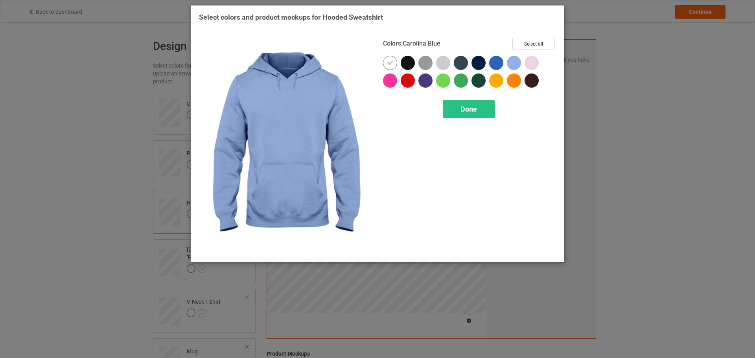
click at [533, 62] on div at bounding box center [531, 63] width 14 height 14
click at [513, 62] on div at bounding box center [514, 63] width 14 height 14
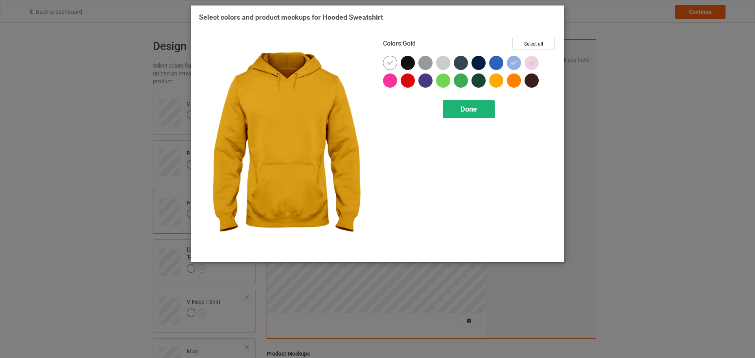
click at [471, 112] on span "Done" at bounding box center [468, 109] width 17 height 8
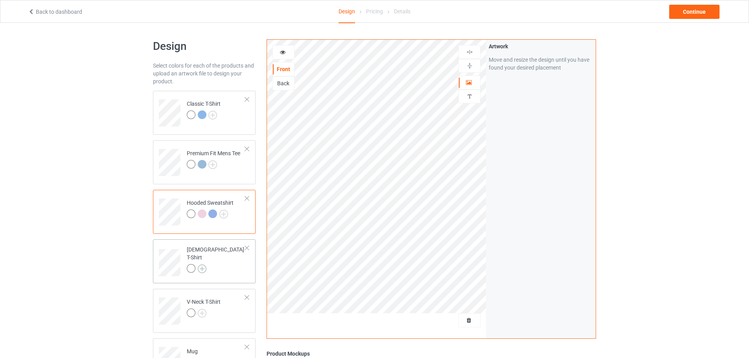
click at [202, 265] on img at bounding box center [202, 269] width 9 height 9
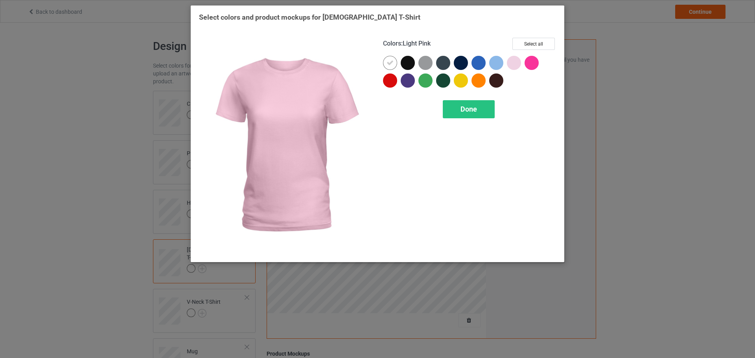
click at [516, 56] on div at bounding box center [514, 63] width 14 height 14
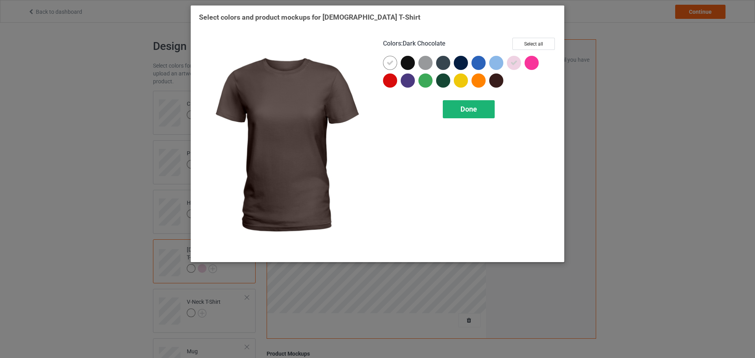
click at [463, 112] on span "Done" at bounding box center [468, 109] width 17 height 8
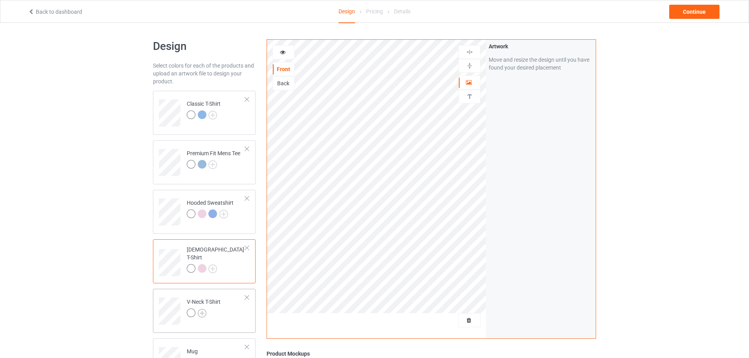
click at [202, 314] on img at bounding box center [202, 313] width 9 height 9
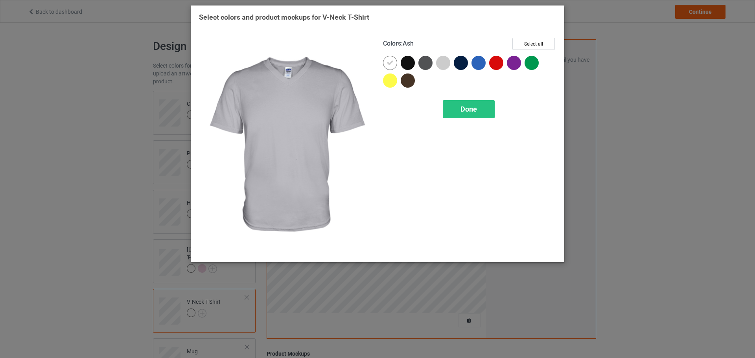
click at [441, 64] on div at bounding box center [443, 63] width 14 height 14
click at [477, 118] on div "Colors : Ash Select all Done" at bounding box center [469, 145] width 184 height 227
click at [467, 107] on span "Done" at bounding box center [468, 109] width 17 height 8
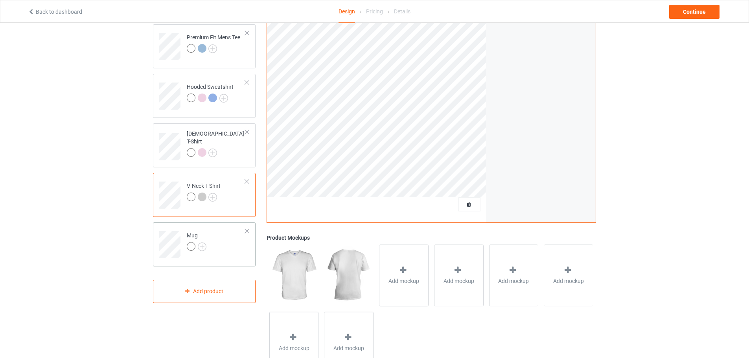
scroll to position [118, 0]
click at [203, 245] on img at bounding box center [202, 245] width 9 height 9
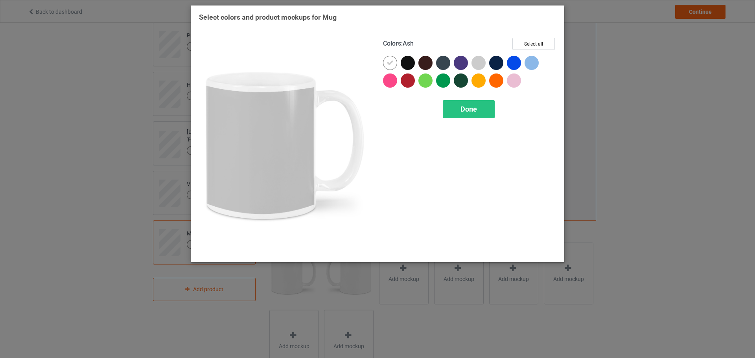
drag, startPoint x: 478, startPoint y: 63, endPoint x: 502, endPoint y: 64, distance: 24.0
click at [479, 63] on div at bounding box center [478, 63] width 14 height 14
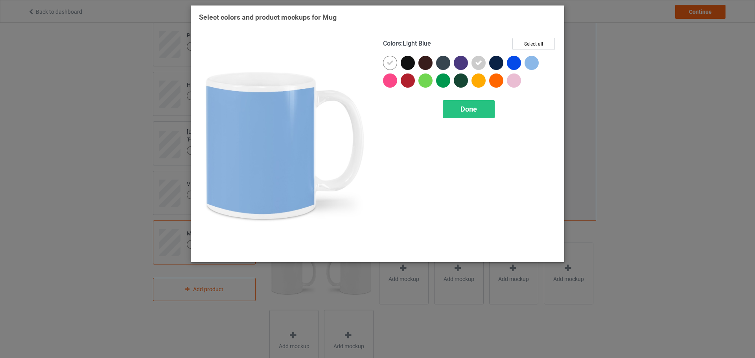
click at [532, 68] on div at bounding box center [531, 63] width 14 height 14
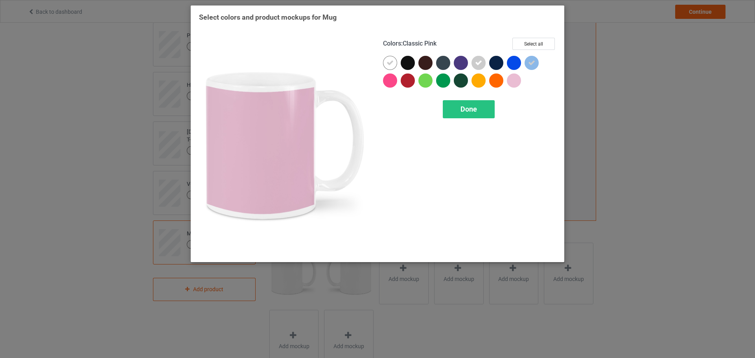
click at [515, 81] on div at bounding box center [514, 81] width 14 height 14
click at [461, 121] on div "Colors : Classic Pink Select all Done" at bounding box center [469, 145] width 184 height 227
click at [456, 117] on div "Done" at bounding box center [469, 109] width 52 height 18
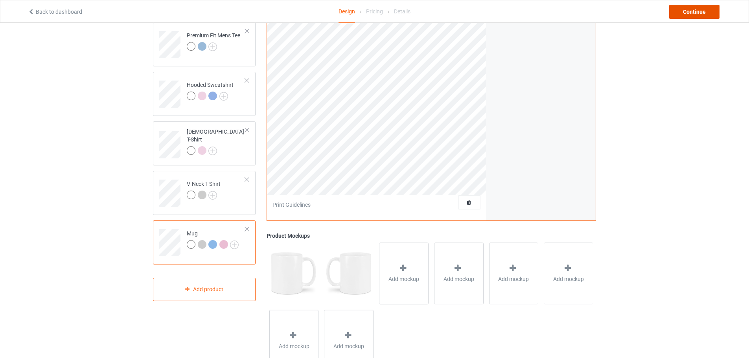
click at [689, 16] on div "Continue" at bounding box center [694, 12] width 50 height 14
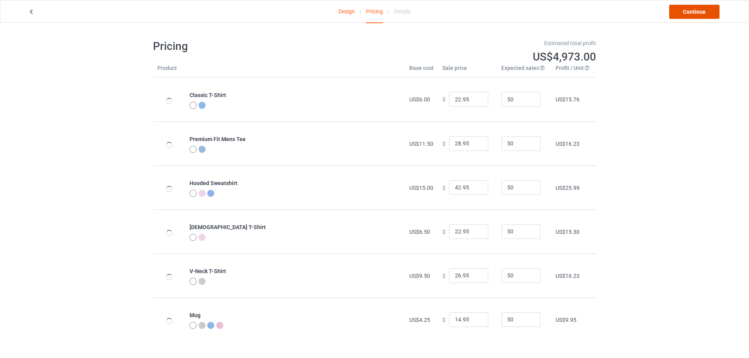
click at [691, 13] on link "Continue" at bounding box center [694, 12] width 50 height 14
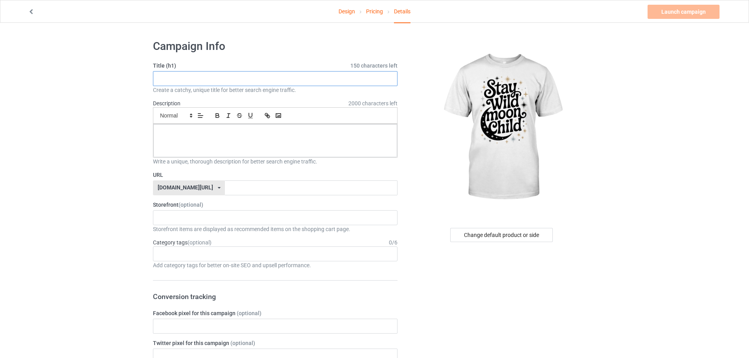
click at [223, 77] on input "text" at bounding box center [275, 78] width 245 height 15
paste input "Stay Wild Moon Child T-Shirt"
type input "Stay Wild Moon Child T-Shirt"
click at [256, 143] on div at bounding box center [275, 140] width 244 height 33
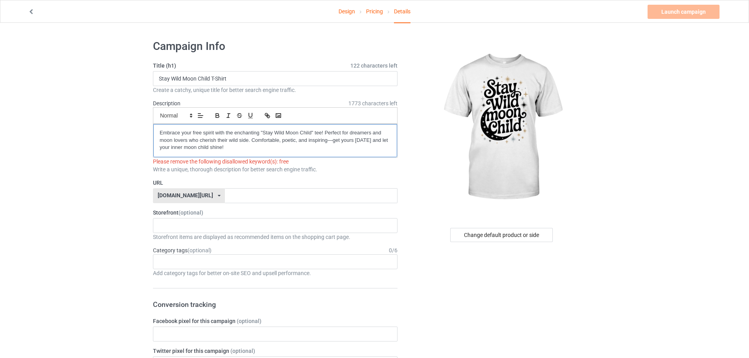
drag, startPoint x: 161, startPoint y: 133, endPoint x: 166, endPoint y: 134, distance: 4.7
click at [164, 133] on p "Embrace your free spirit with the enchanting "Stay Wild Moon Child" tee! Perfec…" at bounding box center [275, 140] width 231 height 22
click at [198, 132] on p "Embrace your free spirit with the enchanting "Stay Wild Moon Child" tee! Perfec…" at bounding box center [275, 140] width 231 height 22
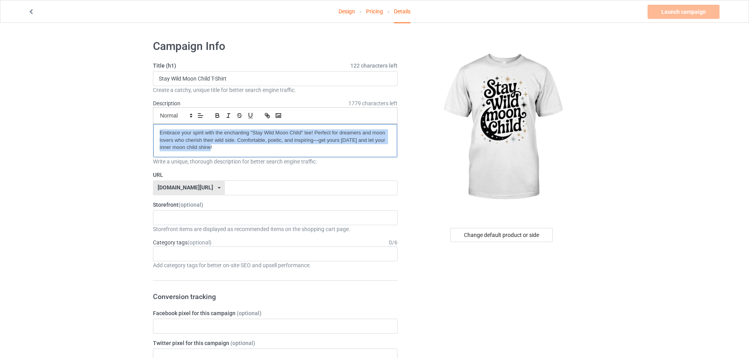
drag, startPoint x: 233, startPoint y: 147, endPoint x: 111, endPoint y: 131, distance: 123.3
copy p "Embrace your spirit with the enchanting "Stay Wild Moon Child" tee! Perfect for…"
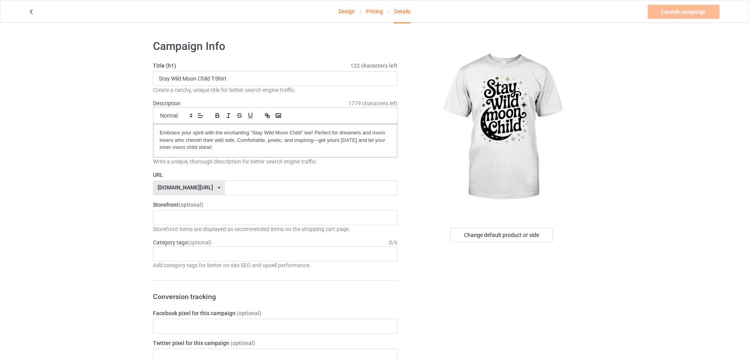
click at [171, 228] on div "Storefront items are displayed as recommended items on the shopping cart page." at bounding box center [275, 229] width 245 height 8
click at [173, 224] on div "KIOTA Gaming Finish Line Fitness Mi-Tees 6767c36548d7ee002e084532 651a982803c4d…" at bounding box center [275, 217] width 245 height 15
click at [178, 257] on div "Mi-Tees" at bounding box center [275, 261] width 244 height 15
click at [166, 254] on input "text" at bounding box center [165, 253] width 12 height 7
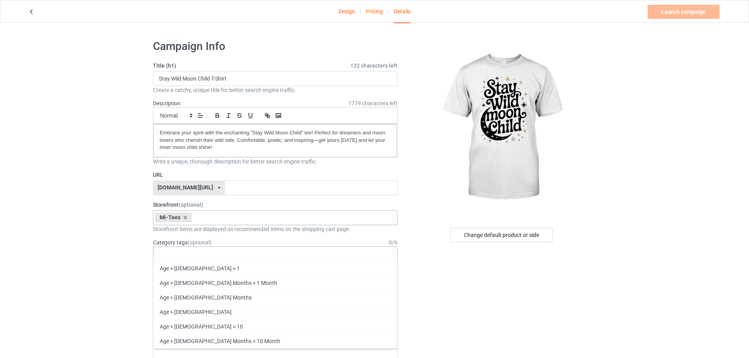
paste input "spirit"
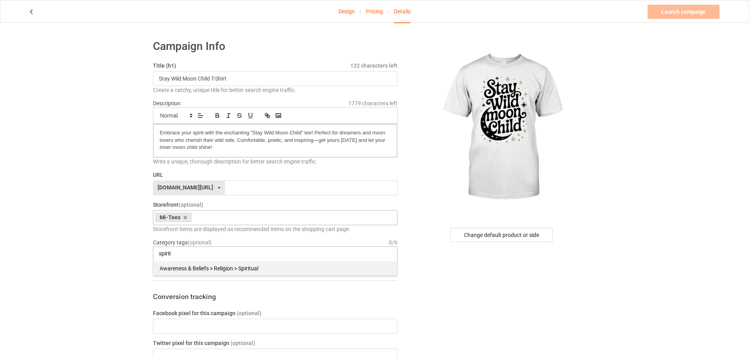
type input "spirit"
click at [182, 265] on div "Awareness & Beliefs > Religion > Spiritual" at bounding box center [275, 268] width 244 height 15
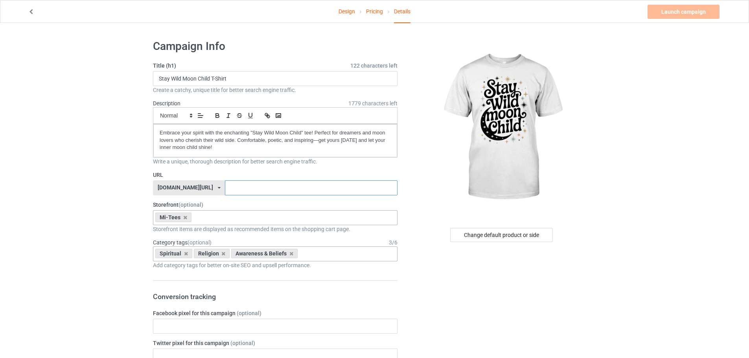
click at [225, 187] on input "text" at bounding box center [311, 187] width 172 height 15
paste input "Stay-Wild-Moon-Child-T-Shirt"
type input "Stay-Wild-Moon-Child-T-Shirt2"
click at [670, 18] on link "Launch campaign" at bounding box center [683, 12] width 72 height 14
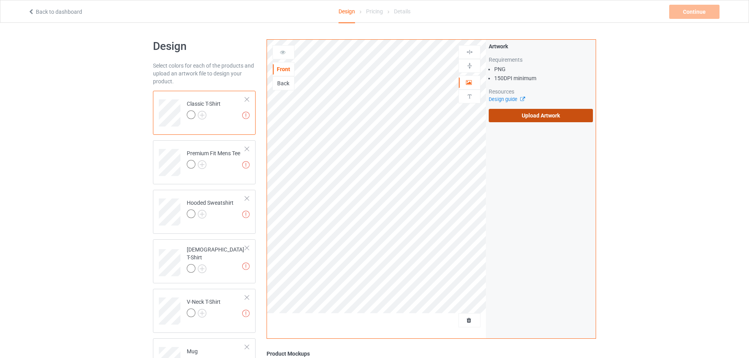
click at [522, 119] on label "Upload Artwork" at bounding box center [541, 115] width 104 height 13
click at [0, 0] on input "Upload Artwork" at bounding box center [0, 0] width 0 height 0
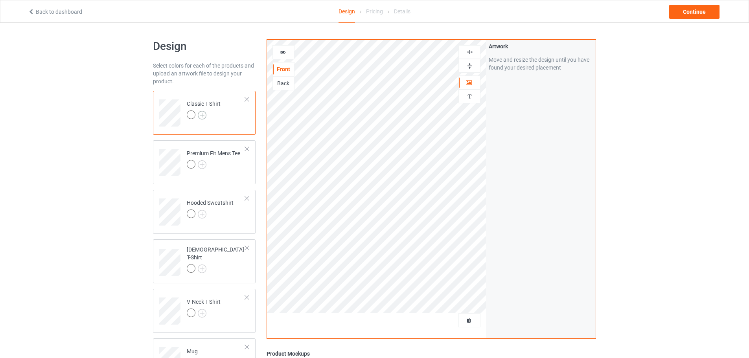
click at [201, 113] on img at bounding box center [202, 115] width 9 height 9
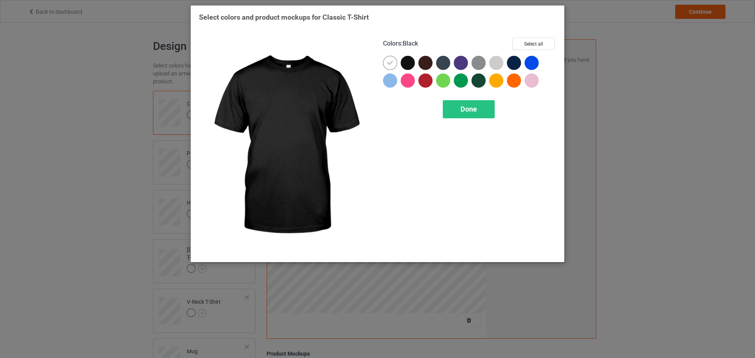
click at [405, 63] on div at bounding box center [408, 63] width 14 height 14
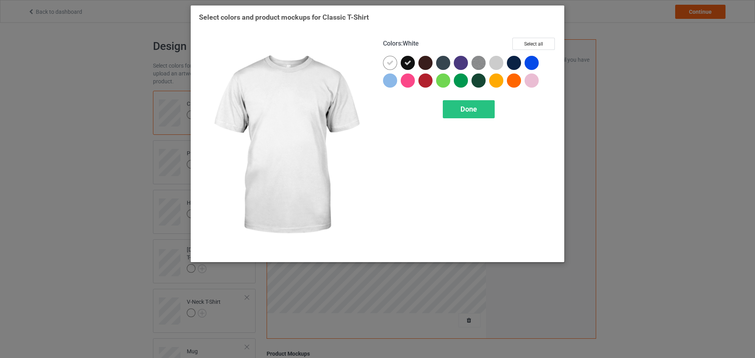
click at [390, 63] on icon at bounding box center [389, 62] width 7 height 7
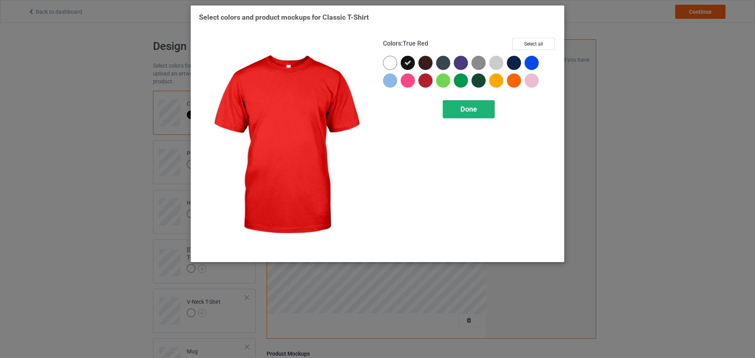
click at [480, 117] on div "Done" at bounding box center [469, 109] width 52 height 18
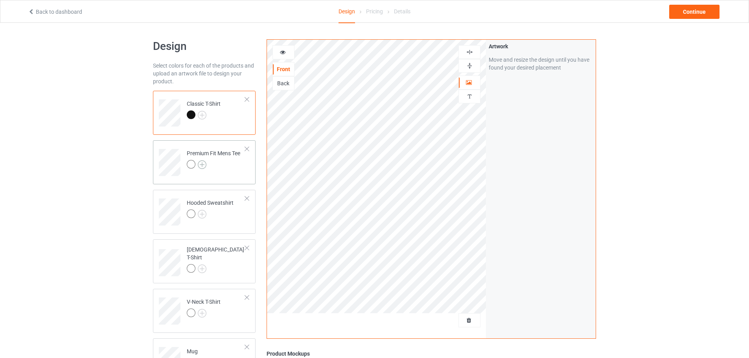
click at [201, 164] on img at bounding box center [202, 164] width 9 height 9
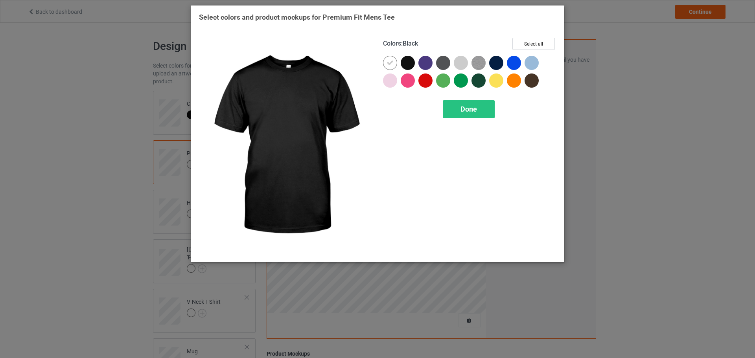
click at [406, 65] on div at bounding box center [408, 63] width 14 height 14
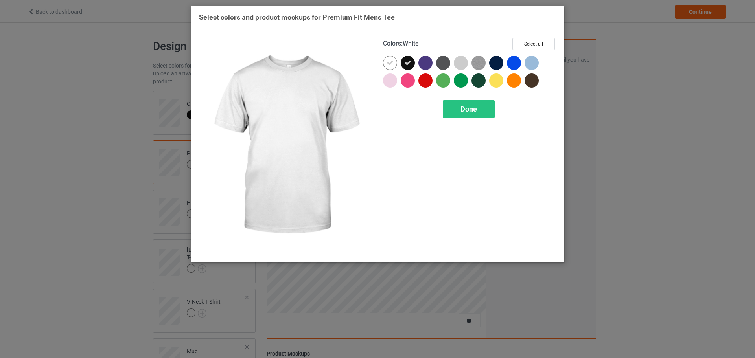
click at [381, 64] on div "Colors : White Select all Done" at bounding box center [469, 145] width 184 height 227
click at [389, 63] on icon at bounding box center [389, 62] width 7 height 7
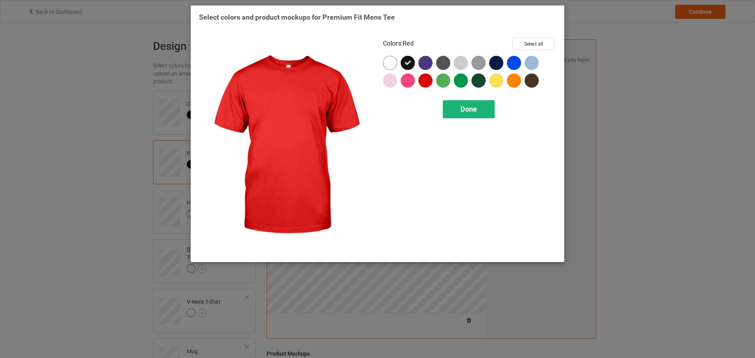
click at [460, 111] on span "Done" at bounding box center [468, 109] width 17 height 8
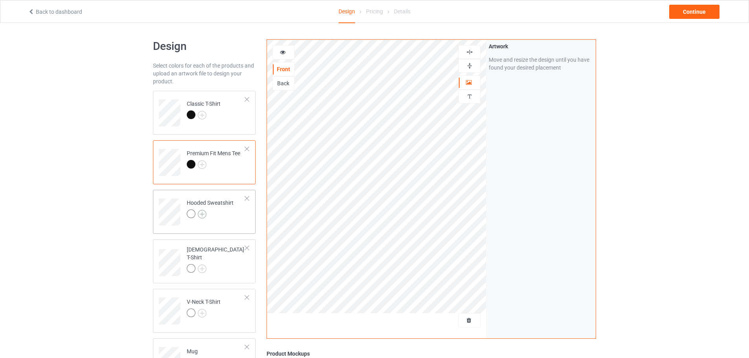
click at [203, 215] on img at bounding box center [202, 214] width 9 height 9
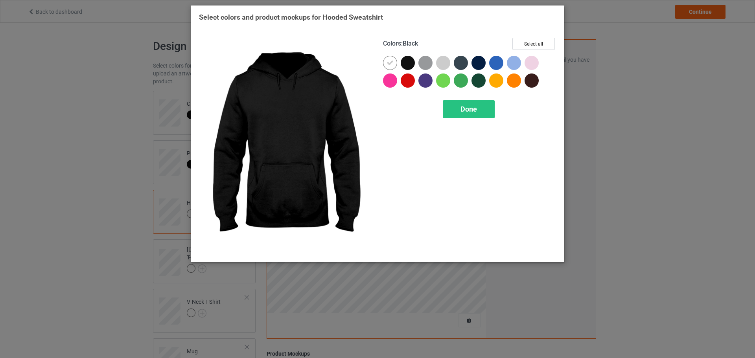
click at [406, 66] on div at bounding box center [408, 63] width 14 height 14
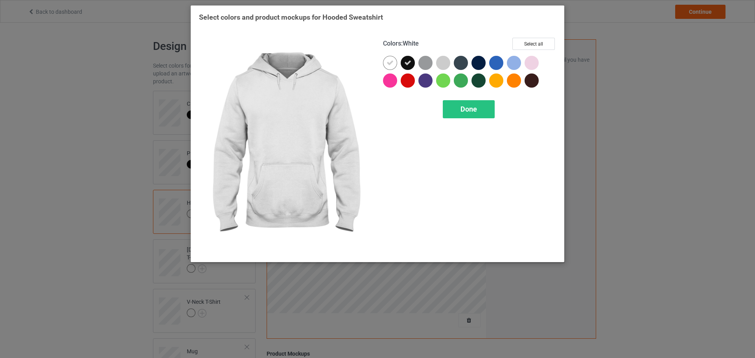
click at [386, 68] on div at bounding box center [390, 63] width 14 height 14
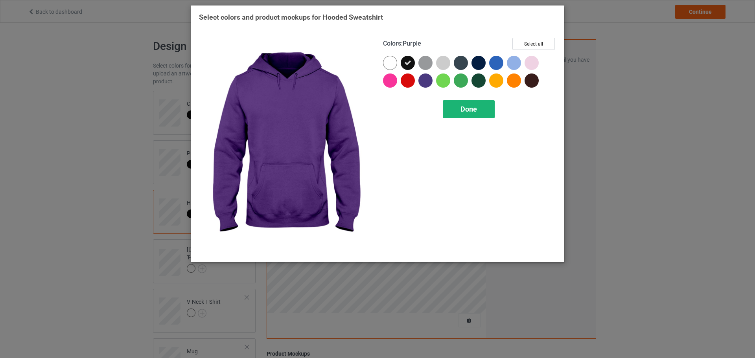
click at [456, 110] on div "Done" at bounding box center [469, 109] width 52 height 18
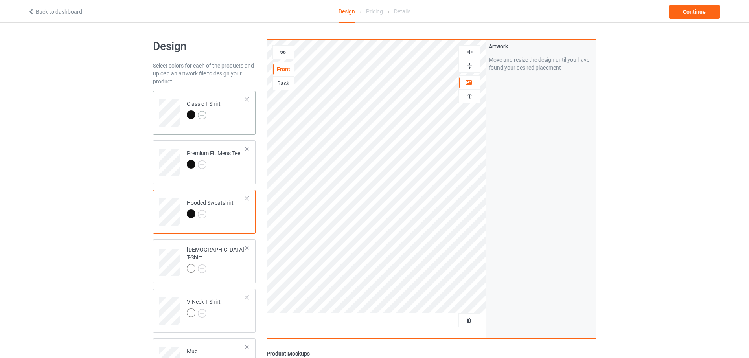
click at [199, 118] on img at bounding box center [202, 115] width 9 height 9
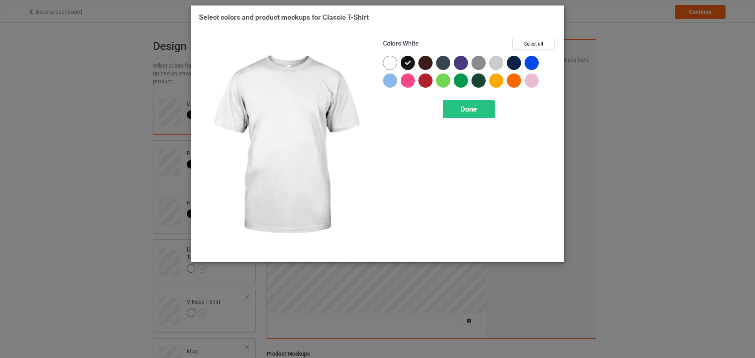
click at [386, 67] on div at bounding box center [390, 63] width 14 height 14
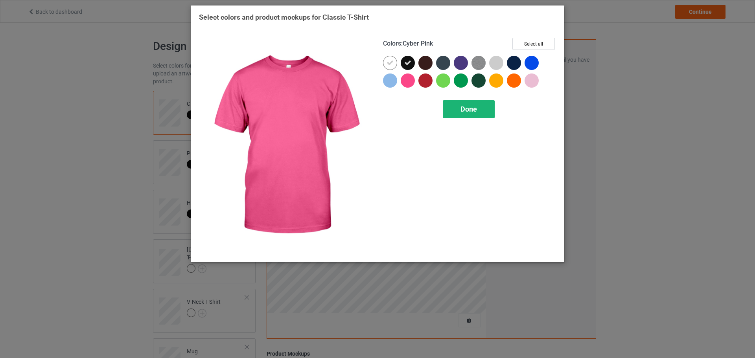
click at [460, 107] on span "Done" at bounding box center [468, 109] width 17 height 8
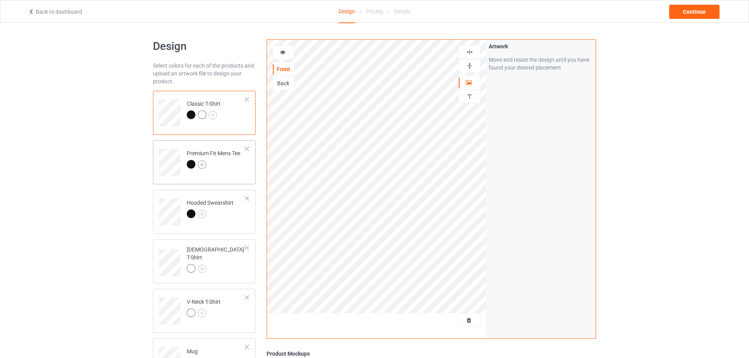
click at [204, 164] on img at bounding box center [202, 164] width 9 height 9
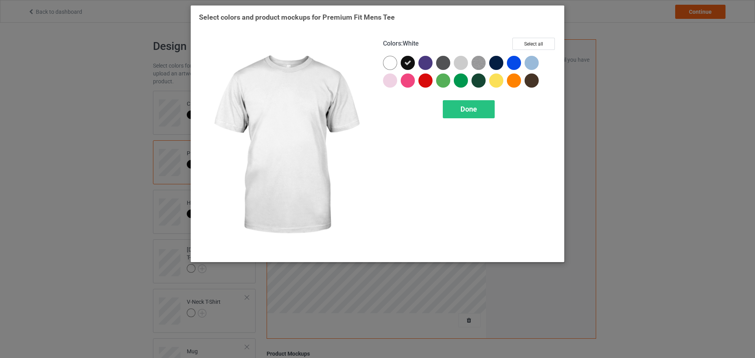
click at [391, 63] on div at bounding box center [390, 63] width 14 height 14
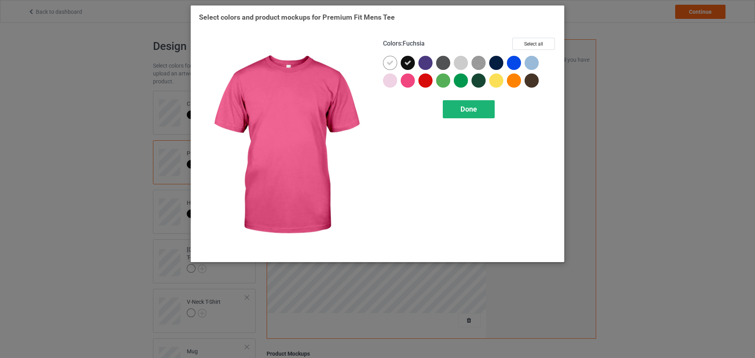
click at [450, 105] on div "Done" at bounding box center [469, 109] width 52 height 18
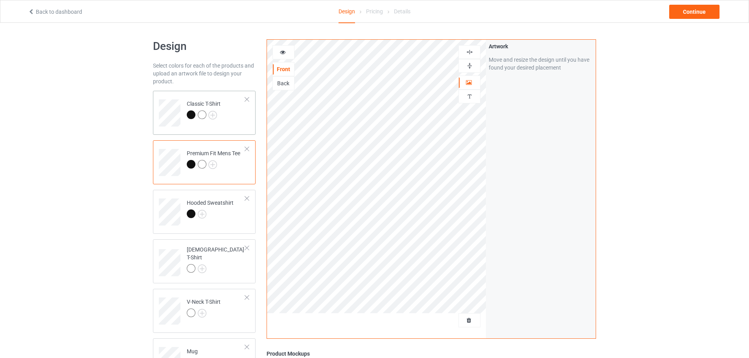
click at [217, 116] on div at bounding box center [204, 115] width 34 height 11
click at [214, 116] on img at bounding box center [212, 115] width 9 height 9
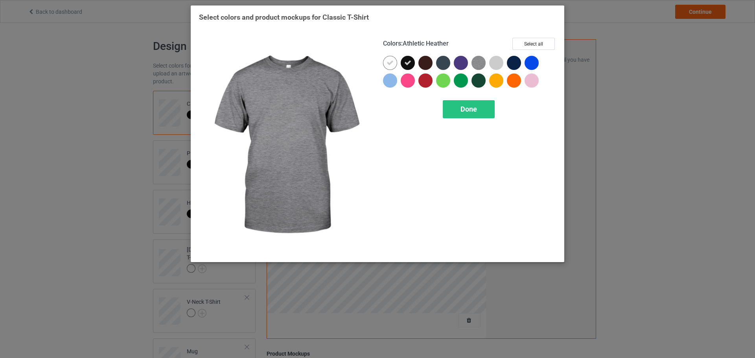
click at [481, 66] on img at bounding box center [478, 63] width 14 height 14
click at [490, 63] on div at bounding box center [496, 63] width 14 height 14
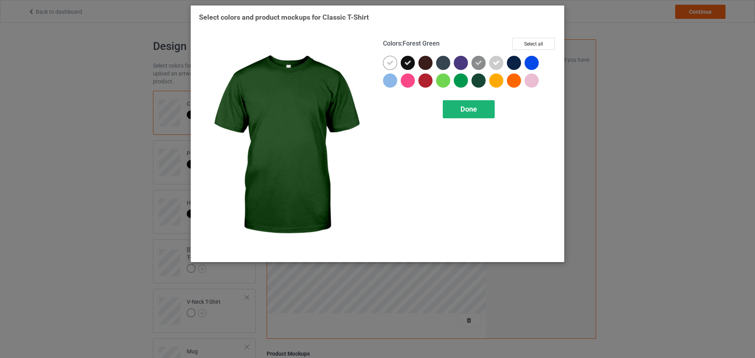
click at [459, 111] on div "Done" at bounding box center [469, 109] width 52 height 18
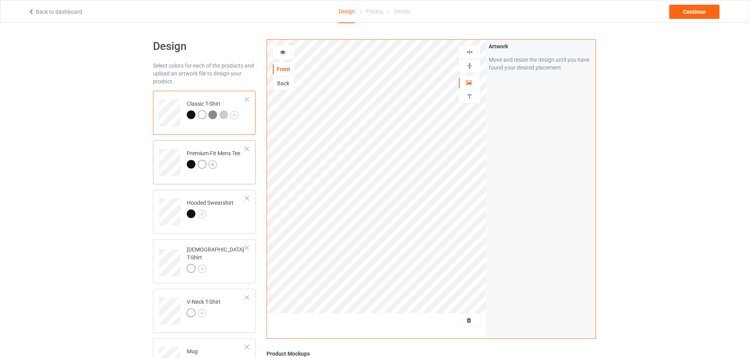
click at [211, 165] on img at bounding box center [212, 164] width 9 height 9
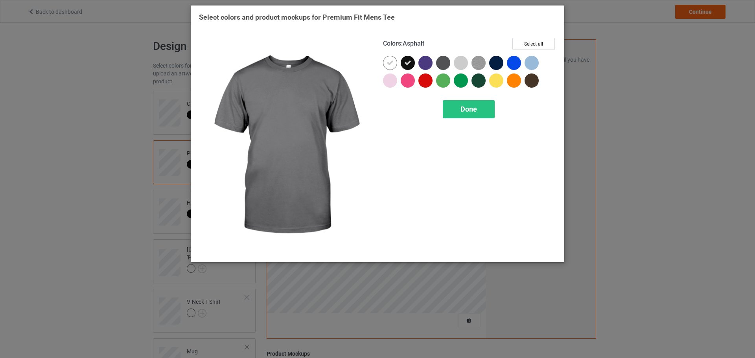
click at [445, 63] on div at bounding box center [443, 63] width 14 height 14
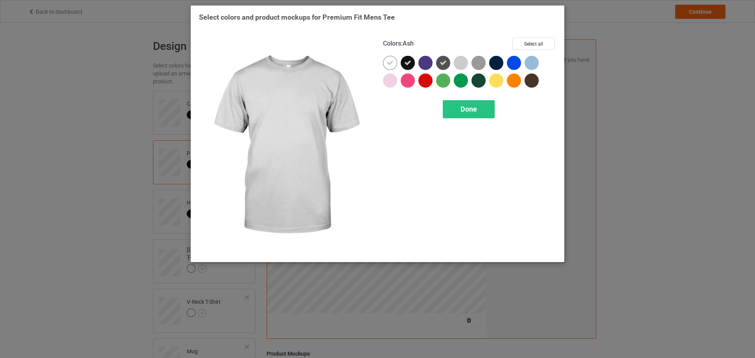
drag, startPoint x: 460, startPoint y: 63, endPoint x: 484, endPoint y: 64, distance: 24.4
click at [460, 63] on div at bounding box center [461, 63] width 14 height 14
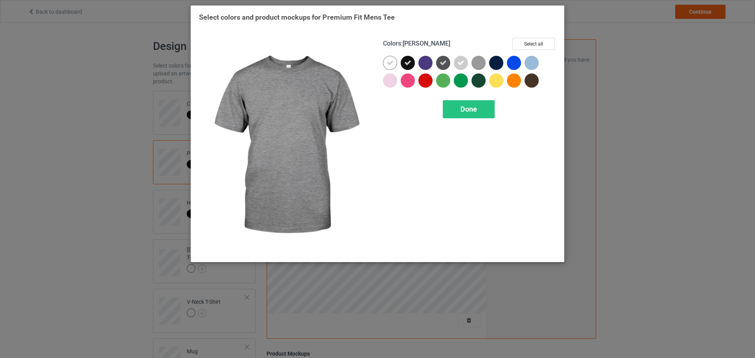
click at [484, 64] on img at bounding box center [478, 63] width 14 height 14
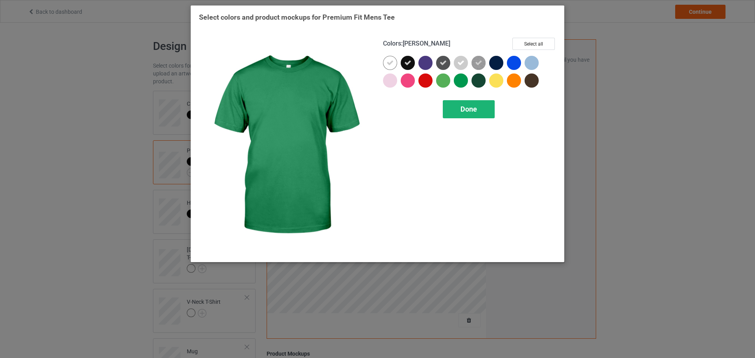
click at [469, 108] on span "Done" at bounding box center [468, 109] width 17 height 8
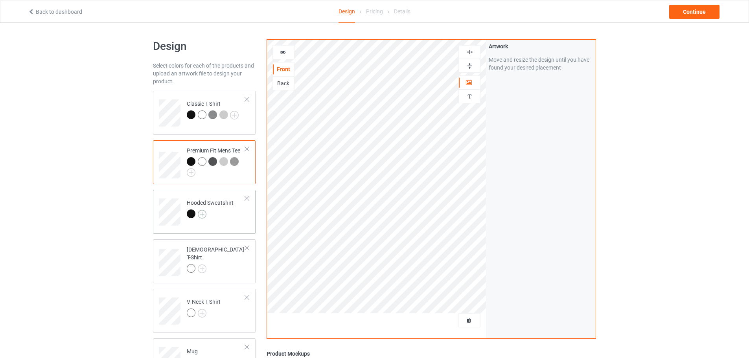
click at [202, 213] on img at bounding box center [202, 214] width 9 height 9
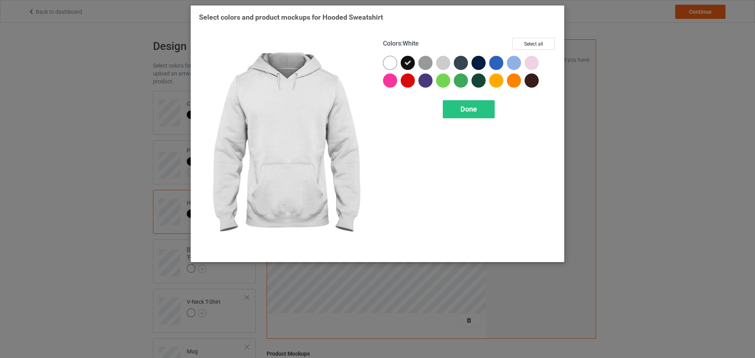
click at [393, 62] on div at bounding box center [390, 63] width 14 height 14
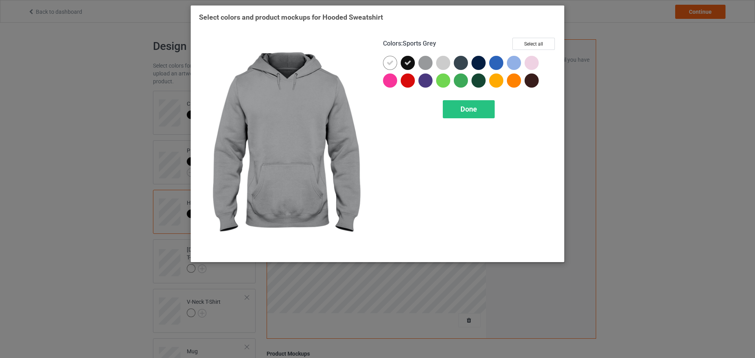
click at [426, 62] on div at bounding box center [425, 63] width 14 height 14
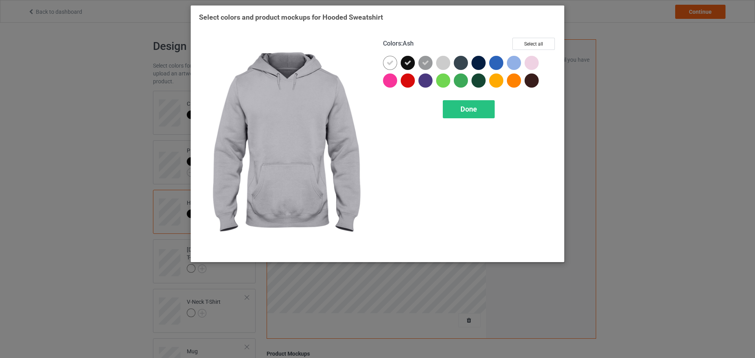
click at [443, 62] on div at bounding box center [443, 63] width 14 height 14
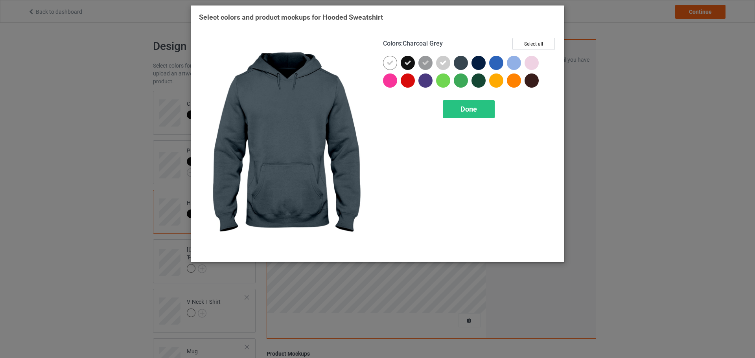
click at [456, 62] on div at bounding box center [461, 63] width 14 height 14
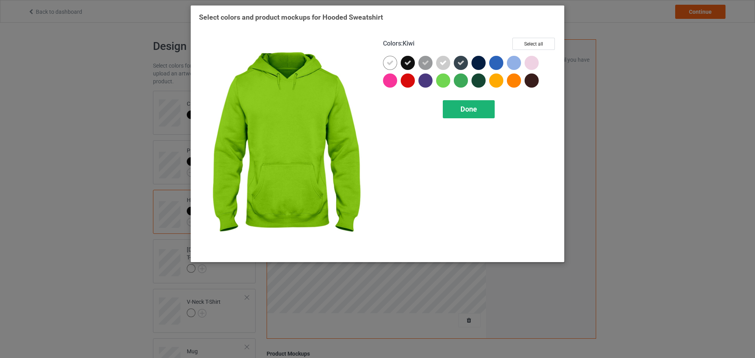
click at [469, 105] on span "Done" at bounding box center [468, 109] width 17 height 8
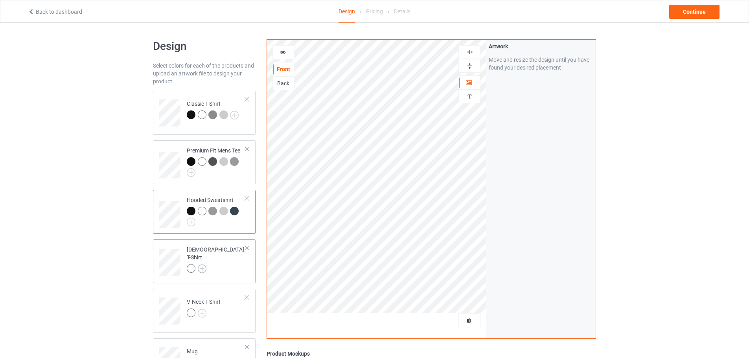
click at [204, 265] on img at bounding box center [202, 269] width 9 height 9
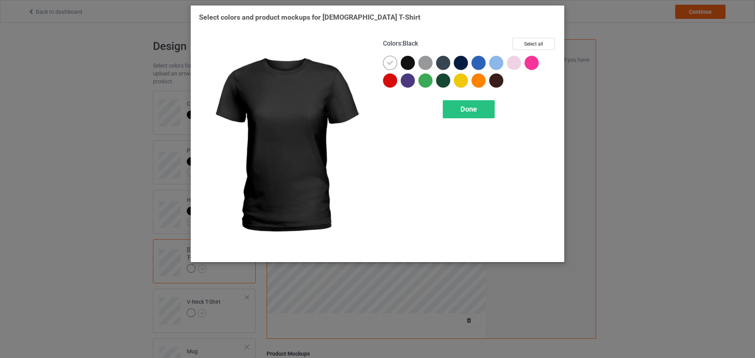
drag, startPoint x: 412, startPoint y: 63, endPoint x: 397, endPoint y: 66, distance: 15.0
click at [411, 63] on div at bounding box center [408, 63] width 14 height 14
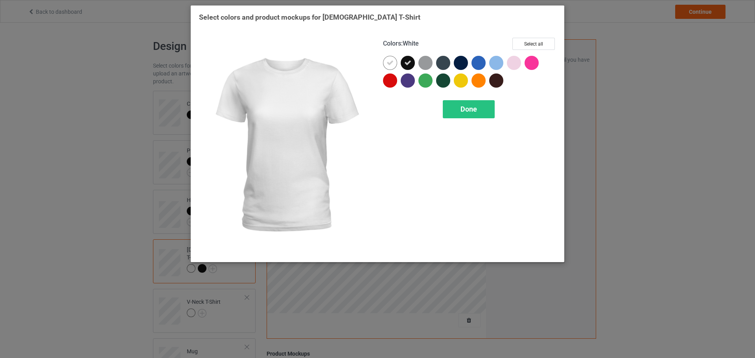
click at [396, 66] on div at bounding box center [390, 63] width 14 height 14
click at [388, 66] on div at bounding box center [390, 63] width 14 height 14
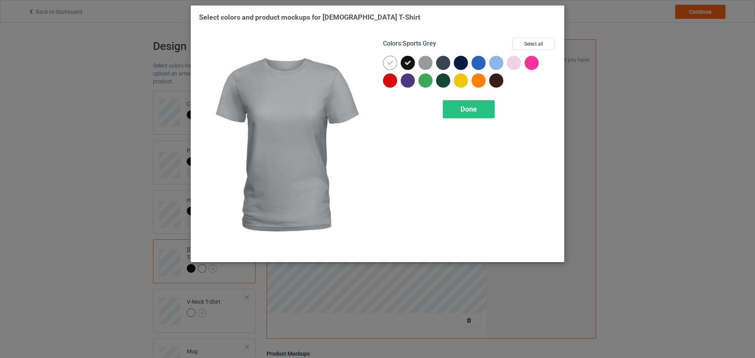
click at [430, 61] on div at bounding box center [425, 63] width 14 height 14
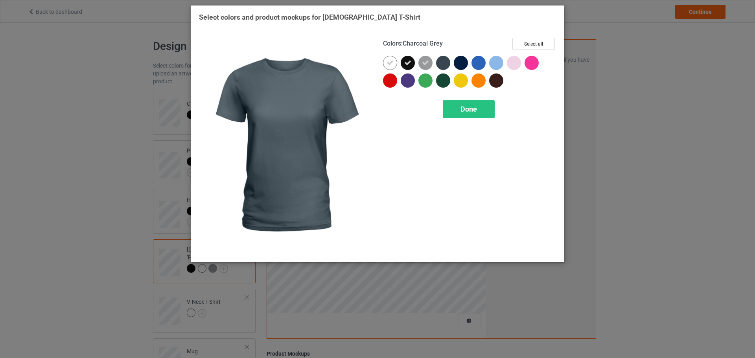
drag, startPoint x: 436, startPoint y: 61, endPoint x: 459, endPoint y: 61, distance: 22.8
click at [438, 61] on div at bounding box center [443, 63] width 14 height 14
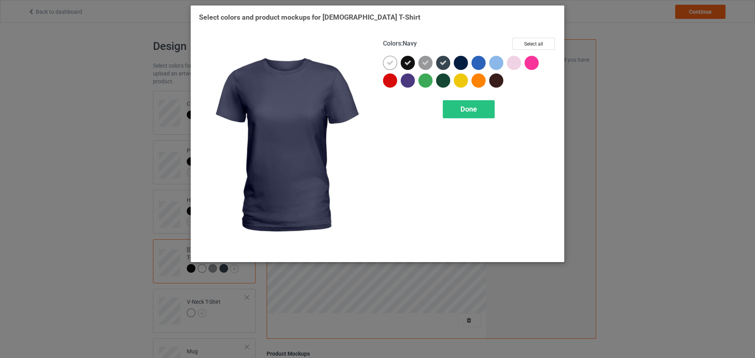
click at [462, 61] on div at bounding box center [461, 63] width 14 height 14
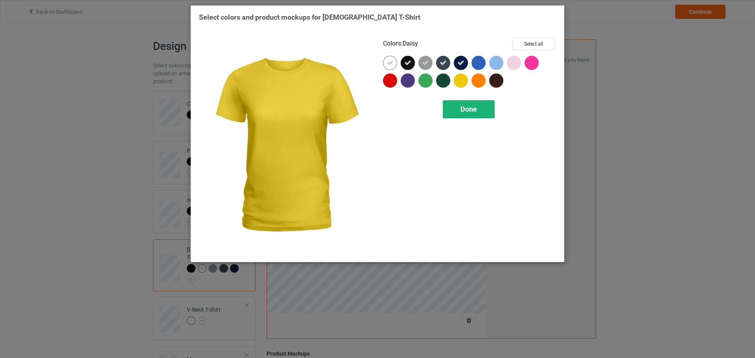
click at [464, 103] on div "Done" at bounding box center [469, 109] width 52 height 18
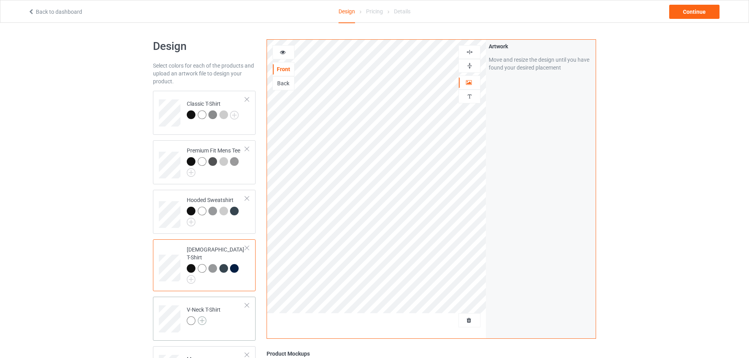
click at [202, 316] on img at bounding box center [202, 320] width 9 height 9
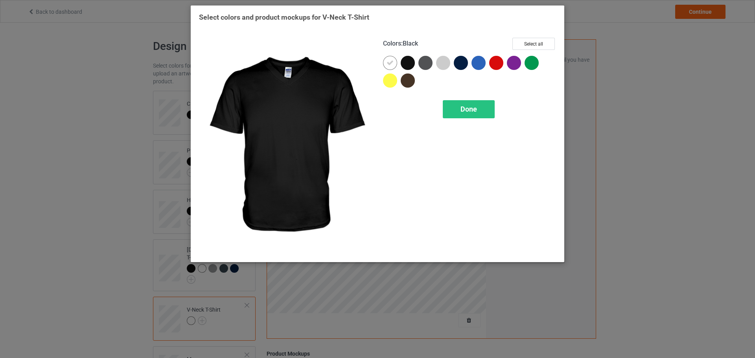
click at [409, 67] on div at bounding box center [408, 63] width 14 height 14
click at [398, 64] on div at bounding box center [392, 65] width 18 height 18
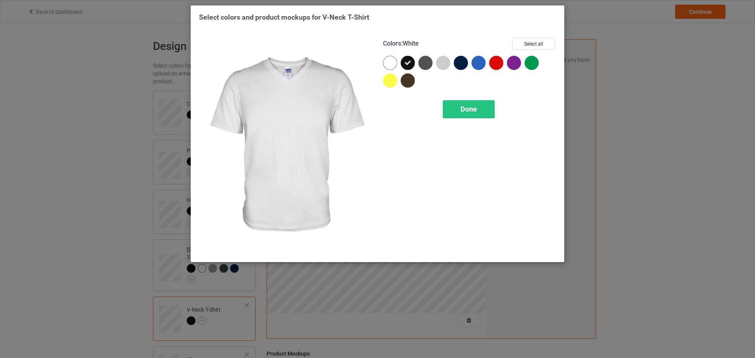
click at [398, 64] on div at bounding box center [392, 65] width 18 height 18
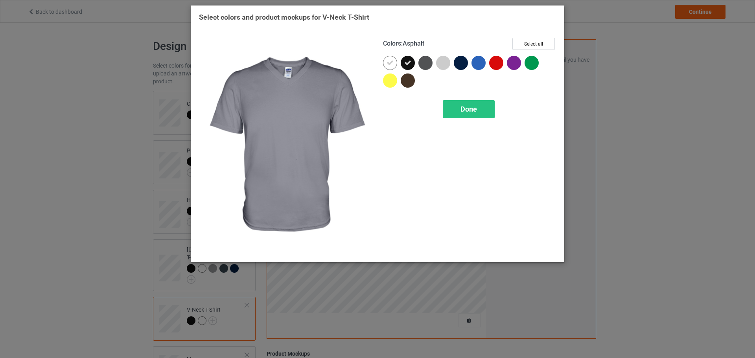
click at [429, 64] on div at bounding box center [425, 63] width 14 height 14
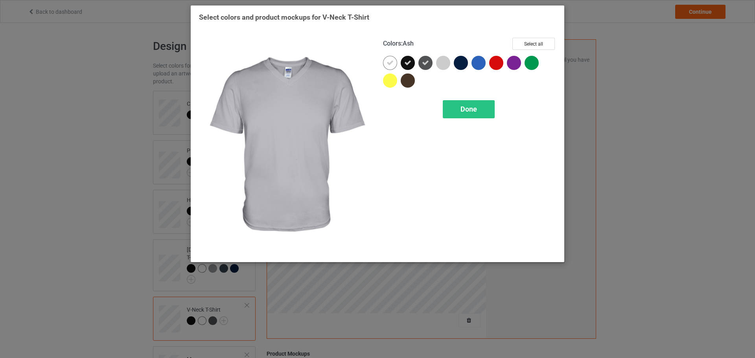
click at [445, 65] on div at bounding box center [443, 63] width 14 height 14
click at [456, 64] on div at bounding box center [461, 63] width 14 height 14
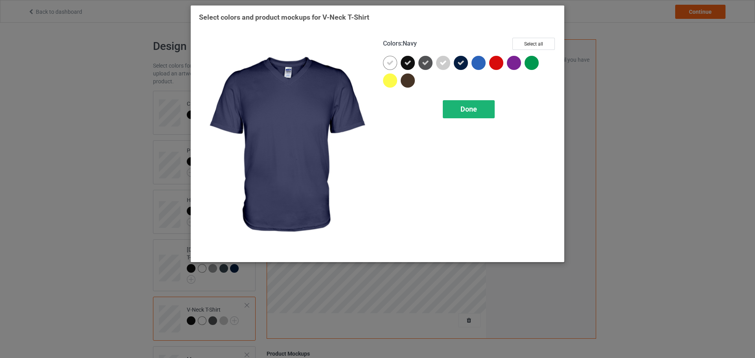
click at [461, 112] on span "Done" at bounding box center [468, 109] width 17 height 8
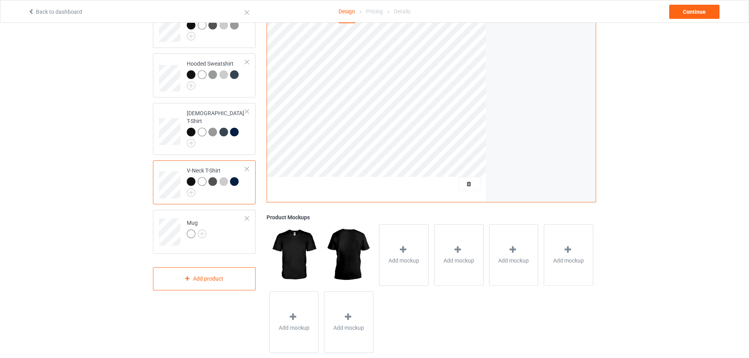
scroll to position [151, 0]
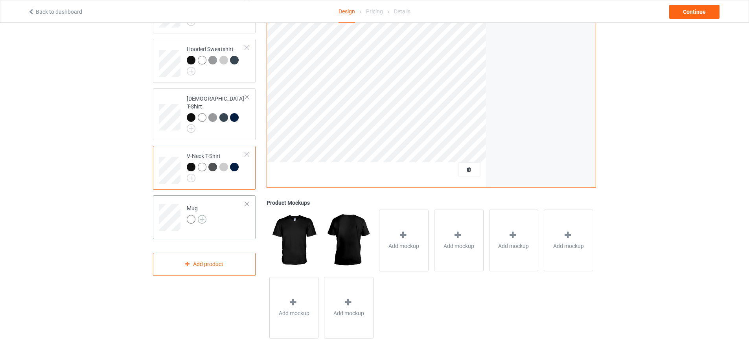
click at [201, 215] on img at bounding box center [202, 219] width 9 height 9
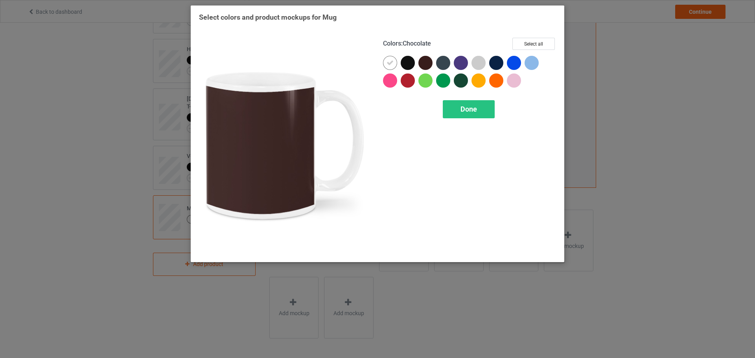
click at [412, 64] on div at bounding box center [408, 63] width 14 height 14
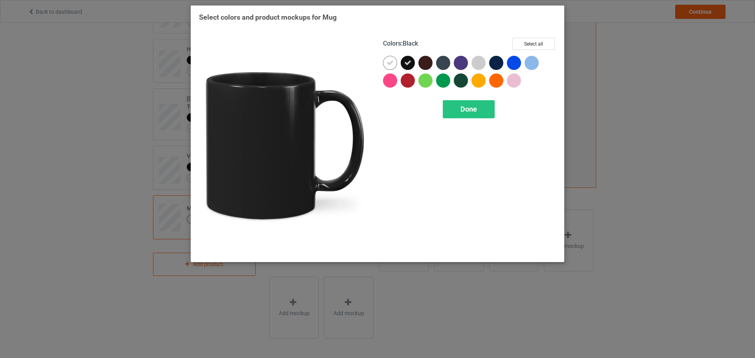
click at [391, 64] on icon at bounding box center [389, 62] width 7 height 7
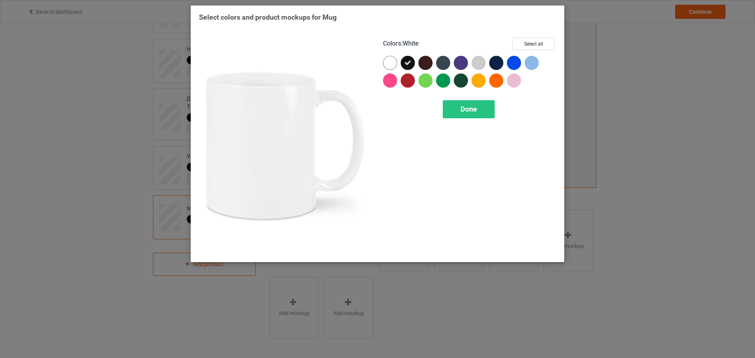
click at [391, 64] on div at bounding box center [390, 63] width 14 height 14
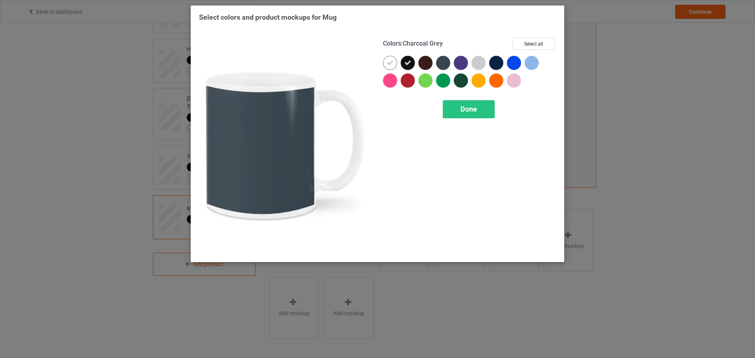
click at [447, 64] on div at bounding box center [443, 63] width 14 height 14
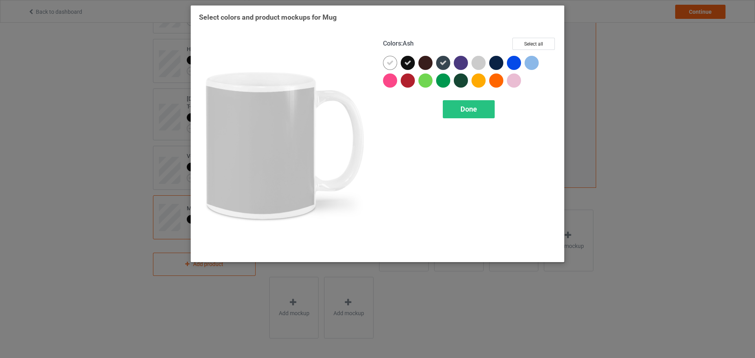
click at [480, 64] on div at bounding box center [478, 63] width 14 height 14
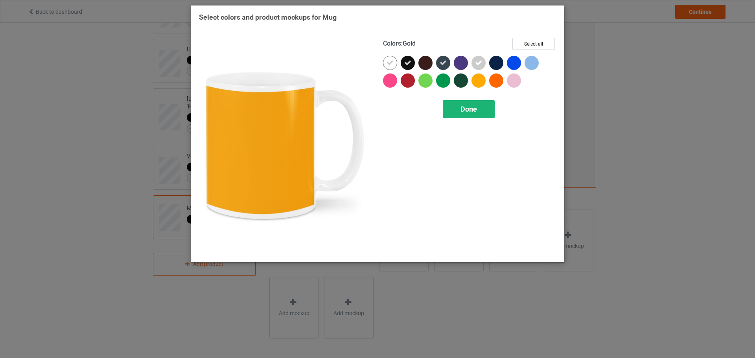
click at [478, 117] on div "Done" at bounding box center [469, 109] width 52 height 18
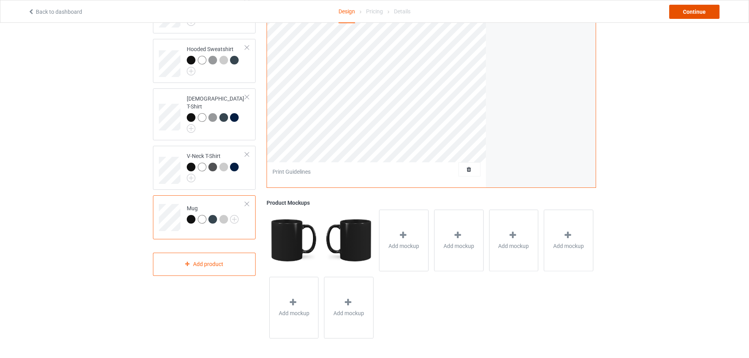
click at [686, 5] on div "Continue" at bounding box center [694, 12] width 50 height 14
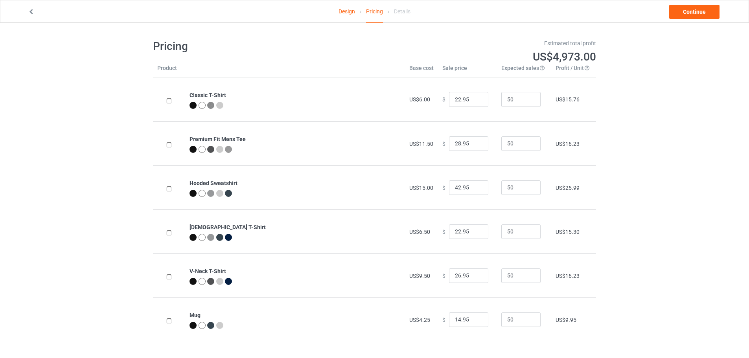
click at [702, 14] on link "Continue" at bounding box center [694, 12] width 50 height 14
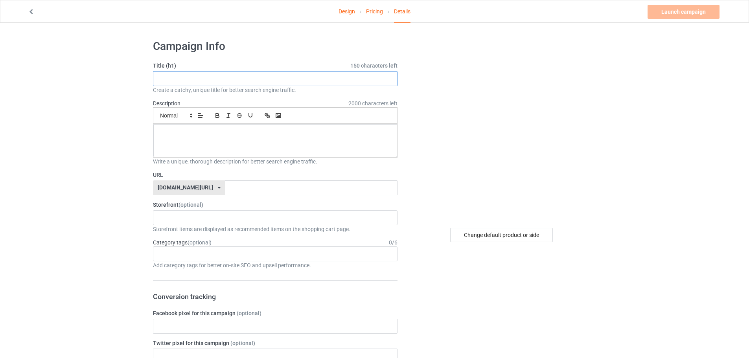
click at [219, 80] on input "text" at bounding box center [275, 78] width 245 height 15
paste input "Teacher Life T-Shirt"
type input "Teacher Life T-Shirt"
click at [199, 147] on div at bounding box center [275, 140] width 244 height 33
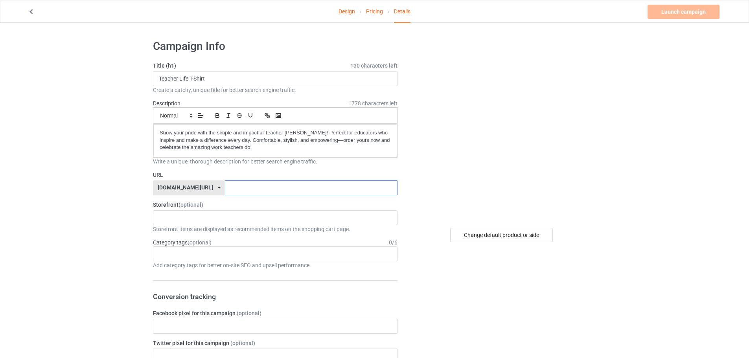
click at [225, 184] on input "text" at bounding box center [311, 187] width 172 height 15
paste input "Teacher-Life-TeeShirt"
type input "Teacher-Life-TeeShirt2"
click at [213, 206] on label "Storefront (optional)" at bounding box center [275, 205] width 245 height 8
click at [208, 219] on div "KIOTA Gaming Finish Line Fitness Mi-Tees 6767c36548d7ee002e084532 651a982803c4d…" at bounding box center [275, 217] width 245 height 15
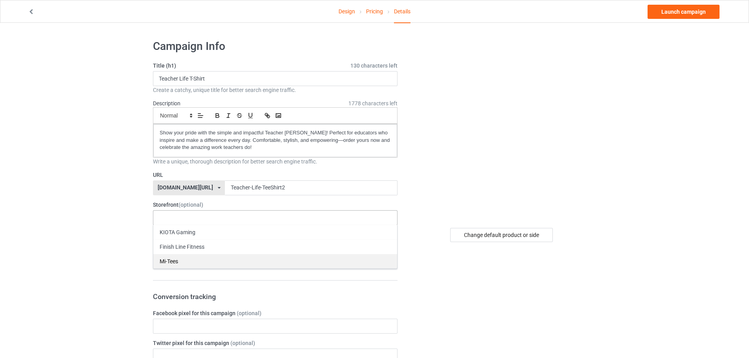
drag, startPoint x: 192, startPoint y: 254, endPoint x: 191, endPoint y: 258, distance: 4.0
click at [191, 258] on div "KIOTA Gaming Finish Line Fitness Mi-Tees" at bounding box center [275, 247] width 245 height 44
click at [191, 258] on div "Mi-Tees" at bounding box center [275, 261] width 244 height 15
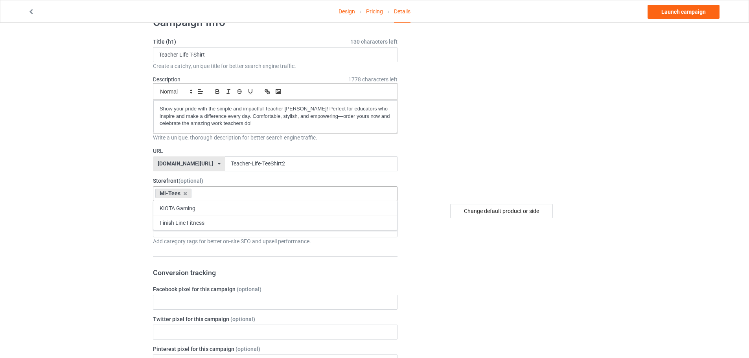
scroll to position [118, 0]
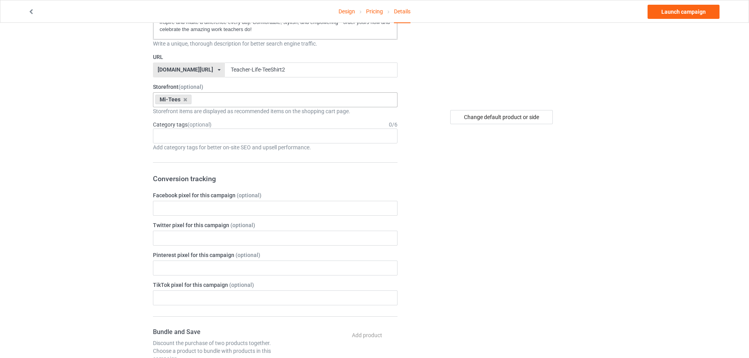
click at [97, 202] on div "Design Pricing Details Launch campaign Campaign Info Title (h1) 130 characters …" at bounding box center [374, 312] width 749 height 815
click at [195, 135] on div "Age > [DEMOGRAPHIC_DATA] > 1 Age > [DEMOGRAPHIC_DATA] Months > 1 Month Age > [D…" at bounding box center [275, 136] width 245 height 15
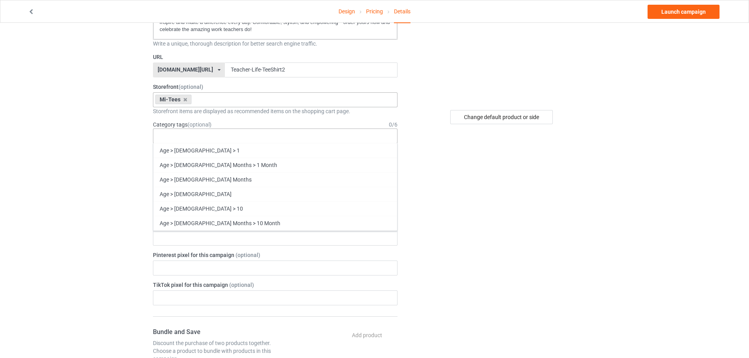
paste input "teacher"
type input "teacher"
click at [237, 238] on div "Jobs > Educator > Teacher" at bounding box center [275, 238] width 244 height 15
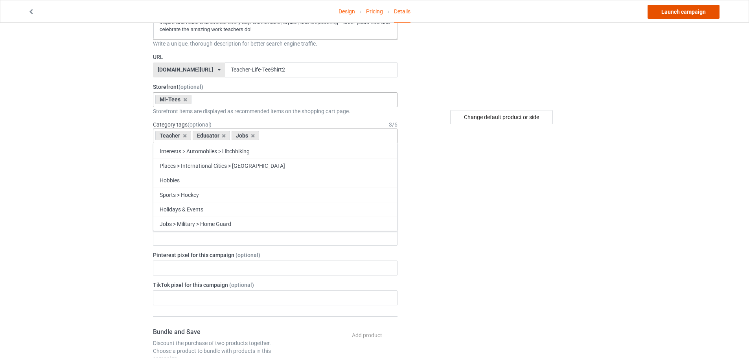
click at [687, 17] on link "Launch campaign" at bounding box center [683, 12] width 72 height 14
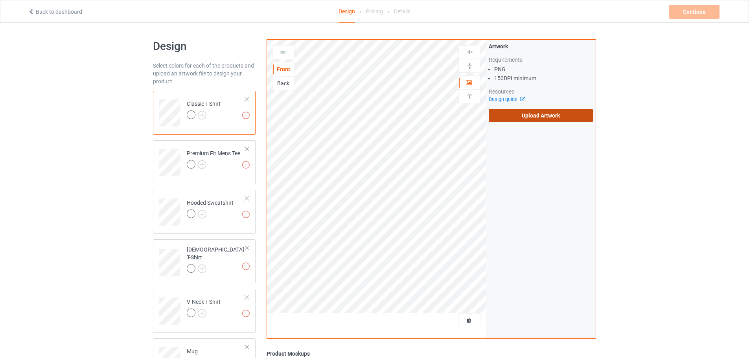
click at [536, 123] on div "Artwork Requirements PNG 150 DPI minimum Resources Design guide Upload Artwork" at bounding box center [541, 82] width 110 height 85
click at [536, 116] on label "Upload Artwork" at bounding box center [541, 115] width 104 height 13
click at [0, 0] on input "Upload Artwork" at bounding box center [0, 0] width 0 height 0
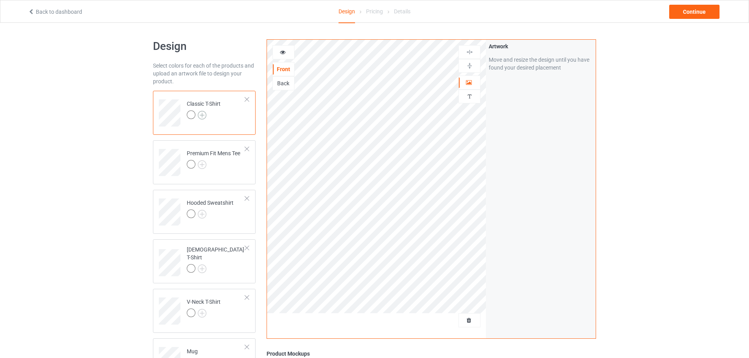
click at [205, 118] on img at bounding box center [202, 115] width 9 height 9
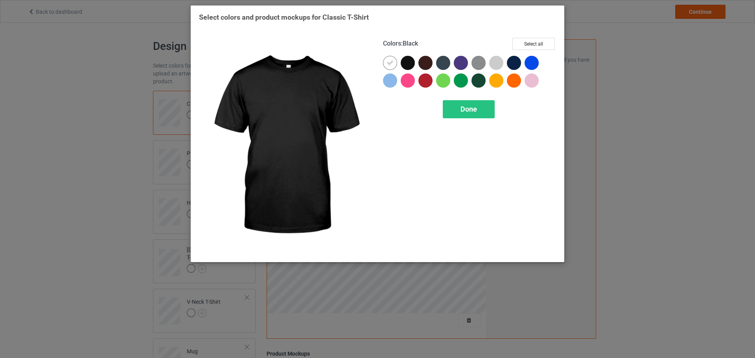
click at [405, 65] on div at bounding box center [408, 63] width 14 height 14
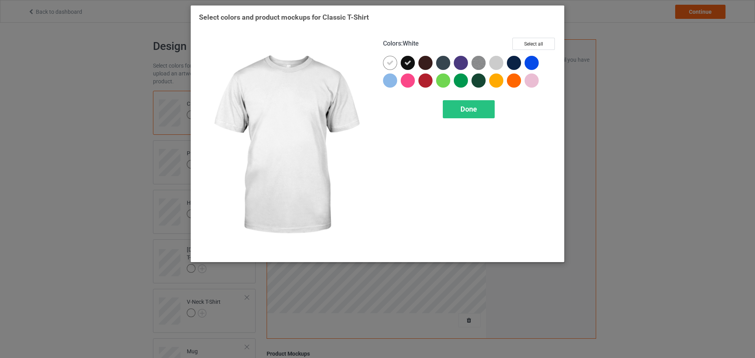
click at [392, 64] on icon at bounding box center [389, 62] width 7 height 7
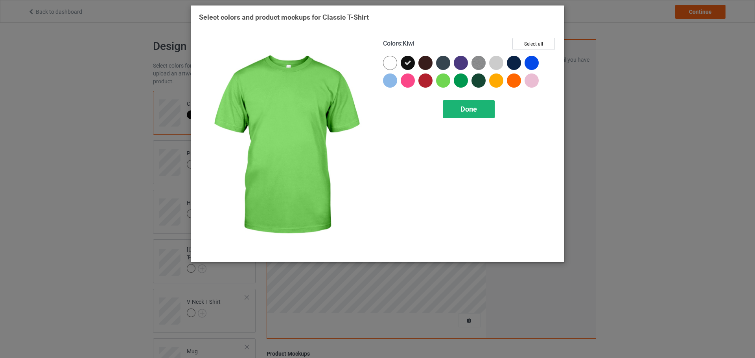
click at [461, 108] on span "Done" at bounding box center [468, 109] width 17 height 8
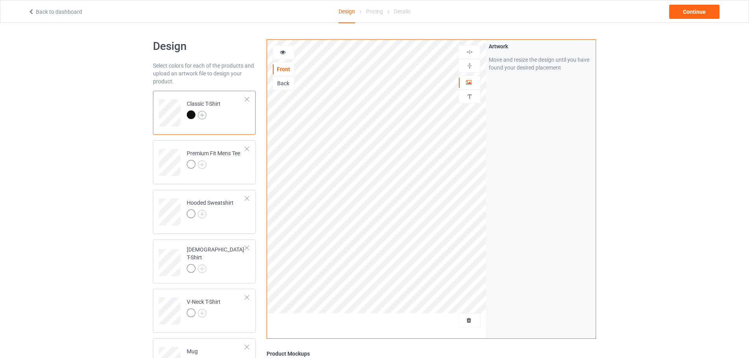
click at [203, 112] on img at bounding box center [202, 115] width 9 height 9
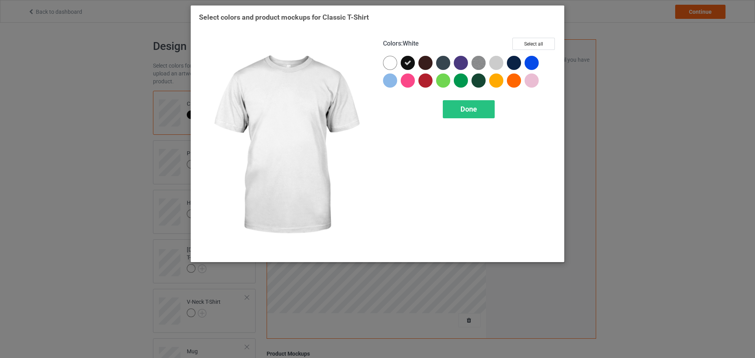
click at [388, 65] on div at bounding box center [390, 63] width 14 height 14
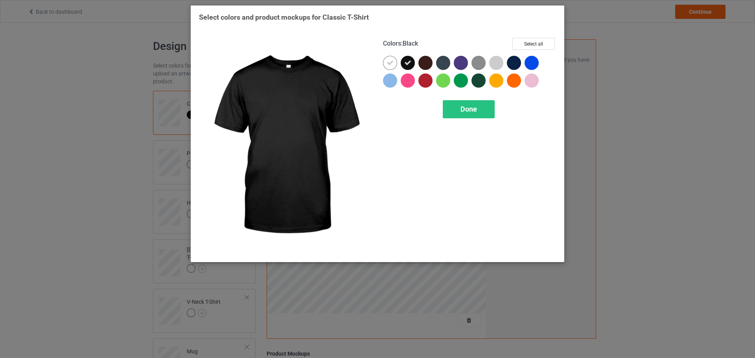
click at [410, 64] on icon at bounding box center [407, 62] width 7 height 7
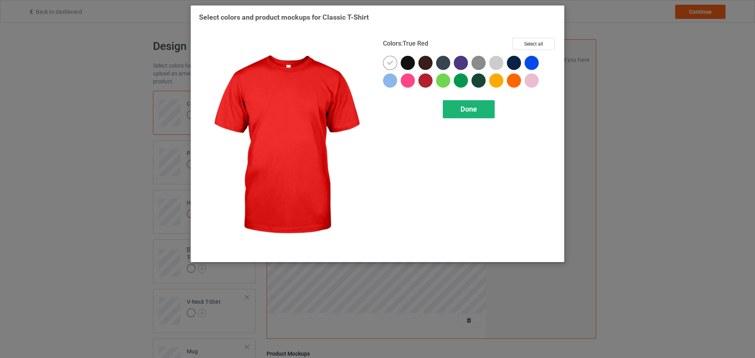
click at [448, 109] on div "Done" at bounding box center [469, 109] width 52 height 18
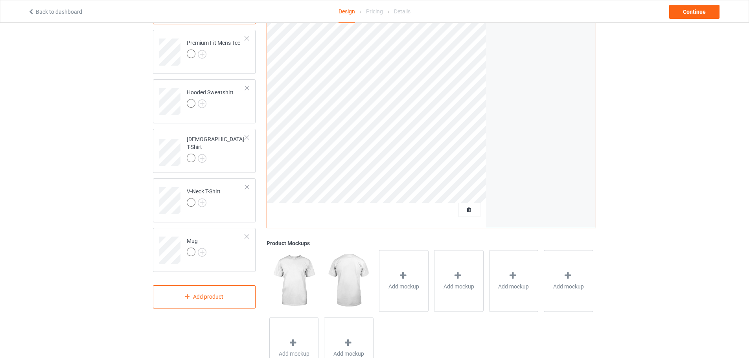
scroll to position [151, 0]
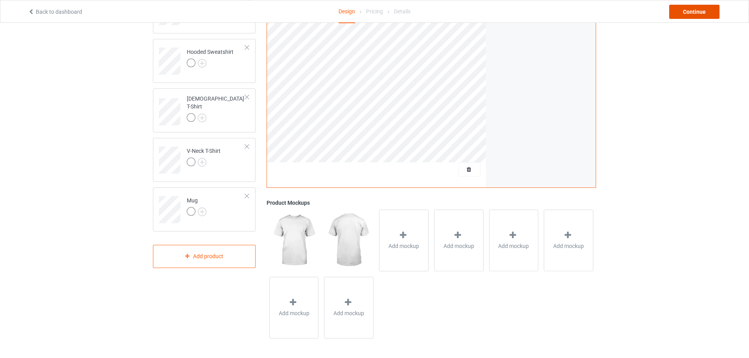
click at [707, 9] on div "Continue" at bounding box center [694, 12] width 50 height 14
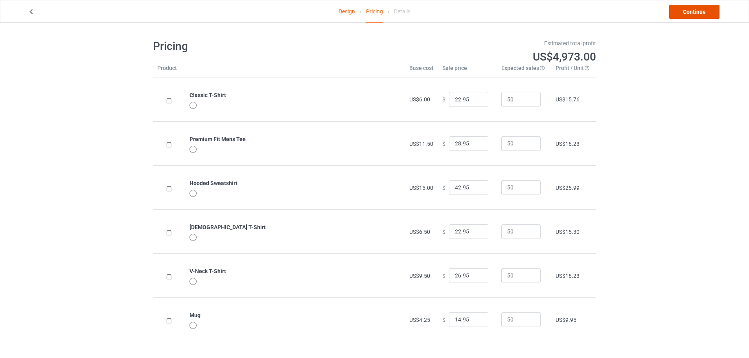
drag, startPoint x: 707, startPoint y: 9, endPoint x: 681, endPoint y: 9, distance: 25.9
click at [681, 9] on link "Continue" at bounding box center [694, 12] width 50 height 14
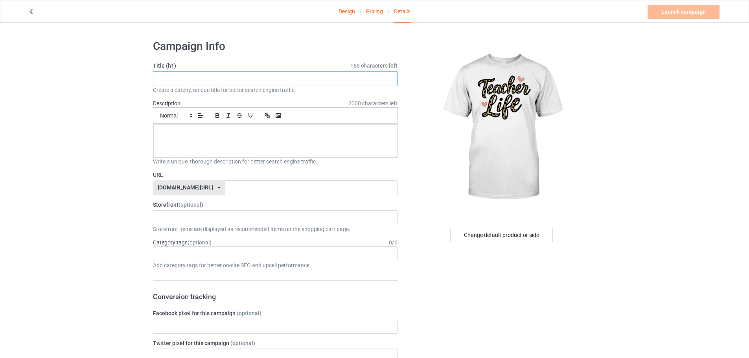
click at [204, 78] on input "text" at bounding box center [275, 78] width 245 height 15
paste input "Teacher Life T-Shirt"
type input "Teacher Life T-Shirt"
click at [225, 185] on input "text" at bounding box center [311, 187] width 172 height 15
paste input "Teacher Life T-Shirt"
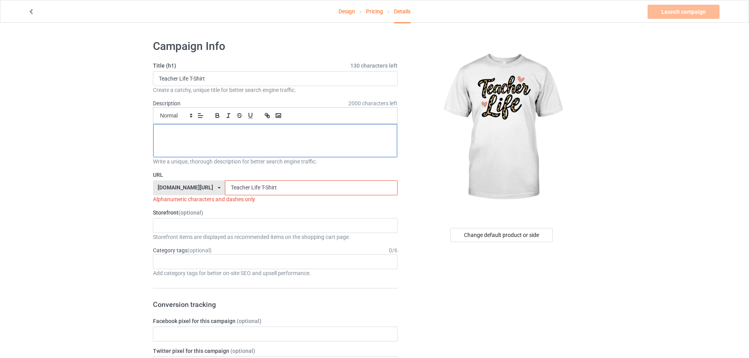
click at [225, 149] on div at bounding box center [275, 140] width 244 height 33
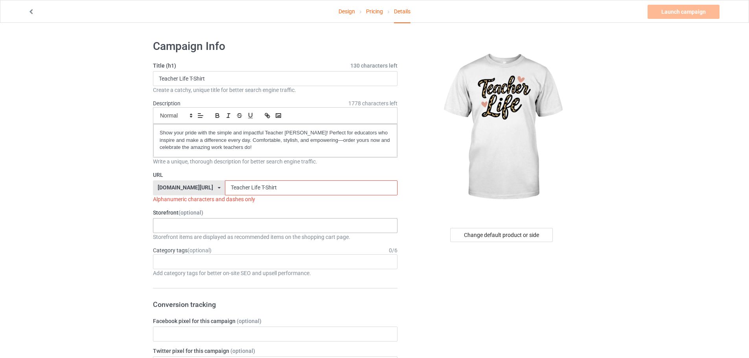
click at [200, 230] on div "KIOTA Gaming Finish Line Fitness Mi-Tees 6767c36548d7ee002e084532 651a982803c4d…" at bounding box center [275, 225] width 245 height 15
click at [190, 263] on div "KIOTA Gaming Finish Line Fitness Mi-Tees" at bounding box center [275, 255] width 245 height 44
click at [191, 263] on div "Mi-Tees" at bounding box center [275, 269] width 244 height 15
drag, startPoint x: 228, startPoint y: 188, endPoint x: 227, endPoint y: 195, distance: 6.9
click at [227, 195] on input "Teacher Life T-Shirt" at bounding box center [311, 187] width 172 height 15
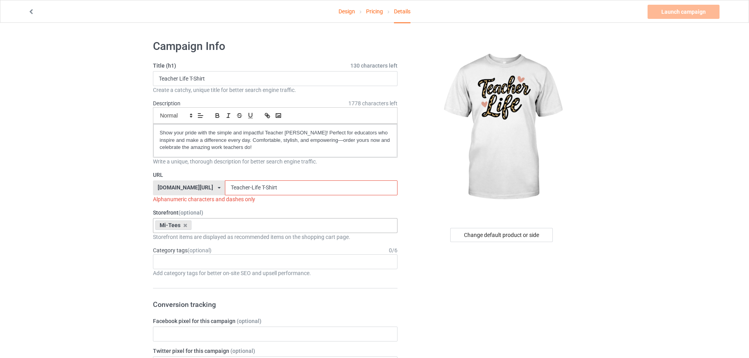
drag, startPoint x: 239, startPoint y: 186, endPoint x: 238, endPoint y: 192, distance: 6.4
click at [238, 192] on input "Teacher-Life T-Shirt" at bounding box center [311, 187] width 172 height 15
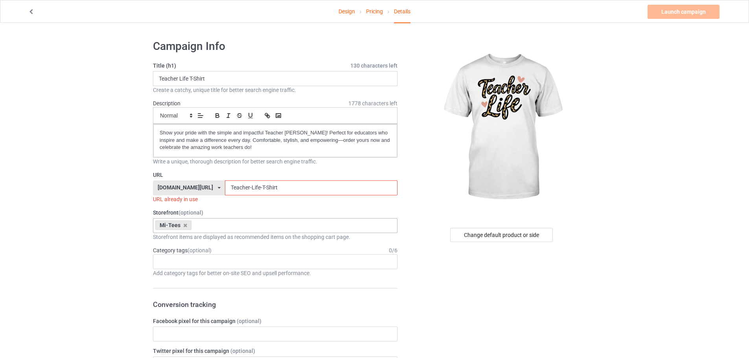
click at [277, 189] on input "Teacher-Life-T-Shirt" at bounding box center [311, 187] width 172 height 15
drag, startPoint x: 243, startPoint y: 187, endPoint x: 303, endPoint y: 197, distance: 60.9
click at [302, 197] on div "URL [DOMAIN_NAME][URL] [DOMAIN_NAME][URL] 587d0d41cee36fd012c64a69 Teacher-Life…" at bounding box center [275, 187] width 245 height 32
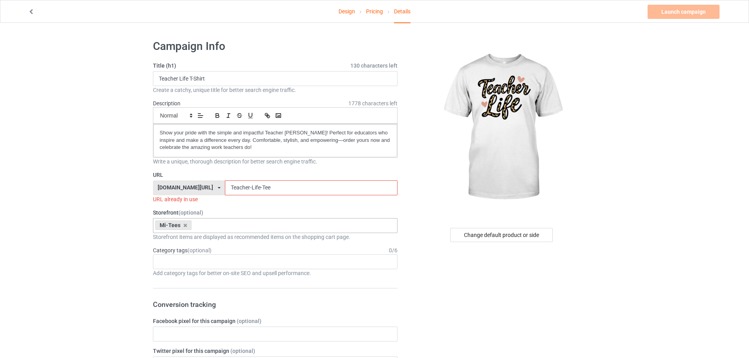
click at [255, 189] on input "Teacher-Life-Tee" at bounding box center [311, 187] width 172 height 15
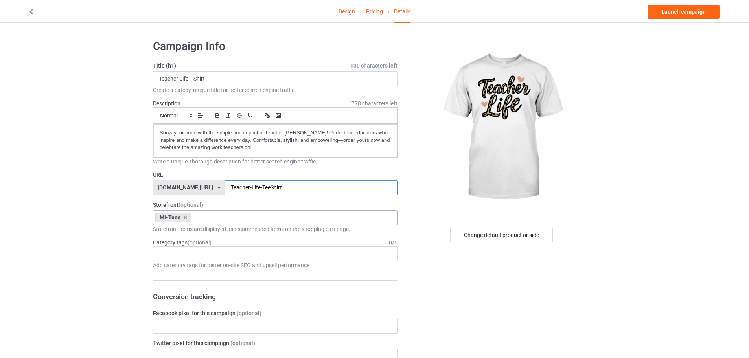
type input "Teacher-Life-TeeShirt"
drag, startPoint x: 245, startPoint y: 188, endPoint x: 164, endPoint y: 182, distance: 81.6
click at [164, 182] on div "[DOMAIN_NAME][URL] [DOMAIN_NAME][URL] 587d0d41cee36fd012c64a69 Teacher-Life-Tee…" at bounding box center [275, 187] width 245 height 15
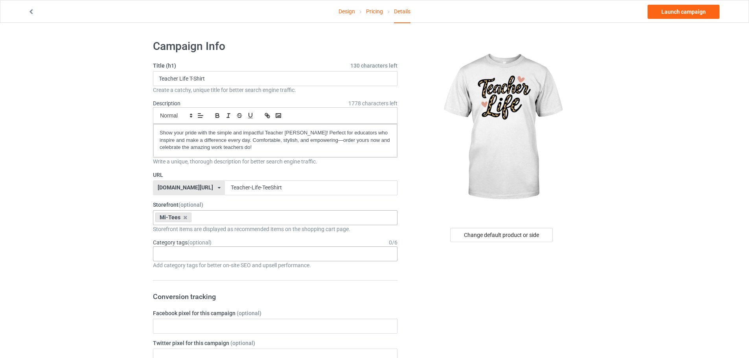
click at [189, 259] on div "Age > [DEMOGRAPHIC_DATA] > 1 Age > [DEMOGRAPHIC_DATA] Months > 1 Month Age > [D…" at bounding box center [275, 253] width 245 height 15
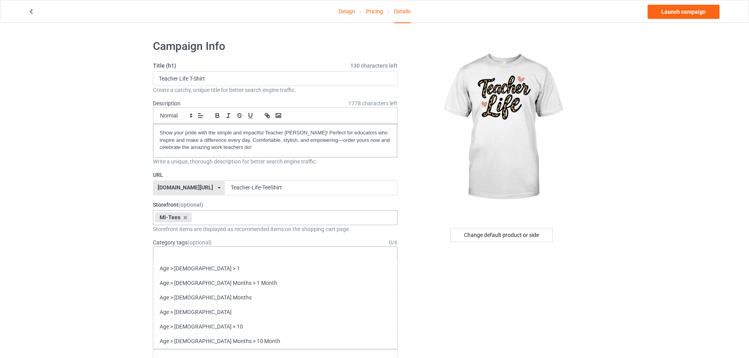
paste input "teacher"
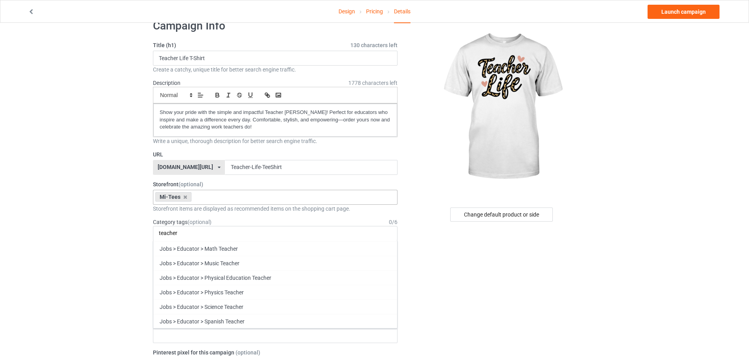
scroll to position [157, 0]
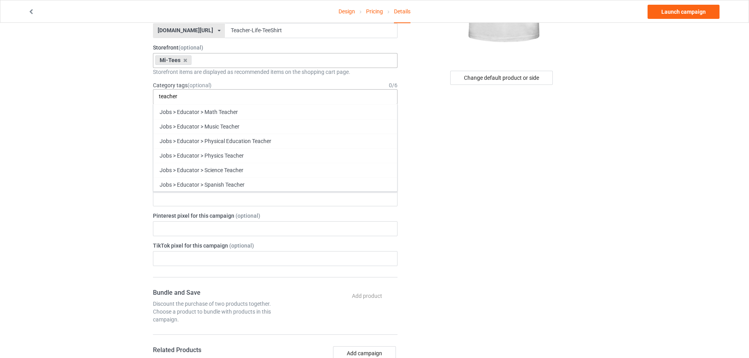
type input "teacher"
click at [225, 206] on div "Jobs > Educator > Teacher" at bounding box center [275, 199] width 244 height 15
click at [40, 177] on div "Design Pricing Details Launch campaign Campaign Info Title (h1) 130 characters …" at bounding box center [374, 273] width 749 height 815
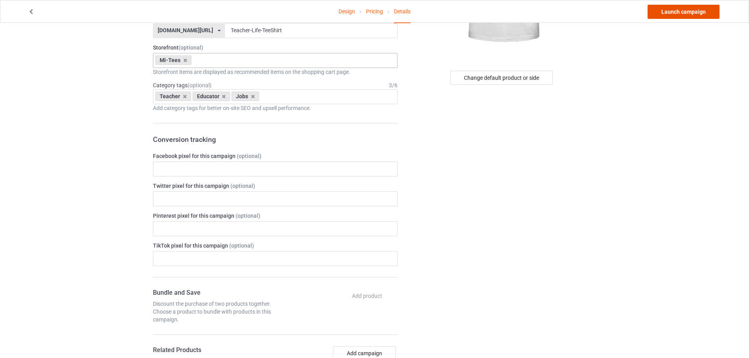
click at [664, 11] on link "Launch campaign" at bounding box center [683, 12] width 72 height 14
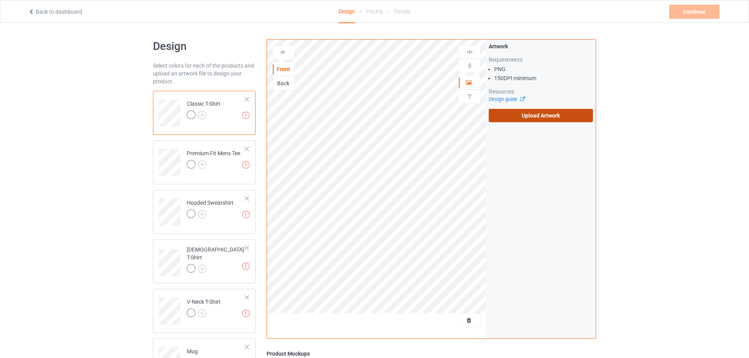
click at [536, 121] on label "Upload Artwork" at bounding box center [541, 115] width 104 height 13
click at [0, 0] on input "Upload Artwork" at bounding box center [0, 0] width 0 height 0
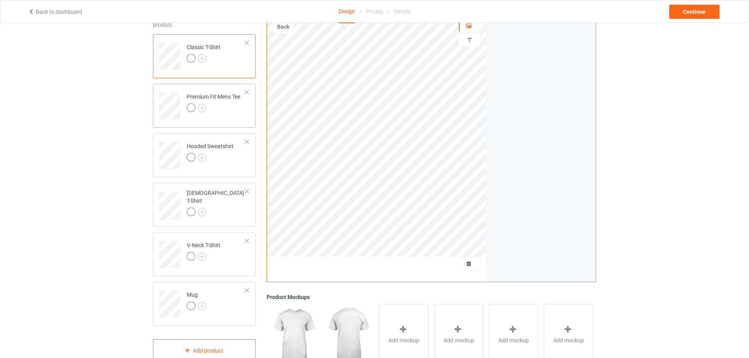
scroll to position [79, 0]
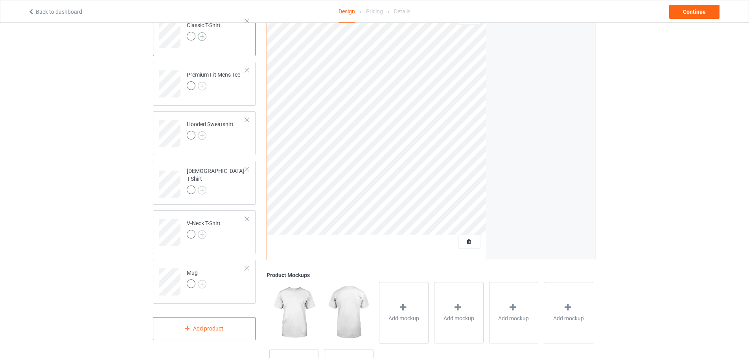
click at [202, 37] on img at bounding box center [202, 36] width 9 height 9
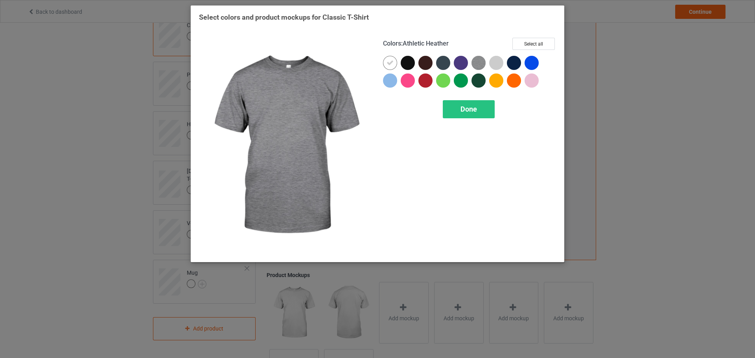
click at [479, 59] on img at bounding box center [478, 63] width 14 height 14
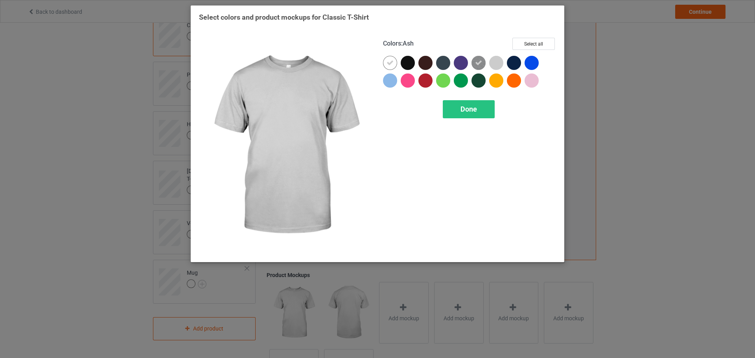
click at [495, 61] on div at bounding box center [496, 63] width 14 height 14
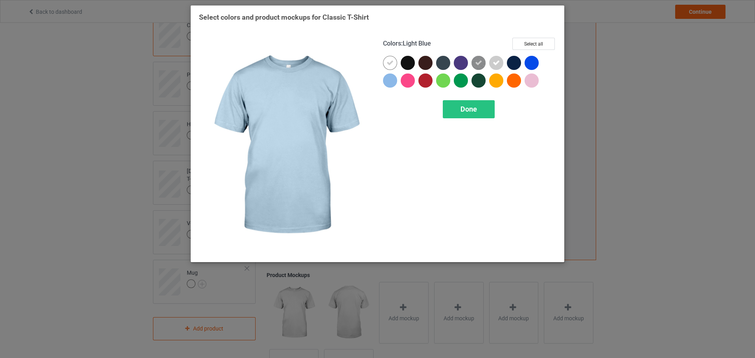
click at [391, 79] on div at bounding box center [390, 81] width 14 height 14
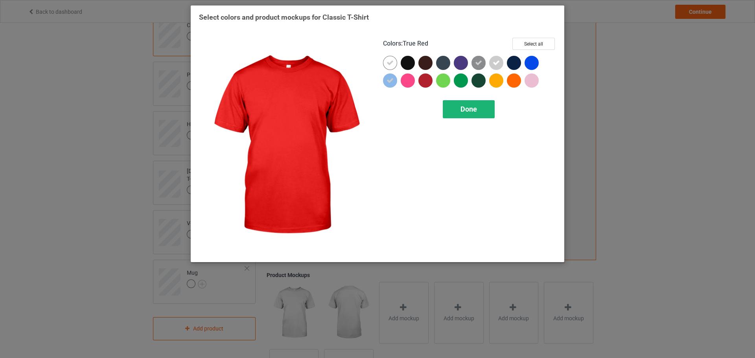
click at [456, 105] on div "Done" at bounding box center [469, 109] width 52 height 18
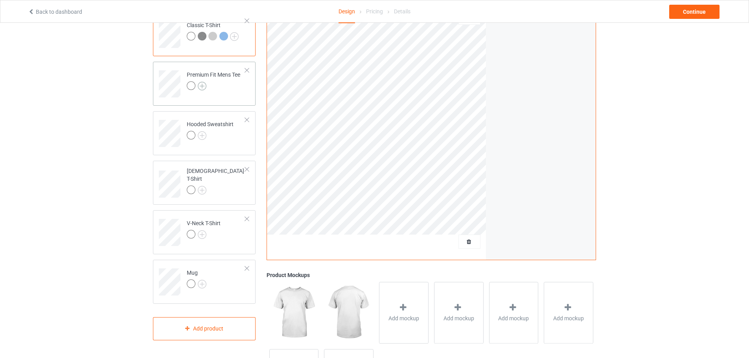
click at [202, 87] on img at bounding box center [202, 86] width 9 height 9
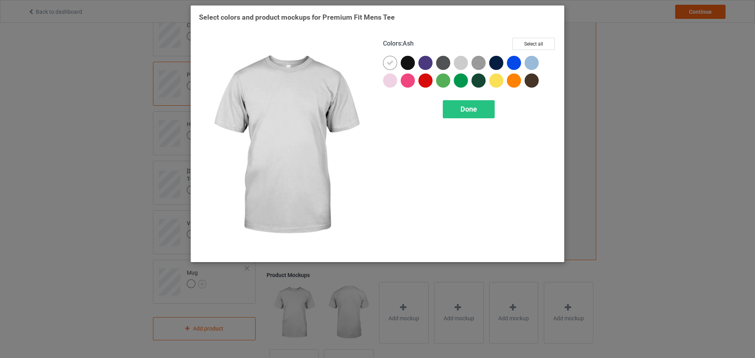
click at [458, 65] on div at bounding box center [461, 63] width 14 height 14
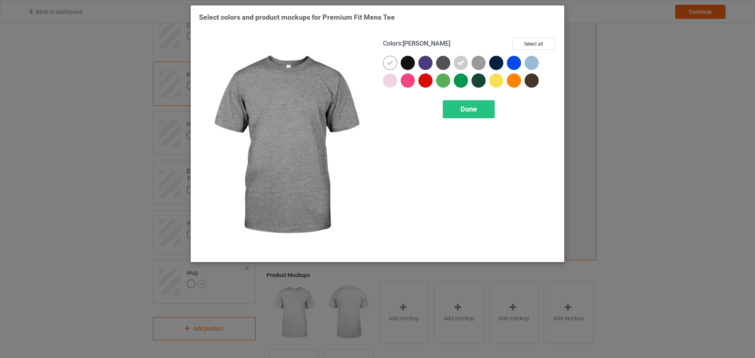
click at [475, 65] on img at bounding box center [478, 63] width 14 height 14
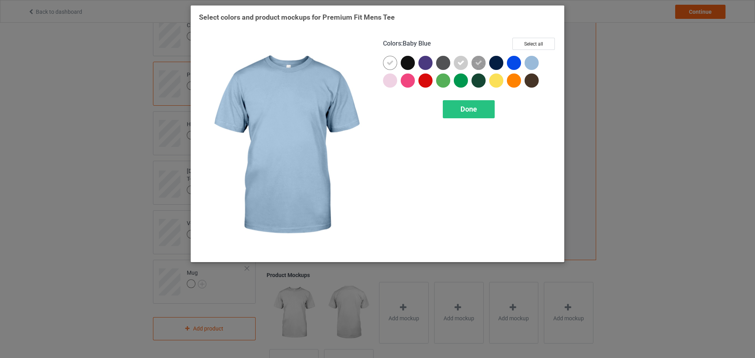
click at [534, 64] on div at bounding box center [531, 63] width 14 height 14
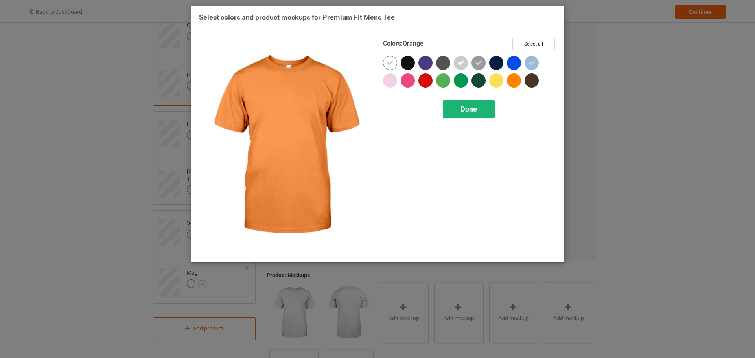
click at [461, 112] on span "Done" at bounding box center [468, 109] width 17 height 8
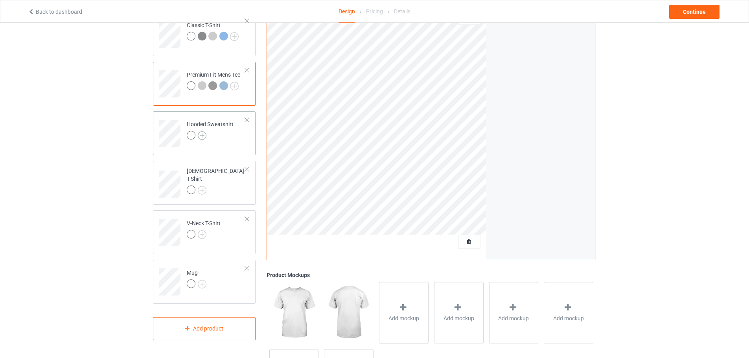
click at [203, 135] on img at bounding box center [202, 135] width 9 height 9
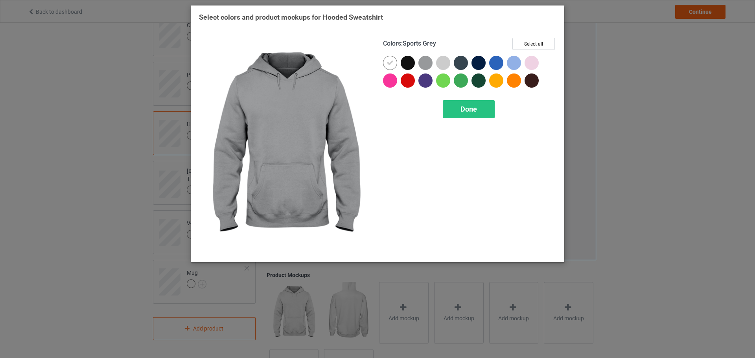
click at [429, 65] on div at bounding box center [425, 63] width 14 height 14
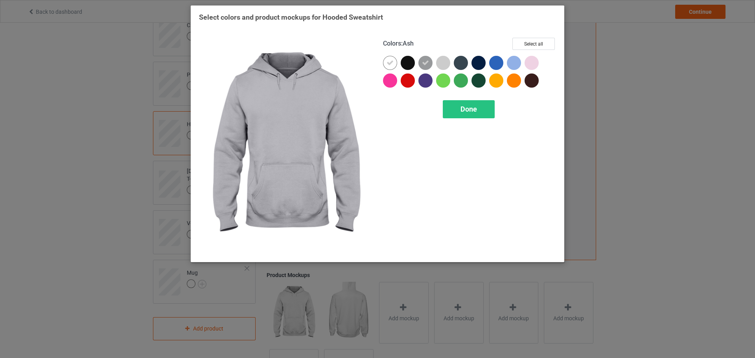
click at [443, 66] on div at bounding box center [443, 63] width 14 height 14
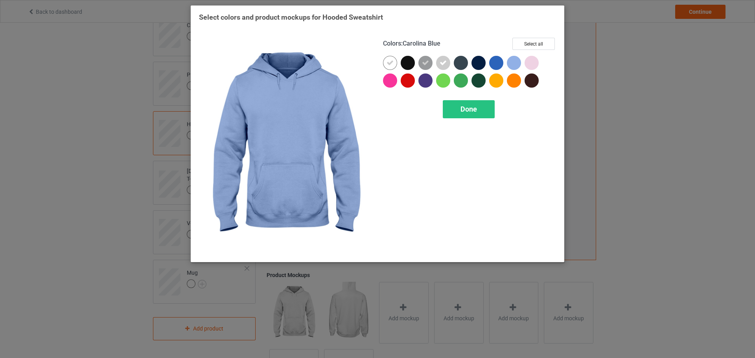
click at [514, 65] on div at bounding box center [514, 63] width 14 height 14
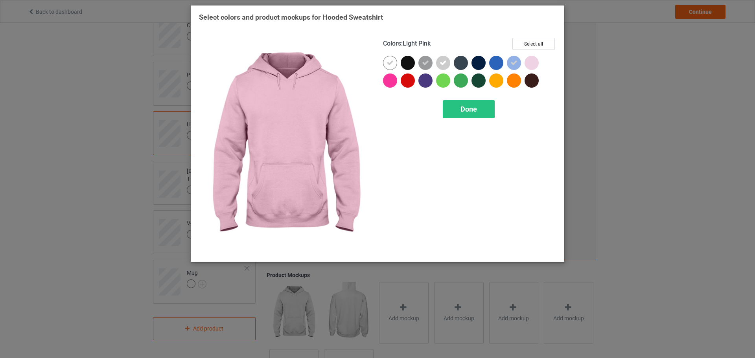
click at [537, 64] on div at bounding box center [531, 63] width 14 height 14
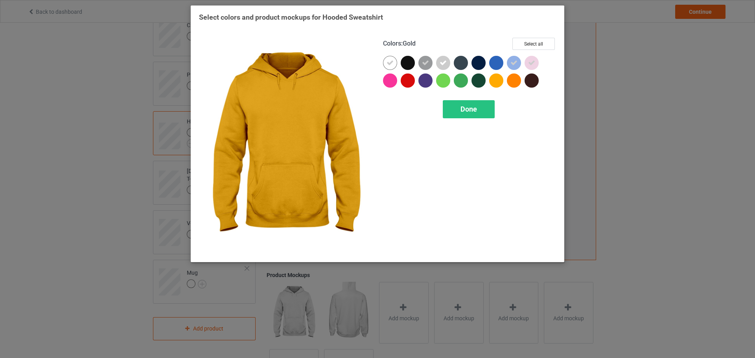
click at [461, 119] on div "Colors : Gold Select all Done" at bounding box center [469, 145] width 184 height 227
click at [465, 112] on span "Done" at bounding box center [468, 109] width 17 height 8
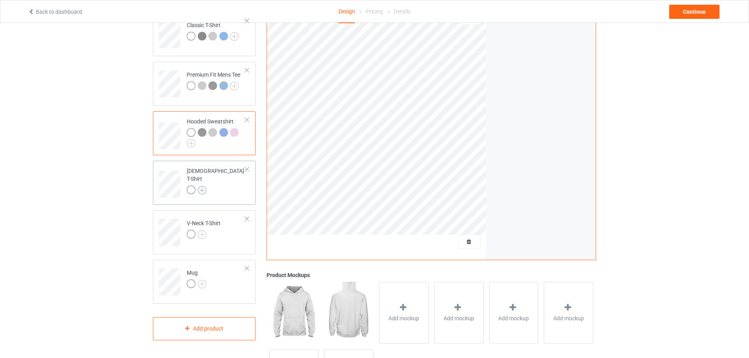
click at [206, 186] on img at bounding box center [202, 190] width 9 height 9
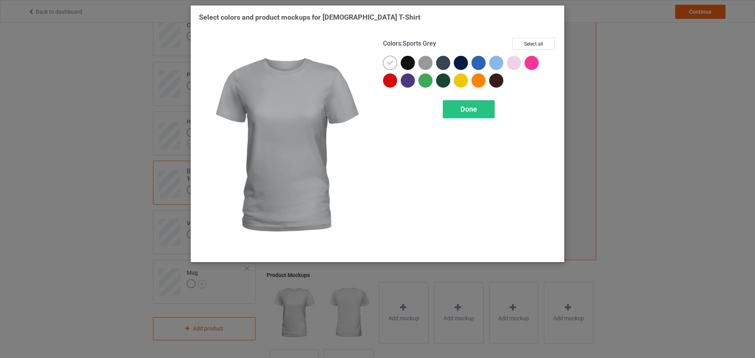
click at [422, 64] on div at bounding box center [425, 63] width 14 height 14
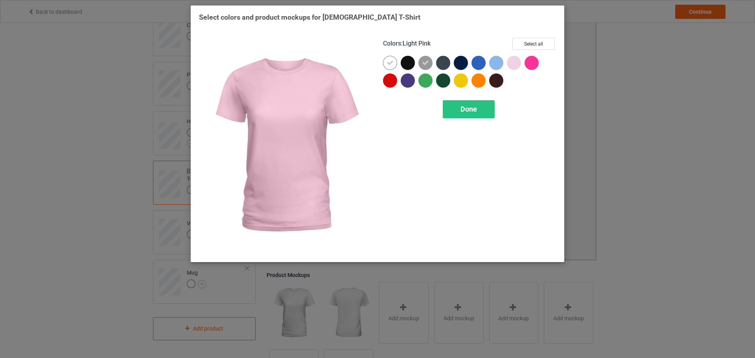
click at [499, 65] on div at bounding box center [496, 63] width 14 height 14
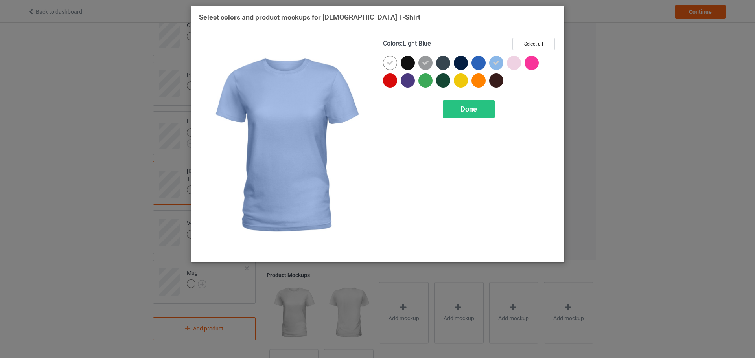
click at [514, 65] on div at bounding box center [514, 63] width 14 height 14
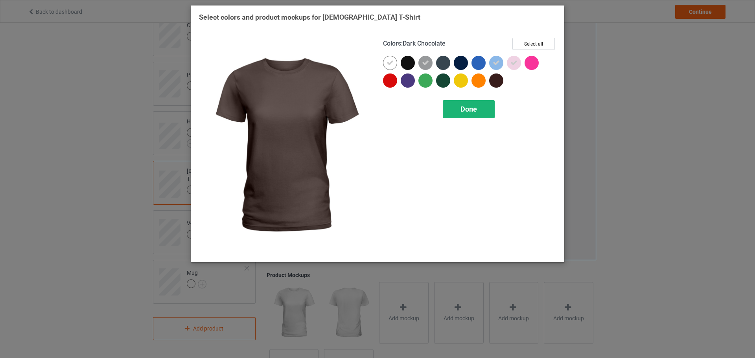
click at [482, 107] on div "Done" at bounding box center [469, 109] width 52 height 18
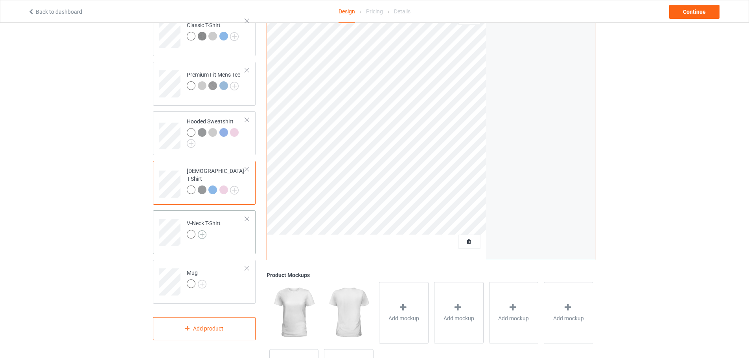
click at [202, 236] on img at bounding box center [202, 234] width 9 height 9
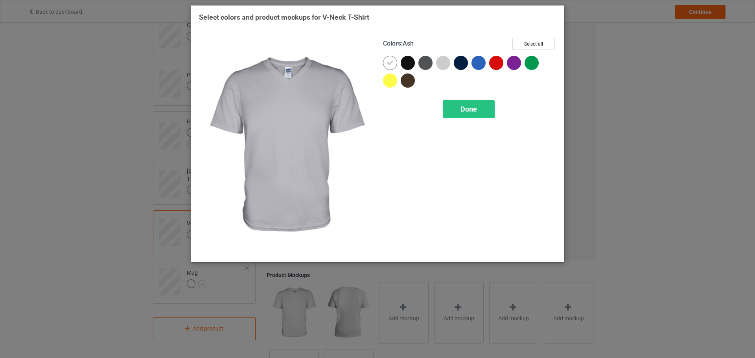
click at [445, 62] on div at bounding box center [443, 63] width 14 height 14
click at [467, 108] on span "Done" at bounding box center [468, 109] width 17 height 8
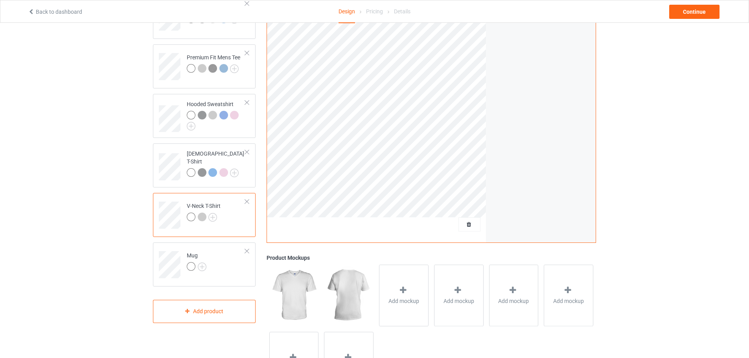
scroll to position [118, 0]
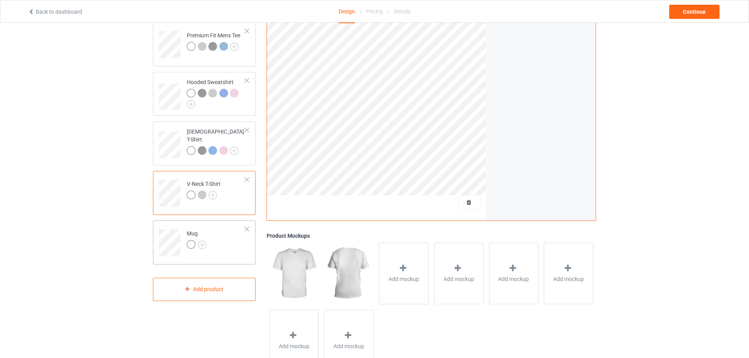
click at [202, 249] on div at bounding box center [197, 245] width 20 height 11
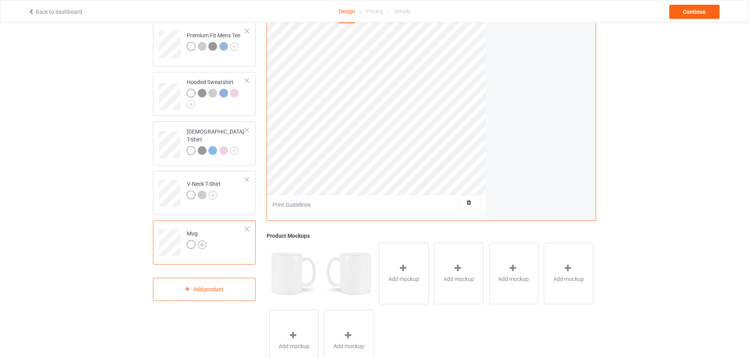
click at [204, 249] on img at bounding box center [202, 245] width 9 height 9
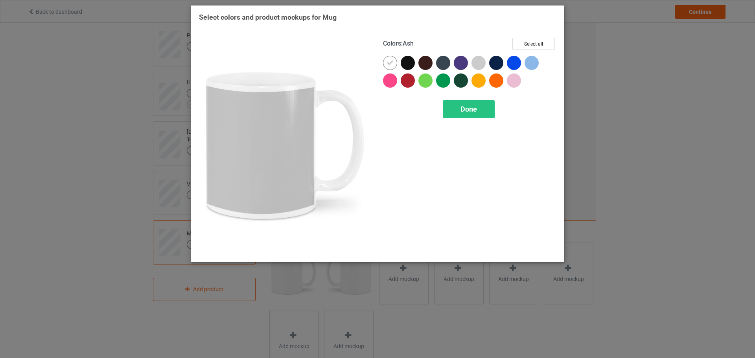
click at [477, 64] on div at bounding box center [478, 63] width 14 height 14
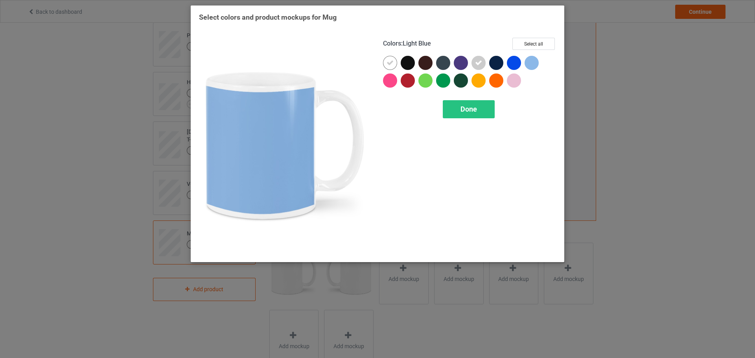
click at [530, 62] on div at bounding box center [531, 63] width 14 height 14
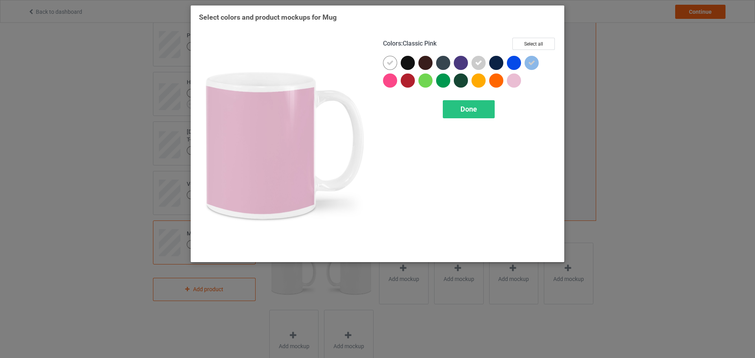
click at [506, 83] on div at bounding box center [498, 83] width 18 height 18
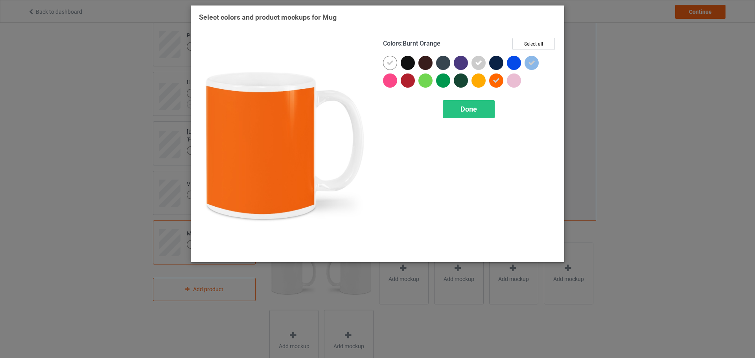
drag, startPoint x: 502, startPoint y: 79, endPoint x: 506, endPoint y: 79, distance: 4.3
click at [502, 79] on div at bounding box center [496, 81] width 14 height 14
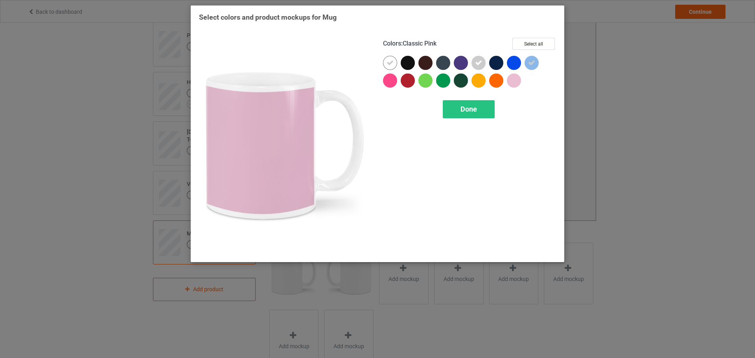
click at [518, 80] on div at bounding box center [514, 81] width 14 height 14
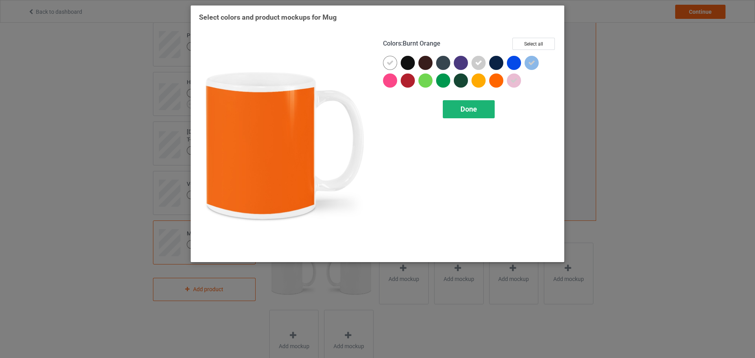
click at [465, 112] on span "Done" at bounding box center [468, 109] width 17 height 8
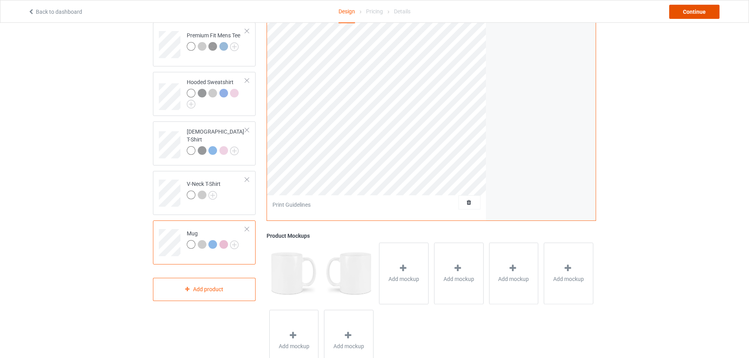
click at [701, 13] on div "Continue" at bounding box center [694, 12] width 50 height 14
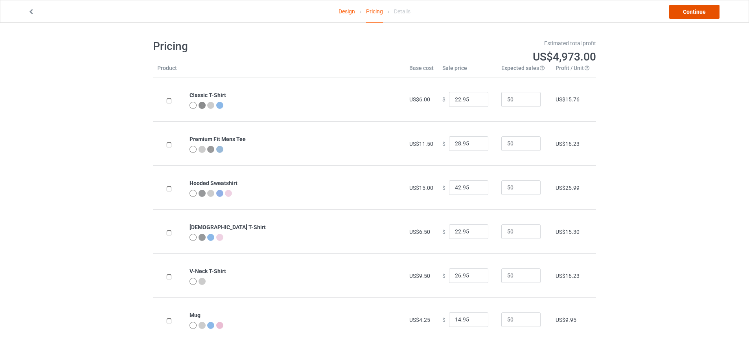
click at [696, 13] on link "Continue" at bounding box center [694, 12] width 50 height 14
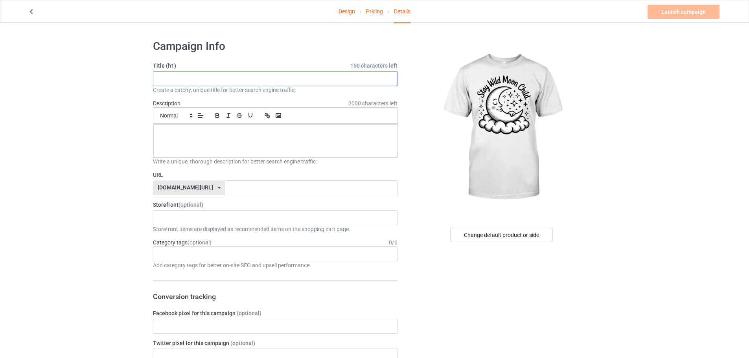
click at [262, 84] on input "text" at bounding box center [275, 78] width 245 height 15
paste input "Stay Wild Moon Child T-Shirt"
type input "Stay Wild Moon Child T-Shirt"
click at [225, 185] on input "text" at bounding box center [311, 187] width 172 height 15
paste input "Stay Wild Moon Child T-Shirt"
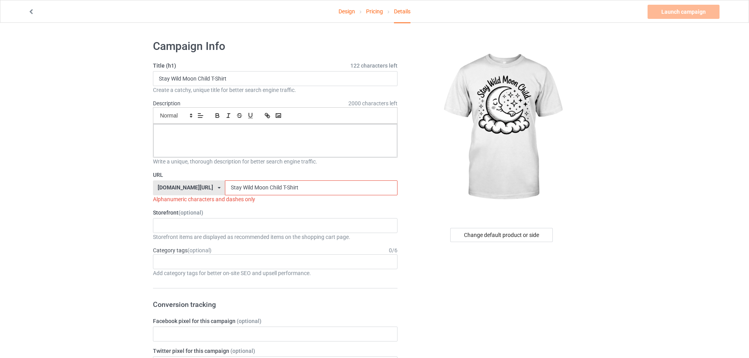
type input "Stay Wild Moon Child T-Shirt"
click at [227, 145] on div at bounding box center [275, 140] width 244 height 33
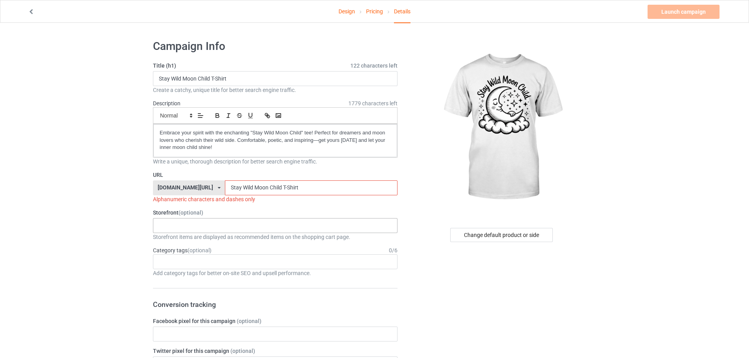
click at [197, 226] on div "KIOTA Gaming Finish Line Fitness Mi-Tees 6767c36548d7ee002e084532 651a982803c4d…" at bounding box center [275, 225] width 245 height 15
click at [174, 263] on div "Mi-Tees" at bounding box center [275, 269] width 244 height 15
click at [189, 256] on div "Age > [DEMOGRAPHIC_DATA] > 1 Age > [DEMOGRAPHIC_DATA] Months > 1 Month Age > [D…" at bounding box center [275, 261] width 245 height 15
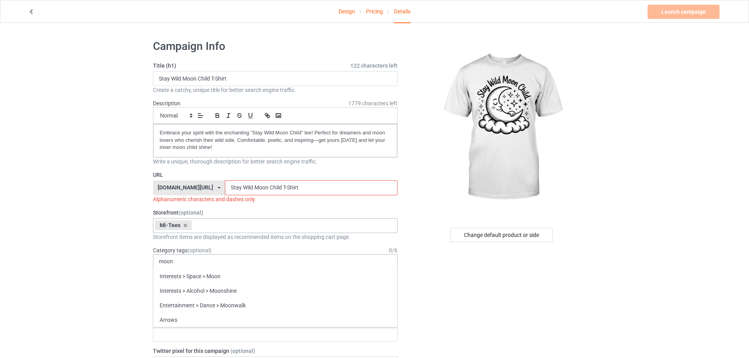
click at [190, 256] on div "moon Interests > Space > Moon Interests > Alcohol > Moonshine Entertainment > D…" at bounding box center [275, 261] width 245 height 15
drag, startPoint x: 190, startPoint y: 257, endPoint x: 160, endPoint y: 258, distance: 29.5
click at [160, 258] on div "moon Interests > Space > Moon Interests > Alcohol > Moonshine Entertainment > D…" at bounding box center [275, 261] width 245 height 15
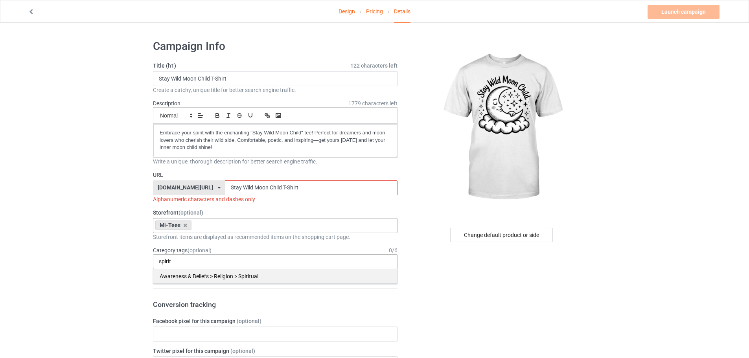
type input "spirit"
click at [182, 279] on div "Awareness & Beliefs > Religion > Spiritual" at bounding box center [275, 276] width 244 height 15
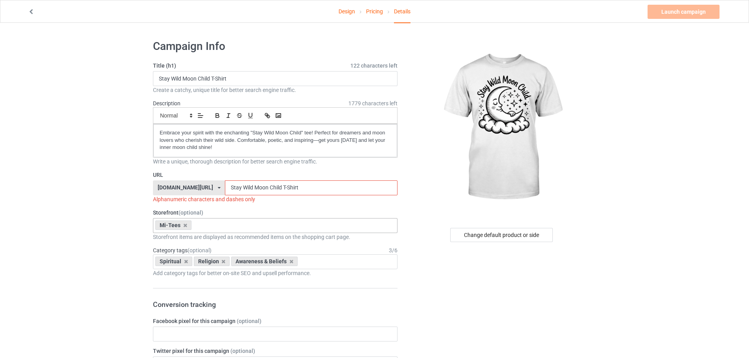
drag, startPoint x: 217, startPoint y: 188, endPoint x: 220, endPoint y: 195, distance: 7.5
click at [220, 195] on div "URL teechip.com/ teechip.com/ 587d0d41cee36fd012c64a69 Stay Wild Moon Child T-S…" at bounding box center [275, 187] width 245 height 32
click at [225, 184] on input "Stay Wild Moon Child T-Shirt" at bounding box center [311, 187] width 172 height 15
drag, startPoint x: 219, startPoint y: 186, endPoint x: 220, endPoint y: 196, distance: 10.6
click at [220, 196] on div "URL teechip.com/ teechip.com/ 587d0d41cee36fd012c64a69 Stay Wild Moon Child T-S…" at bounding box center [275, 187] width 245 height 32
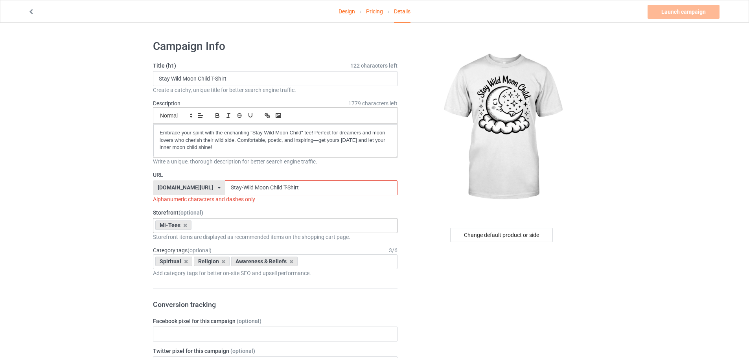
drag, startPoint x: 231, startPoint y: 191, endPoint x: 232, endPoint y: 197, distance: 6.1
click at [232, 197] on div "URL teechip.com/ teechip.com/ 587d0d41cee36fd012c64a69 Stay-Wild Moon Child T-S…" at bounding box center [275, 187] width 245 height 32
drag, startPoint x: 249, startPoint y: 189, endPoint x: 246, endPoint y: 192, distance: 4.7
click at [246, 192] on input "Stay-Wild-Moon Child T-Shirt" at bounding box center [311, 187] width 172 height 15
click at [262, 189] on input "Stay-Wild-Moon-Child T-Shirt" at bounding box center [311, 187] width 172 height 15
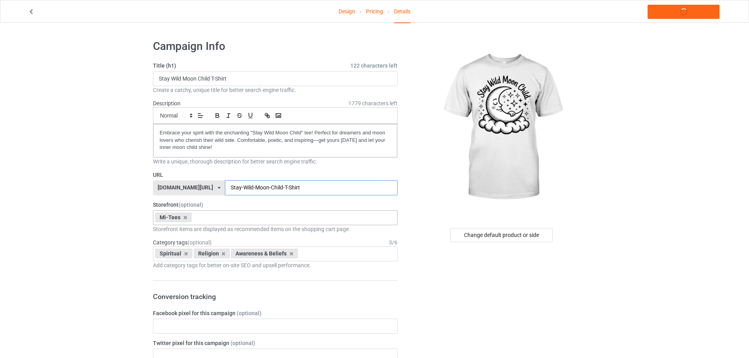
click at [291, 186] on input "Stay-Wild-Moon-Child-T-Shirt" at bounding box center [311, 187] width 172 height 15
drag, startPoint x: 283, startPoint y: 185, endPoint x: 261, endPoint y: 186, distance: 22.8
click at [261, 186] on input "Stay-Wild-Moon-Child-T-Shirt" at bounding box center [311, 187] width 172 height 15
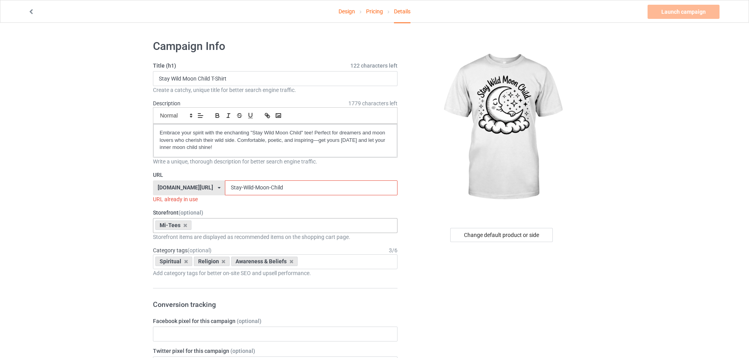
type input "Stay-Wild-Moon-Child-T-Shirt"
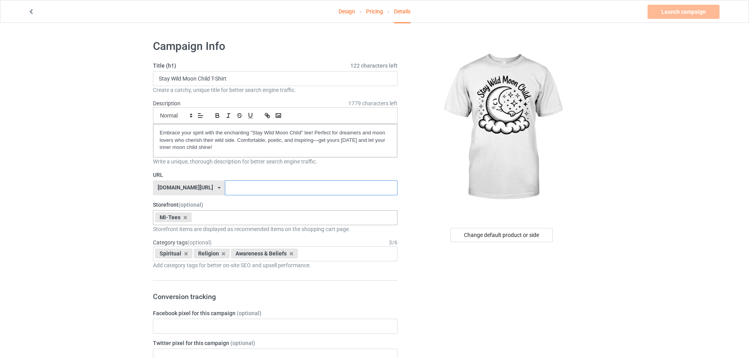
paste input "Stay-Wild-Moon-Child-T-Shirt"
type input "Stay-Wild-Moon-Child-T-Shirt"
click at [689, 20] on div "Design Pricing Details Launch campaign" at bounding box center [374, 11] width 704 height 22
click at [681, 13] on link "Launch campaign" at bounding box center [683, 12] width 72 height 14
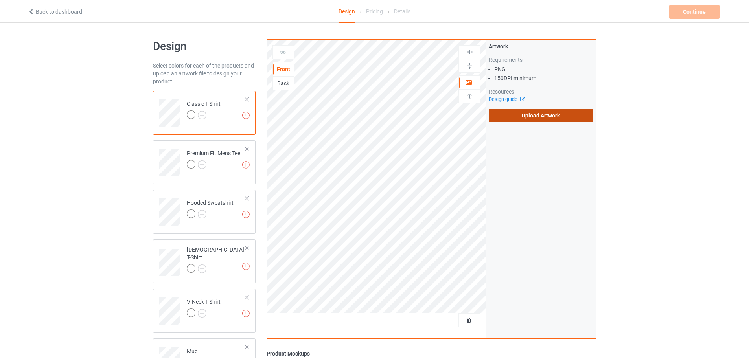
click at [574, 110] on label "Upload Artwork" at bounding box center [541, 115] width 104 height 13
click at [0, 0] on input "Upload Artwork" at bounding box center [0, 0] width 0 height 0
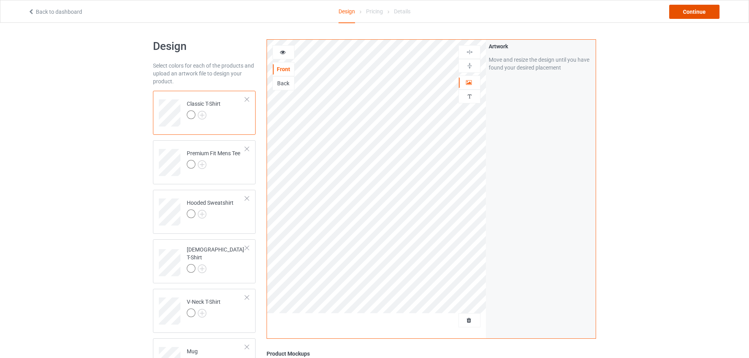
click at [682, 15] on div "Continue" at bounding box center [694, 12] width 50 height 14
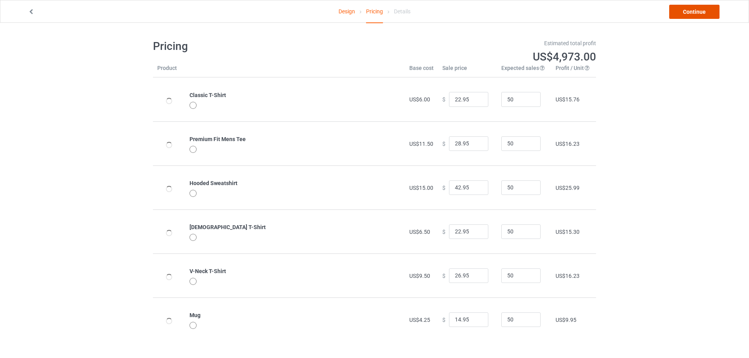
click at [689, 14] on link "Continue" at bounding box center [694, 12] width 50 height 14
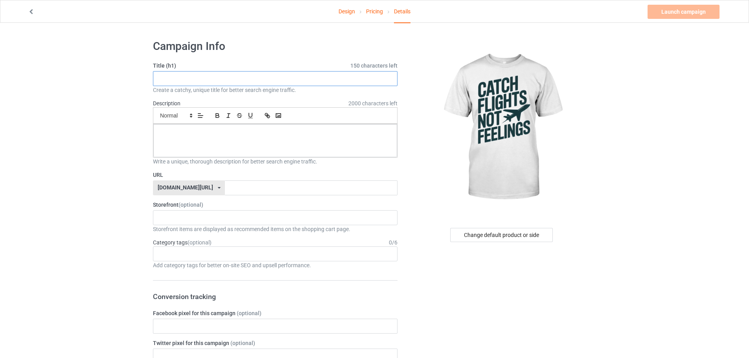
click at [239, 82] on input "text" at bounding box center [275, 78] width 245 height 15
paste input "Catch Flights Not Feelings T-Shirt"
type input "Catch Flights Not Feelings T-Shirt"
drag, startPoint x: 226, startPoint y: 182, endPoint x: 228, endPoint y: 188, distance: 6.5
click at [226, 183] on input "text" at bounding box center [311, 187] width 172 height 15
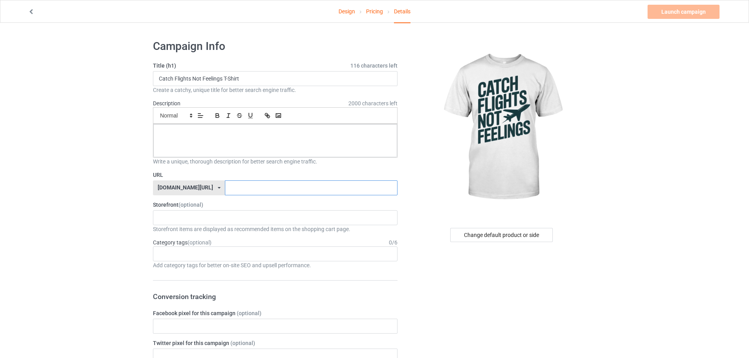
paste input "Catch Flights Not Feelings T-Shirt"
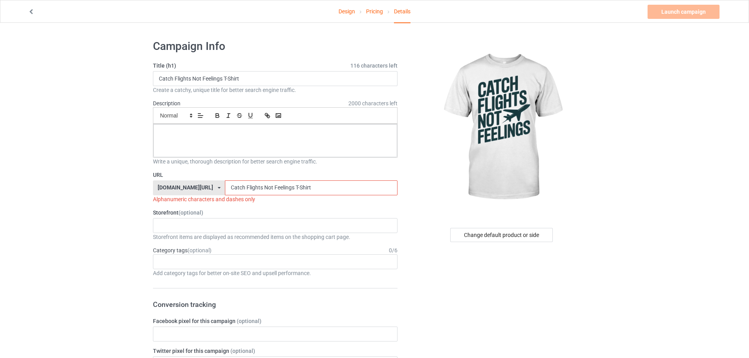
drag, startPoint x: 223, startPoint y: 186, endPoint x: 224, endPoint y: 192, distance: 6.1
click at [225, 192] on input "Catch Flights Not Feelings T-Shirt" at bounding box center [311, 187] width 172 height 15
drag, startPoint x: 239, startPoint y: 186, endPoint x: 241, endPoint y: 191, distance: 6.0
click at [241, 191] on input "Catch-Flights Not Feelings T-Shirt" at bounding box center [311, 187] width 172 height 15
drag, startPoint x: 251, startPoint y: 188, endPoint x: 252, endPoint y: 198, distance: 10.3
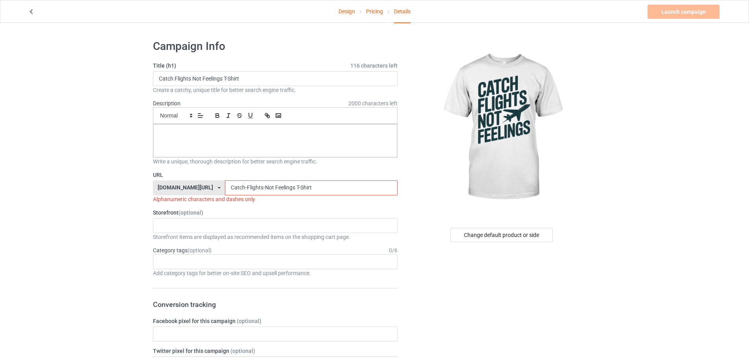
click at [252, 198] on div "URL [DOMAIN_NAME][URL] [DOMAIN_NAME][URL] 587d0d41cee36fd012c64a69 Catch-Flight…" at bounding box center [275, 187] width 245 height 32
drag, startPoint x: 272, startPoint y: 186, endPoint x: 274, endPoint y: 191, distance: 6.4
click at [274, 191] on input "Catch-Flights-Not-Feelings T-Shirt" at bounding box center [311, 187] width 172 height 15
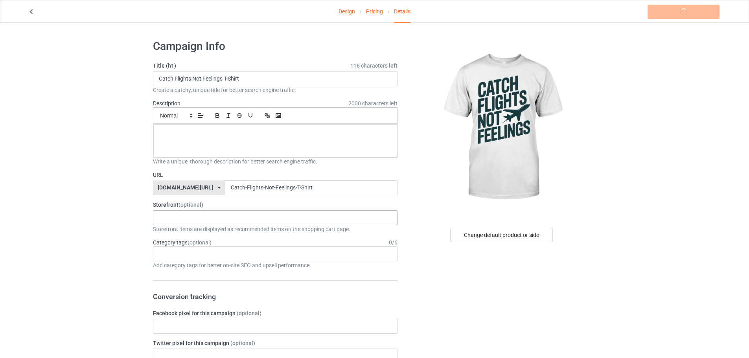
drag, startPoint x: 209, startPoint y: 214, endPoint x: 181, endPoint y: 236, distance: 35.8
click at [209, 214] on div "KIOTA Gaming Finish Line Fitness Mi-Tees 6767c36548d7ee002e084532 651a982803c4d…" at bounding box center [275, 217] width 245 height 15
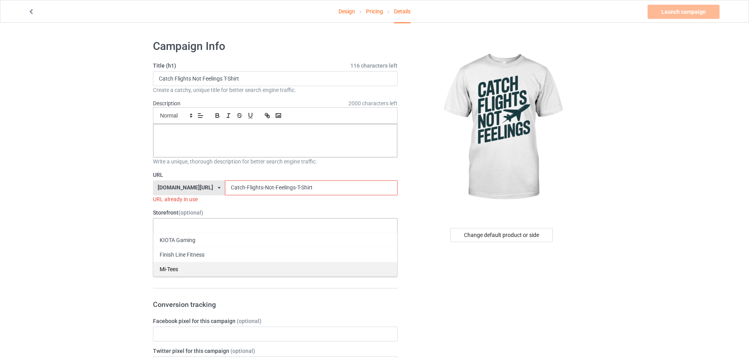
click at [168, 266] on div "Mi-Tees" at bounding box center [275, 269] width 244 height 15
drag, startPoint x: 292, startPoint y: 190, endPoint x: 323, endPoint y: 194, distance: 31.3
click at [323, 194] on input "Catch-Flights-Not-Feelings-T-Shirt" at bounding box center [311, 187] width 172 height 15
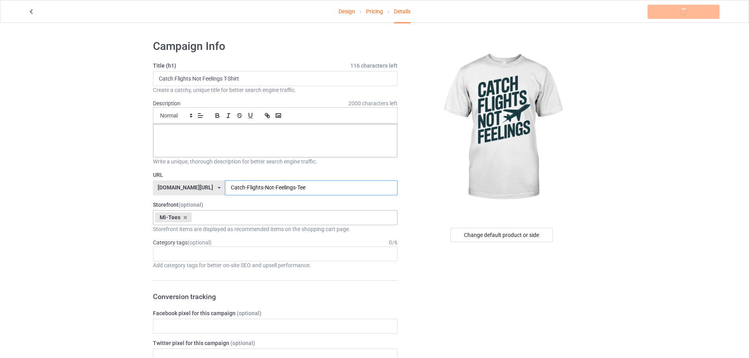
type input "Catch-Flights-Not-Feelings-Tee"
click at [249, 140] on div at bounding box center [275, 140] width 244 height 33
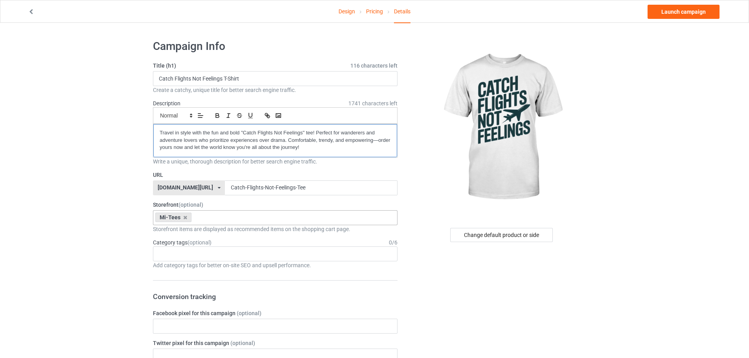
click at [154, 133] on div "Travel in style with the fun and bold "Catch Flights Not Feelings" tee! Perfect…" at bounding box center [275, 140] width 244 height 33
click at [189, 259] on div "Age > [DEMOGRAPHIC_DATA] > 1 Age > [DEMOGRAPHIC_DATA] Months > 1 Month Age > [D…" at bounding box center [275, 253] width 245 height 15
type input "trave"
click at [206, 266] on div "Hobbies > Outdoors > Traveling" at bounding box center [275, 268] width 244 height 15
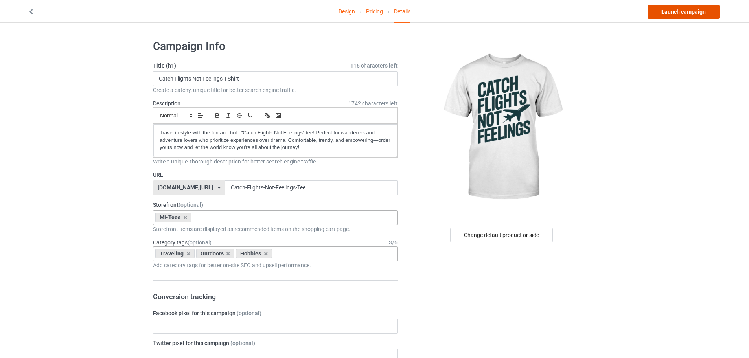
click at [673, 10] on link "Launch campaign" at bounding box center [683, 12] width 72 height 14
